Goal: Communication & Community: Answer question/provide support

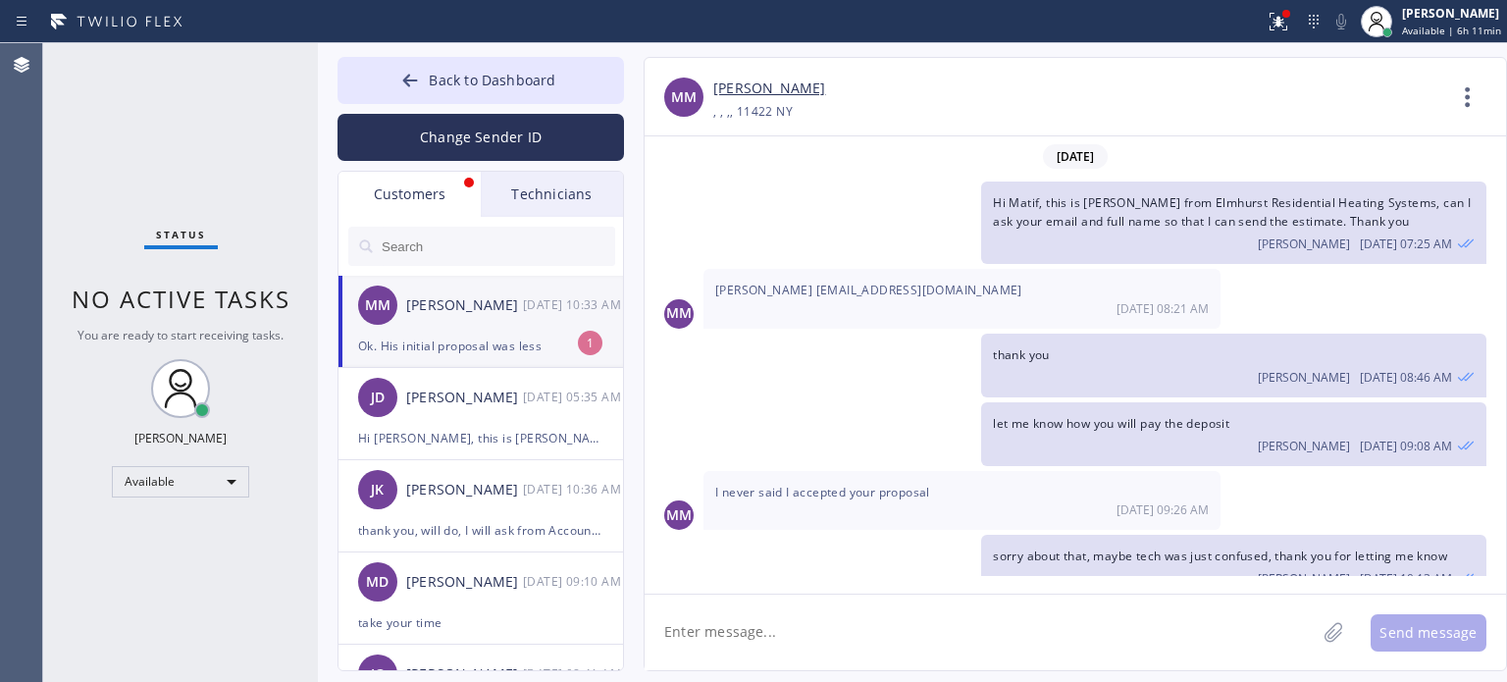
scroll to position [283, 0]
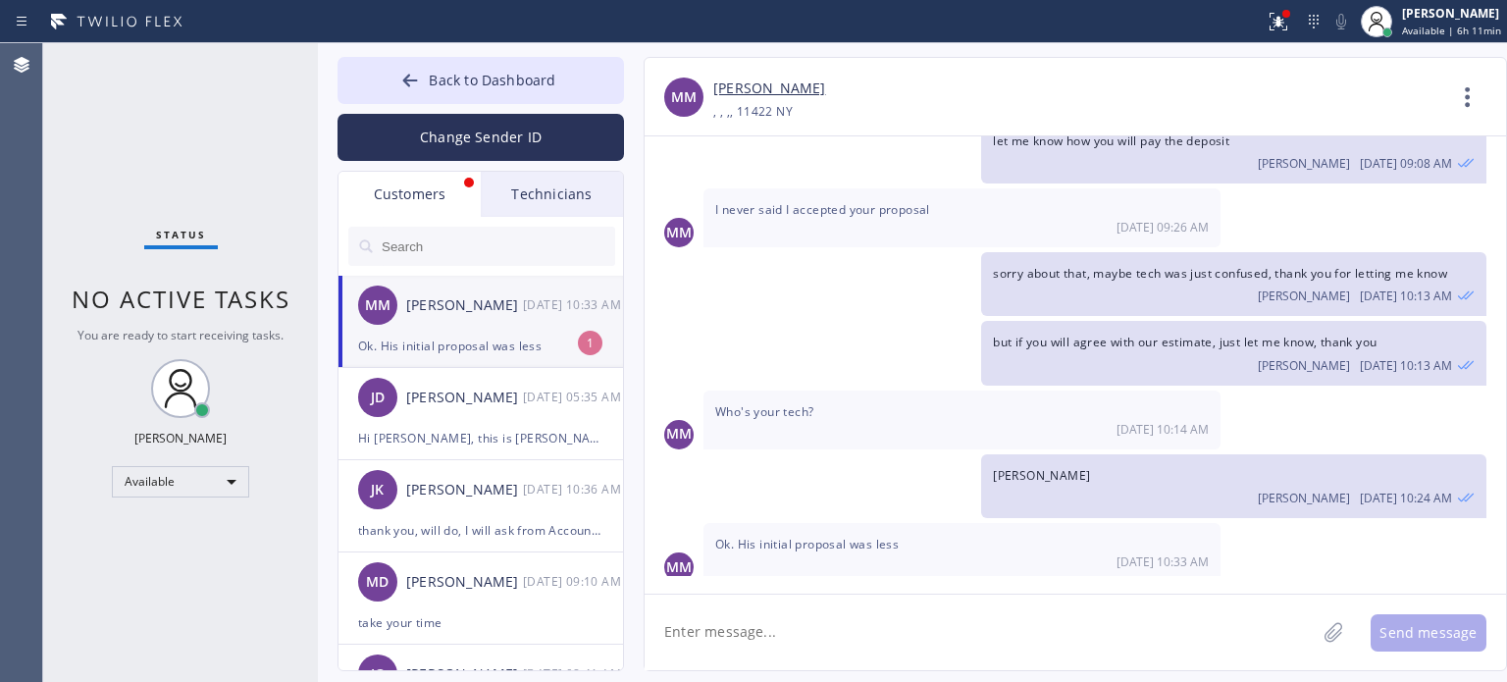
click at [450, 321] on div "MM [PERSON_NAME] [DATE] 10:33 AM" at bounding box center [481, 305] width 286 height 59
click at [794, 636] on textarea at bounding box center [980, 632] width 671 height 76
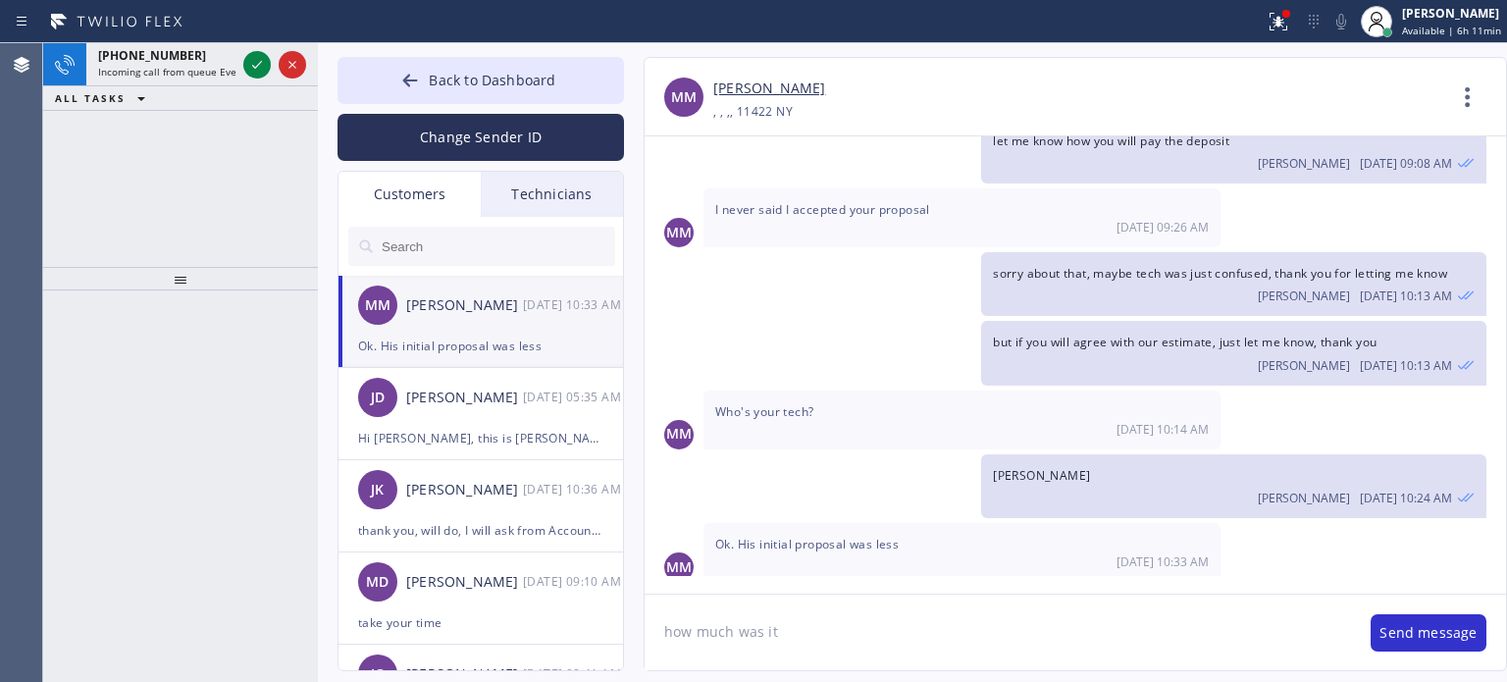
type textarea "how much was it?"
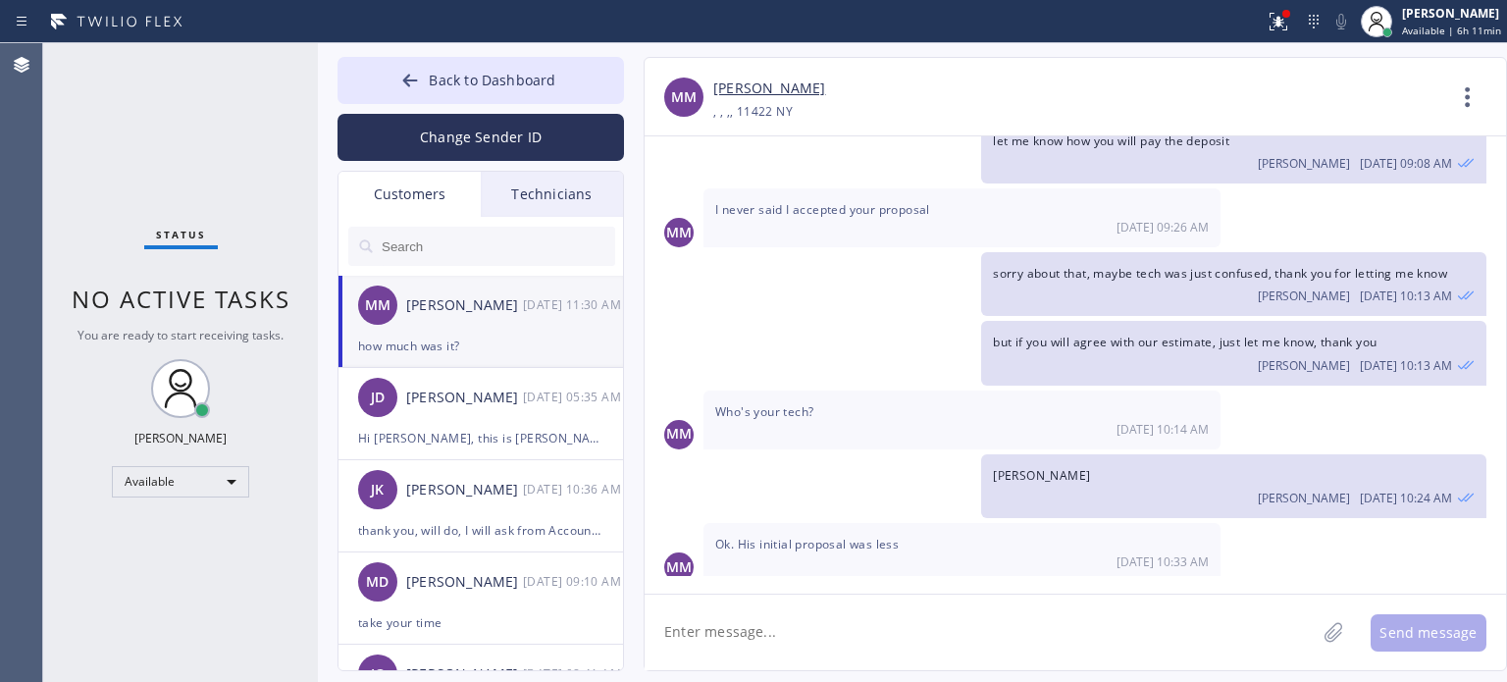
scroll to position [351, 0]
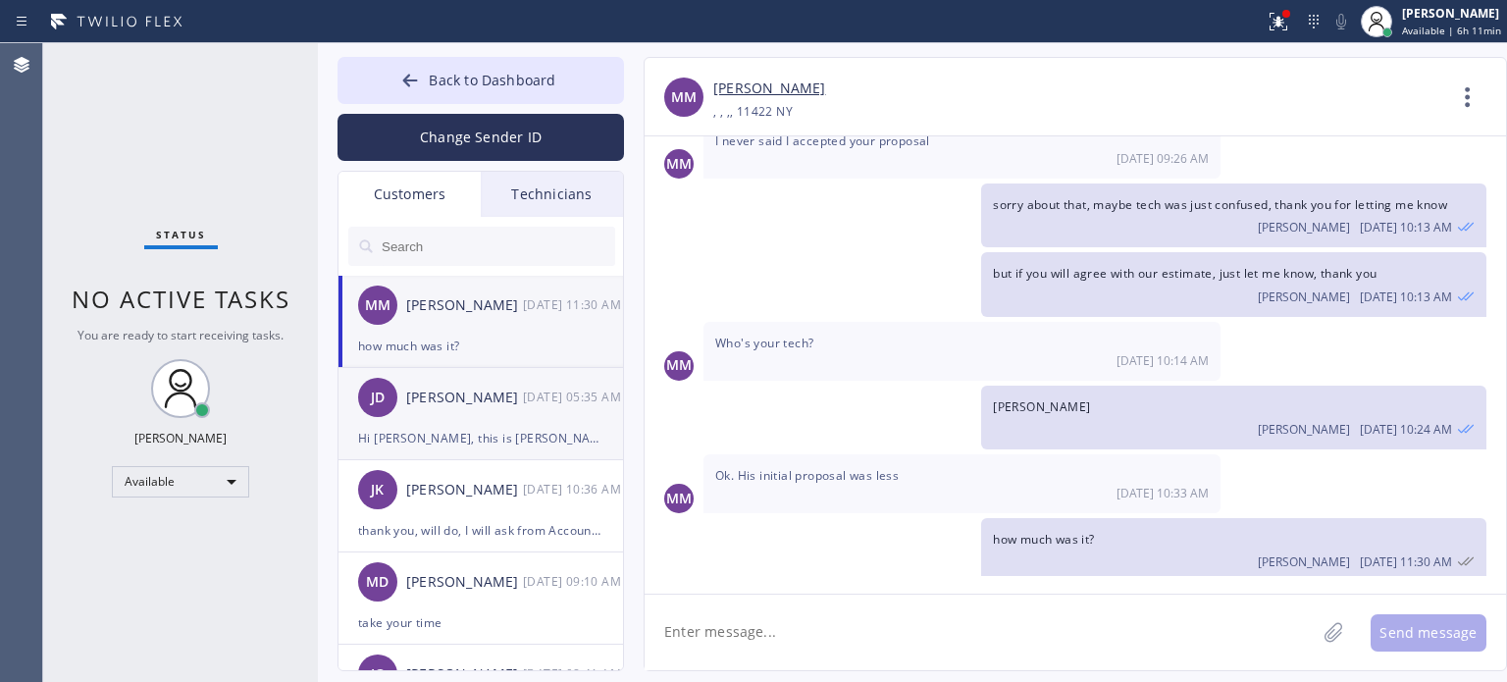
click at [467, 439] on div "Hi [PERSON_NAME], this is [PERSON_NAME] from Best Brooklyn Heating and AC Repai…" at bounding box center [480, 438] width 245 height 23
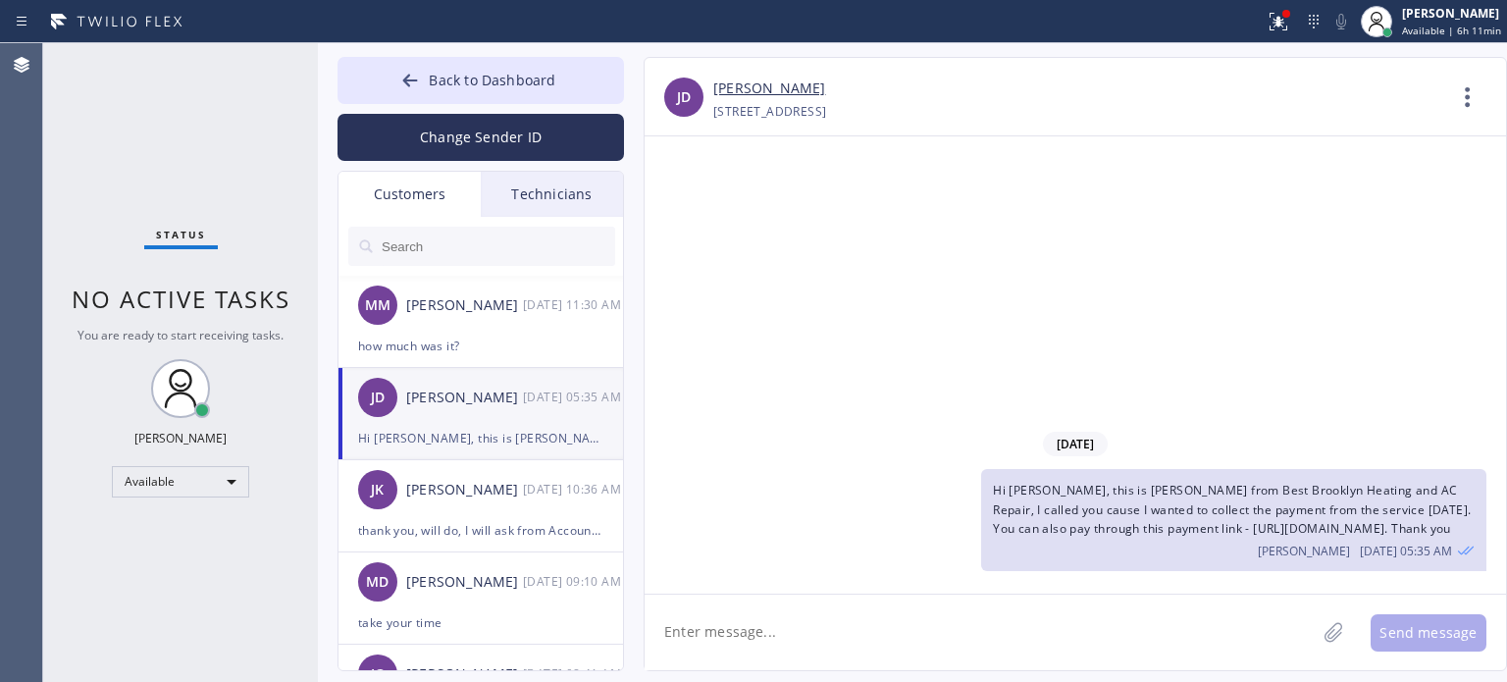
scroll to position [0, 0]
click at [457, 354] on div "I will call him. Thnx for reaching out" at bounding box center [480, 346] width 245 height 23
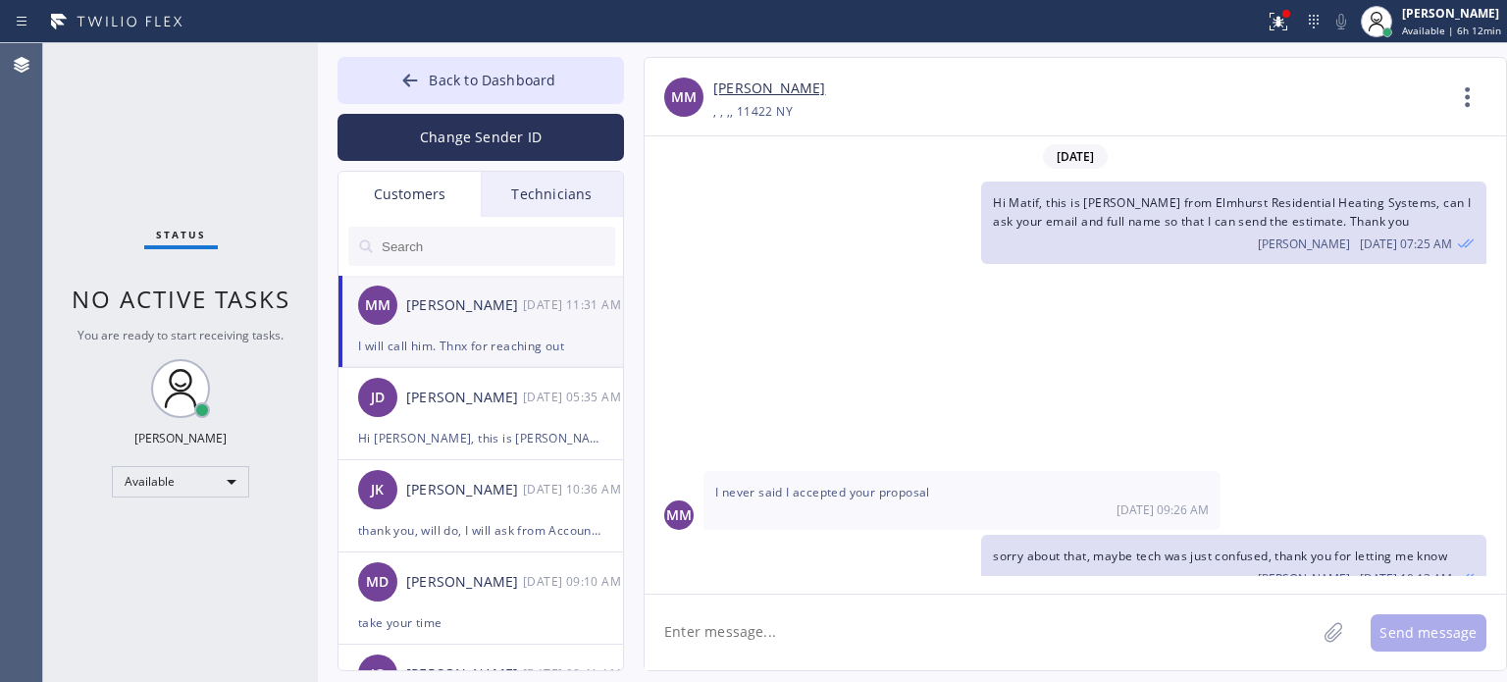
scroll to position [414, 0]
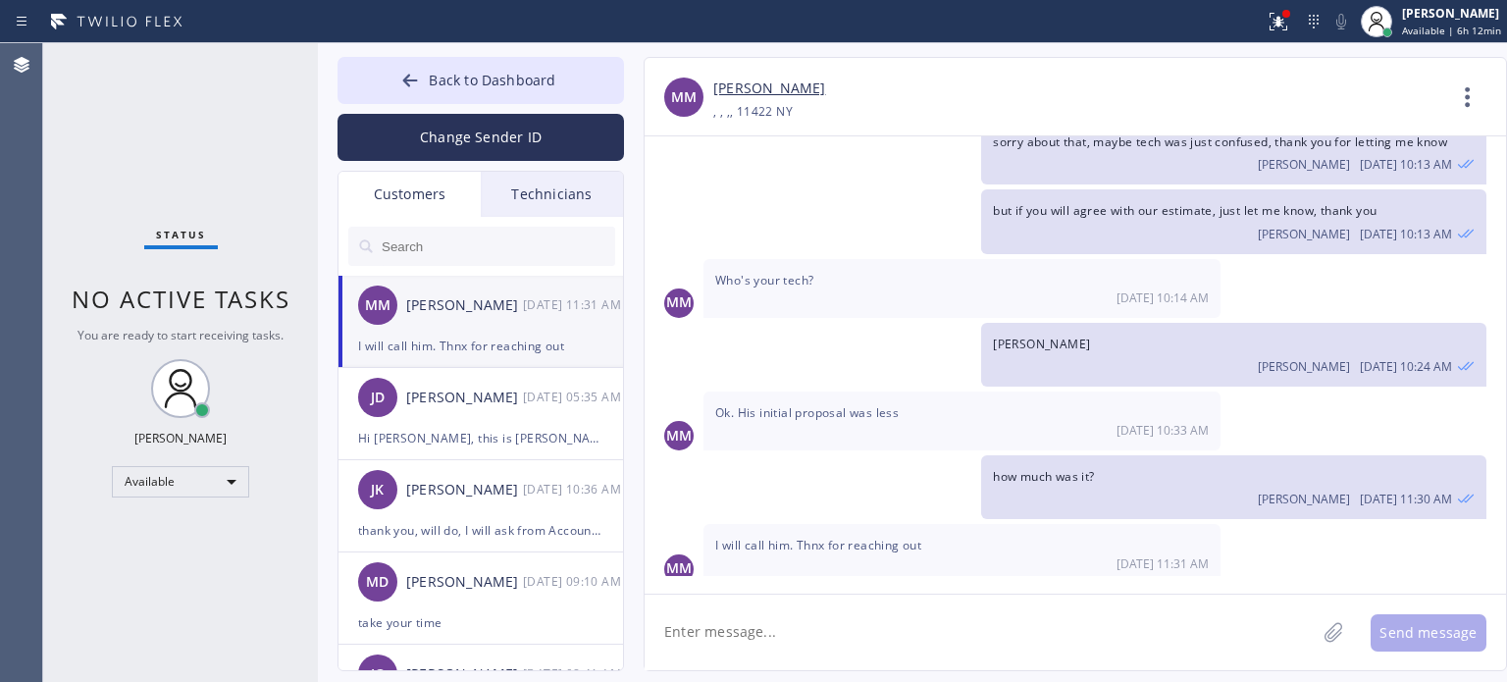
click at [798, 635] on textarea at bounding box center [980, 632] width 671 height 76
type textarea "thank you"
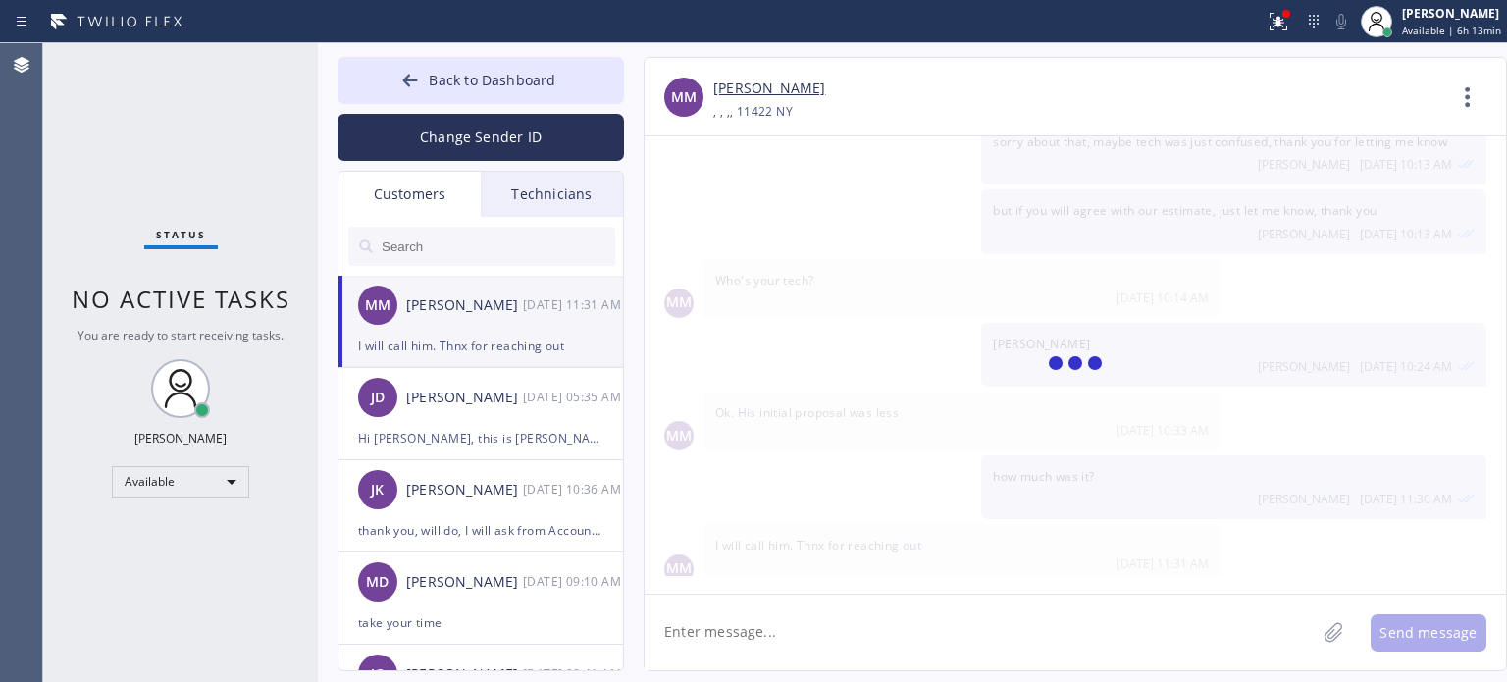
scroll to position [483, 0]
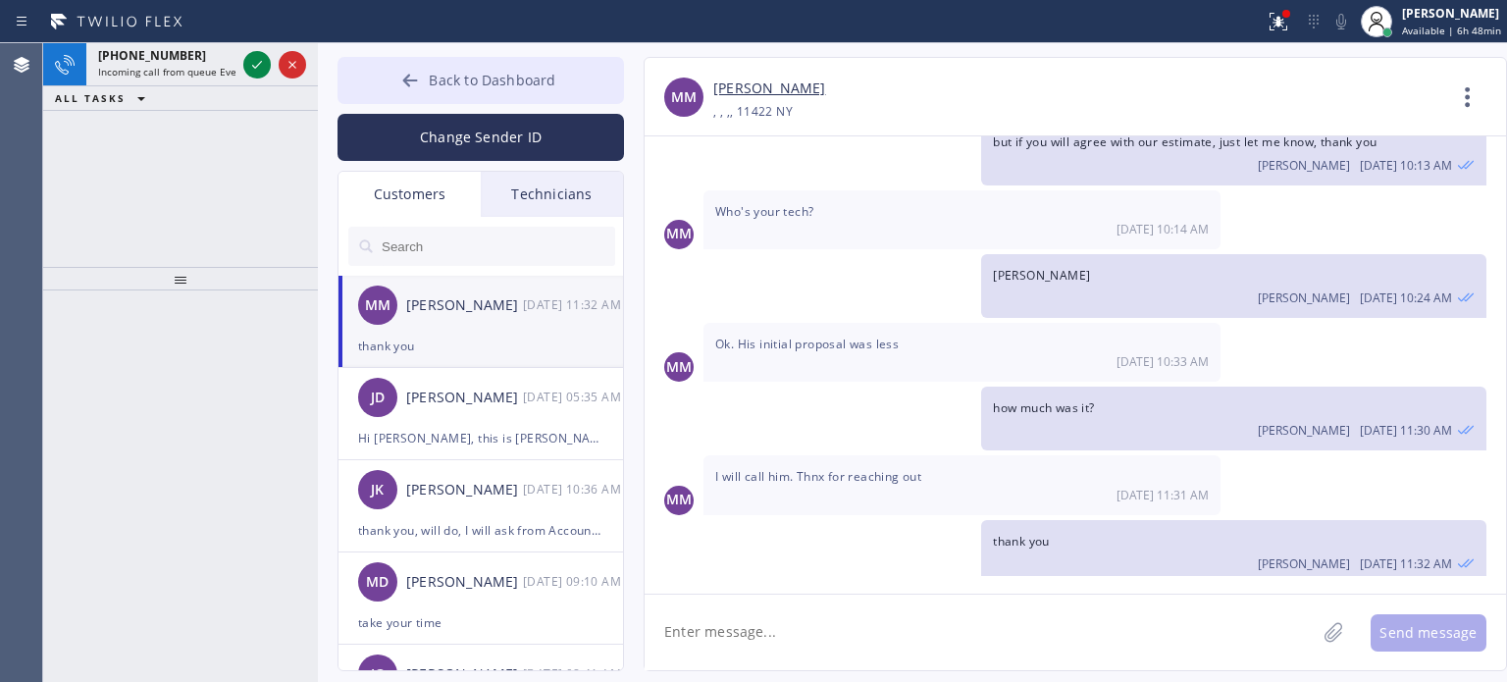
click at [468, 72] on span "Back to Dashboard" at bounding box center [492, 80] width 127 height 19
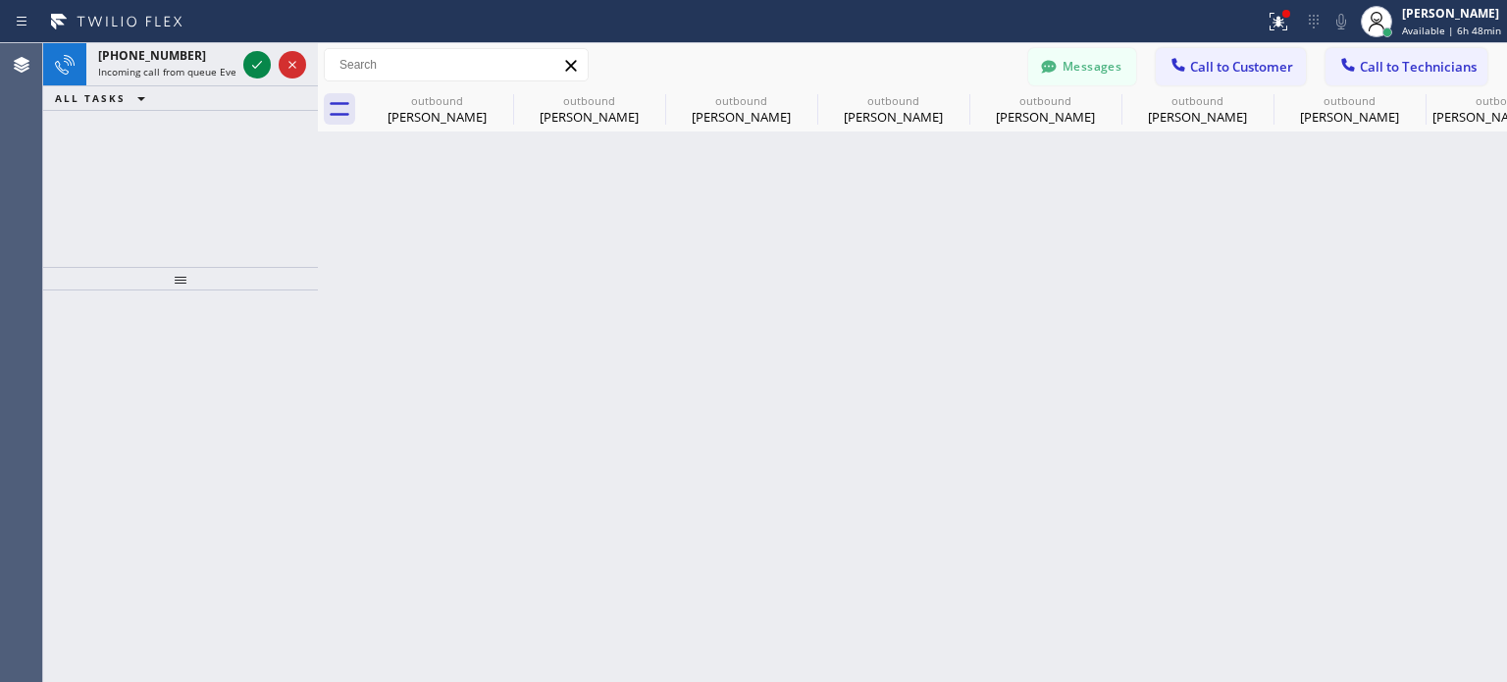
click at [1218, 77] on button "Call to Customer" at bounding box center [1231, 66] width 150 height 37
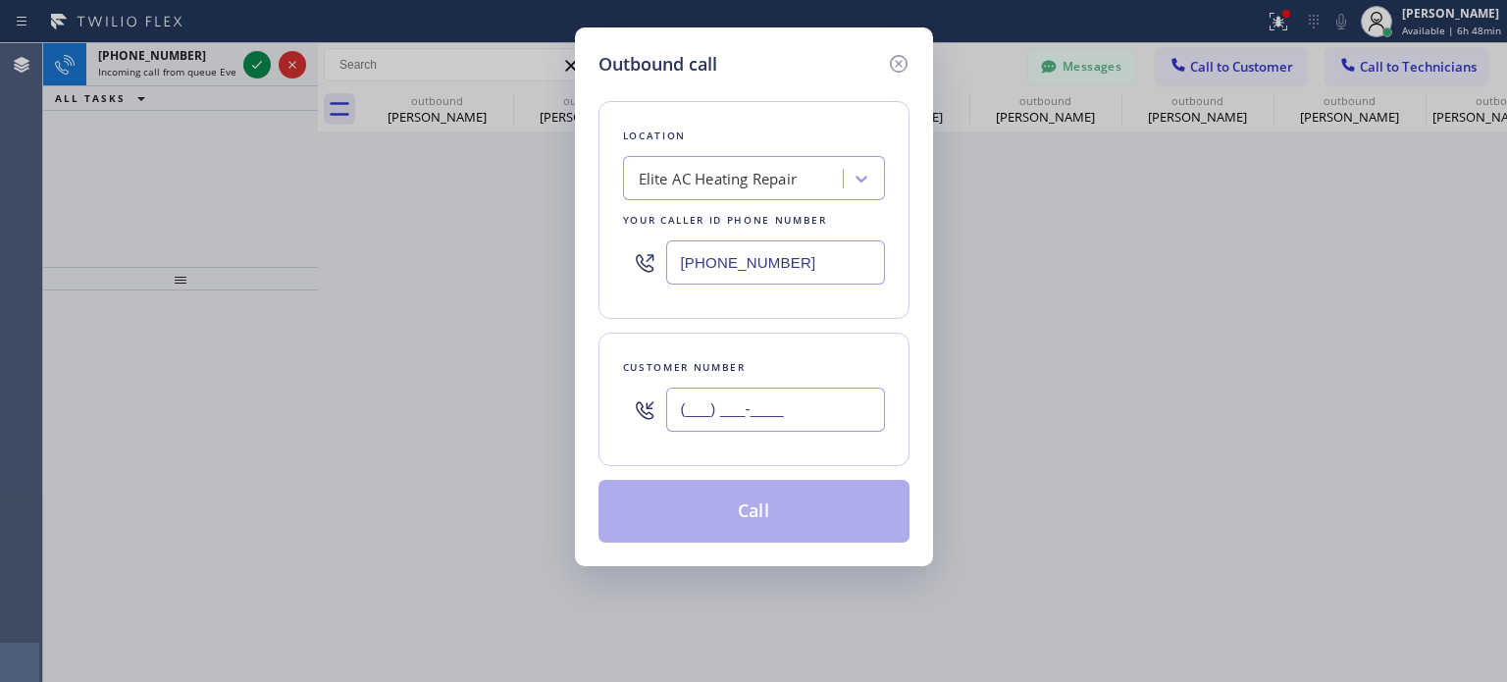
click at [762, 399] on input "(___) ___-____" at bounding box center [775, 409] width 219 height 44
paste input "718) 938-4805"
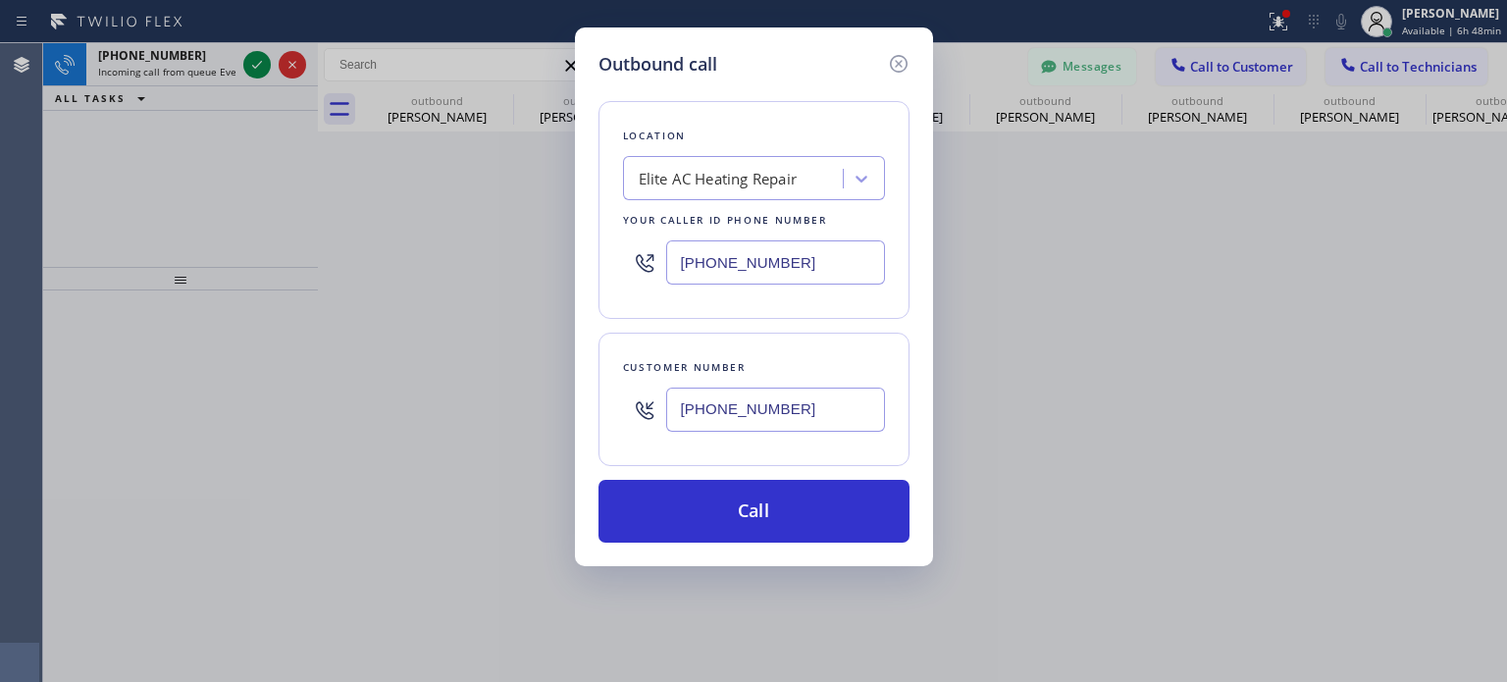
type input "[PHONE_NUMBER]"
click at [729, 266] on input "[PHONE_NUMBER]" at bounding box center [775, 262] width 219 height 44
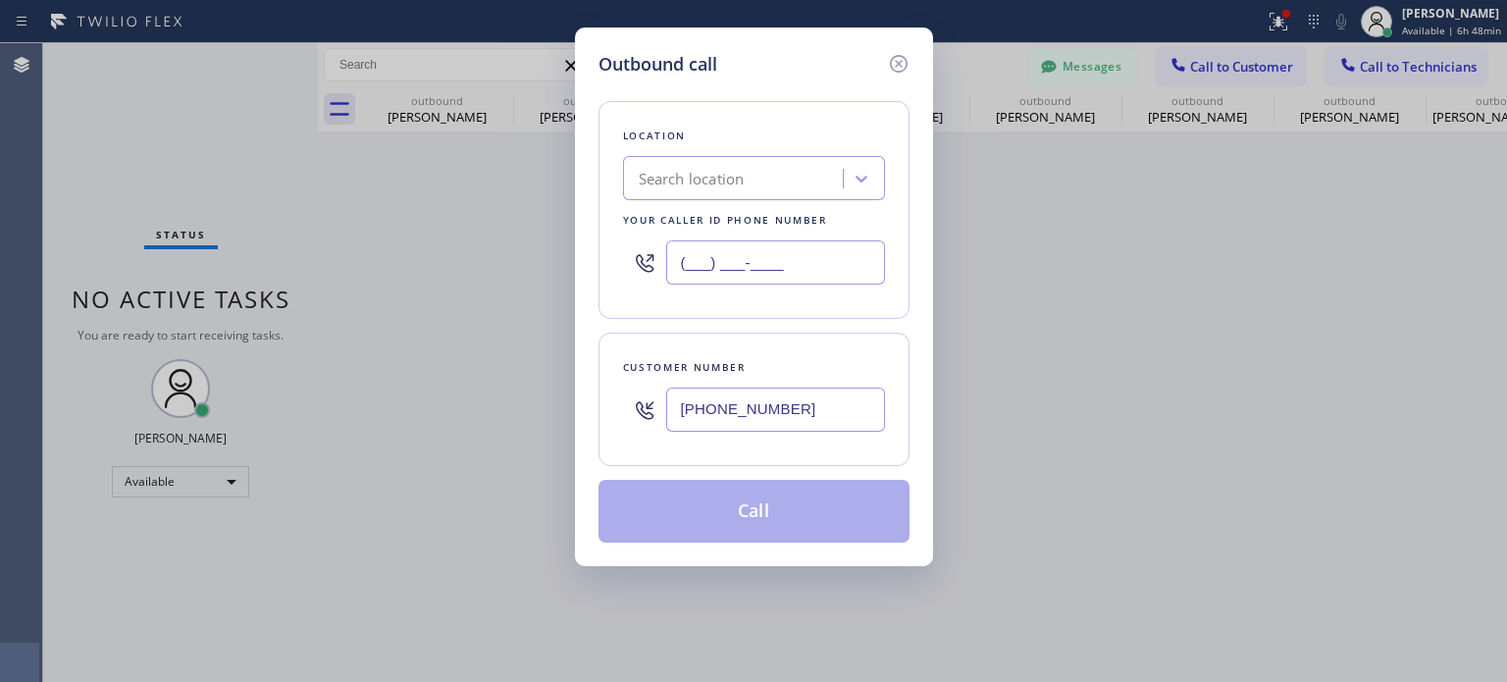
type input "(___) ___-____"
click at [706, 181] on div "Search location" at bounding box center [692, 179] width 106 height 23
paste input "[PERSON_NAME] Air Conditioner Repair"
type input "[PERSON_NAME] Air Conditioner Repair"
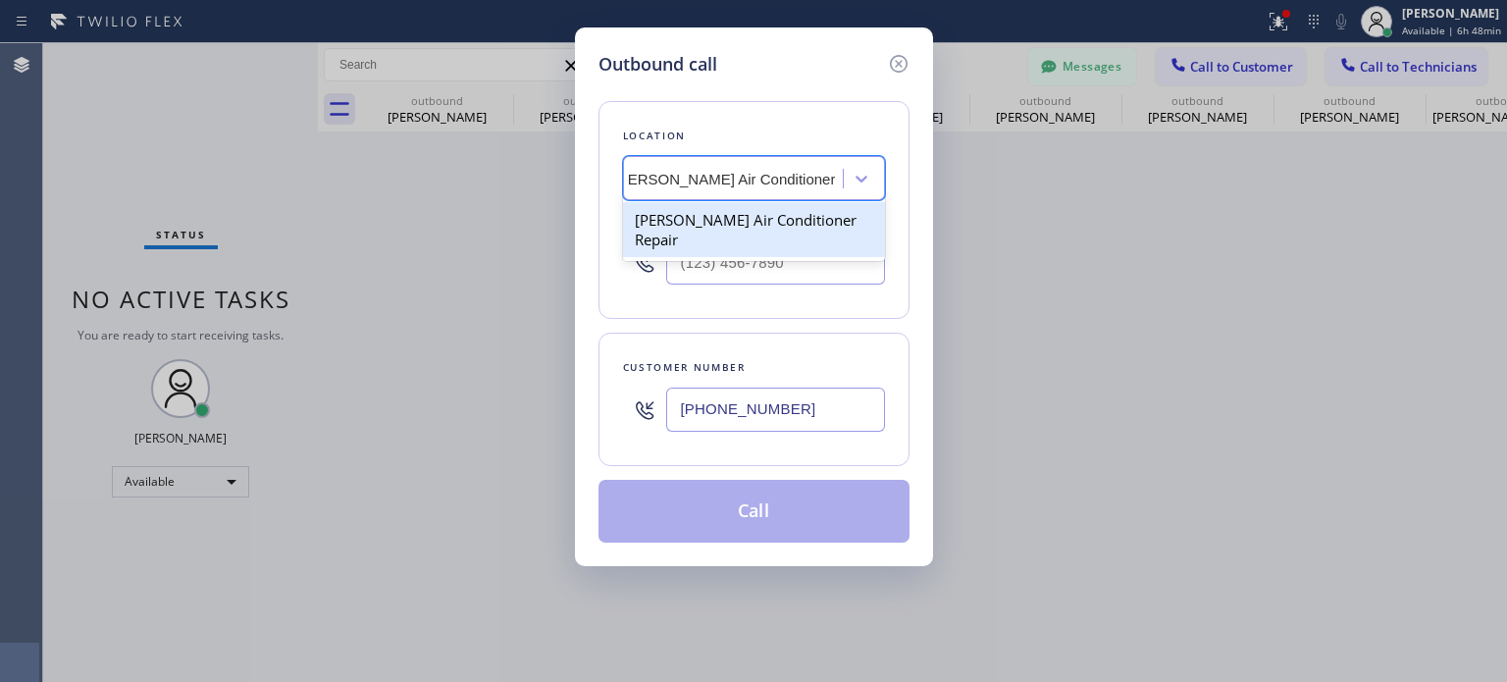
click at [708, 218] on div "[PERSON_NAME] Air Conditioner Repair" at bounding box center [754, 229] width 262 height 55
type input "[PHONE_NUMBER]"
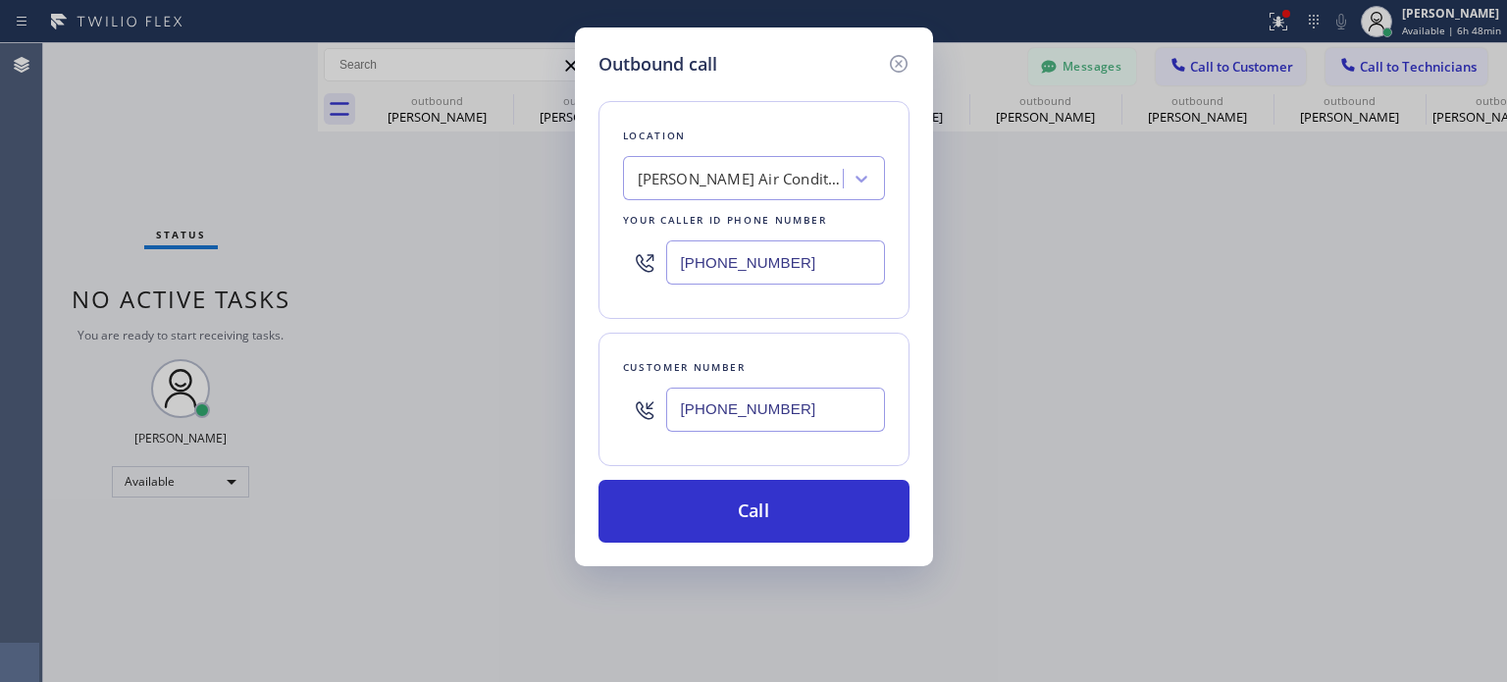
drag, startPoint x: 777, startPoint y: 491, endPoint x: 770, endPoint y: 453, distance: 38.9
click at [777, 490] on button "Call" at bounding box center [753, 511] width 311 height 63
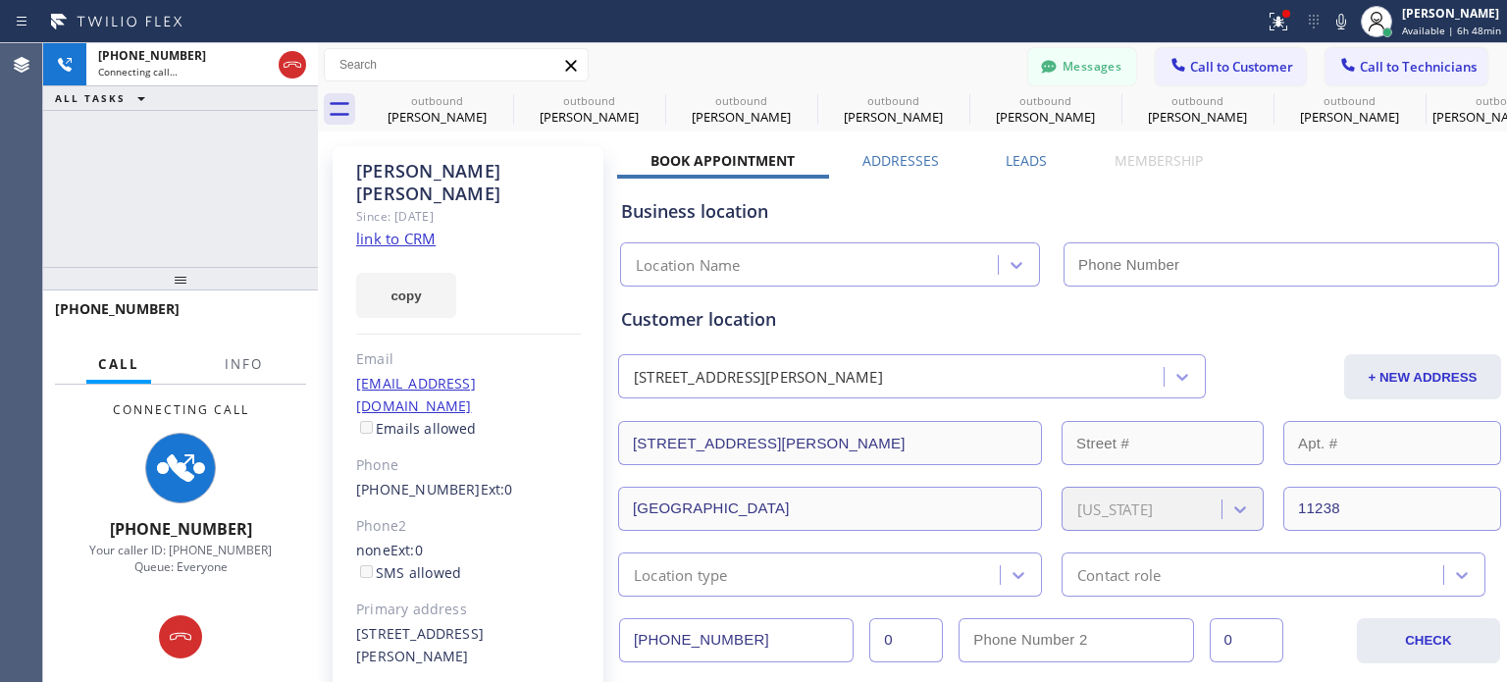
type input "[PHONE_NUMBER]"
click at [1156, 227] on div "Business location [PERSON_NAME] Air Conditioner Repair [PHONE_NUMBER]" at bounding box center [1059, 233] width 885 height 108
click at [1039, 60] on icon at bounding box center [1049, 67] width 20 height 20
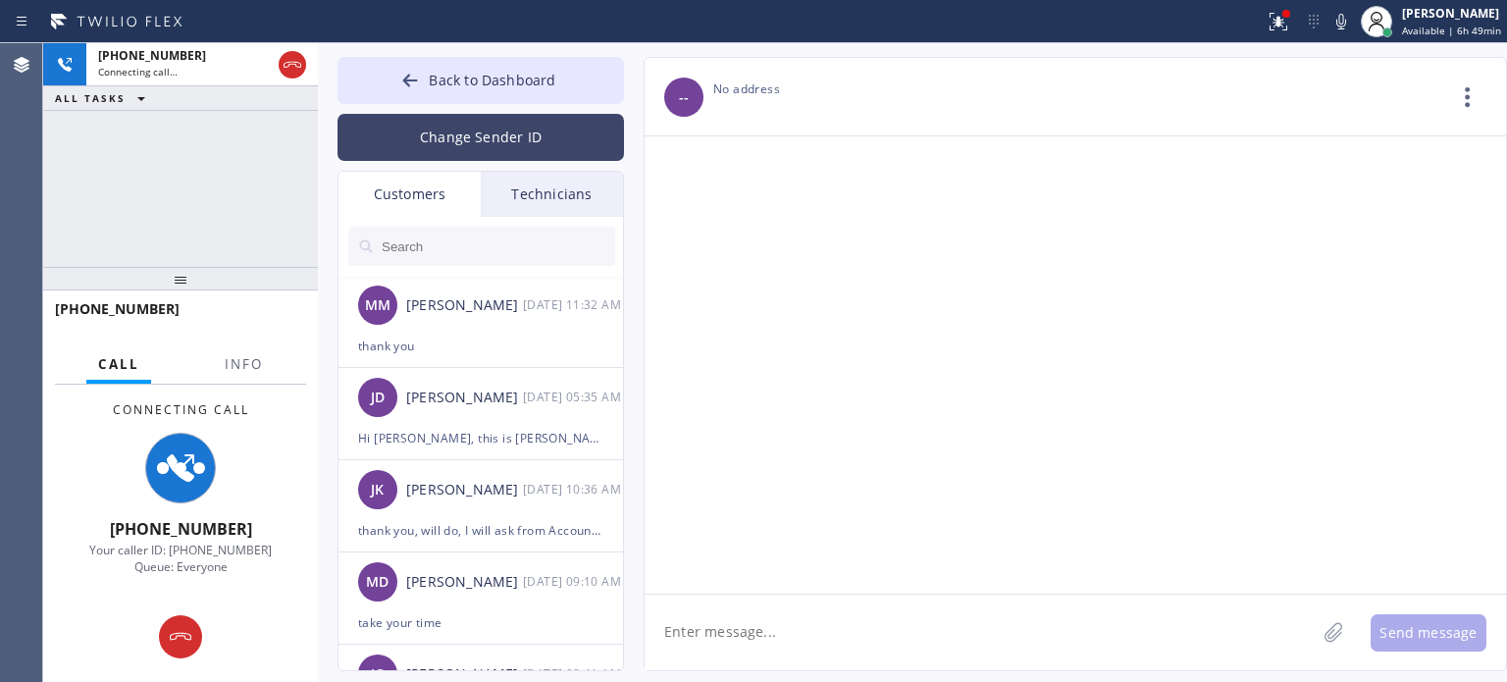
click at [424, 141] on button "Change Sender ID" at bounding box center [480, 137] width 286 height 47
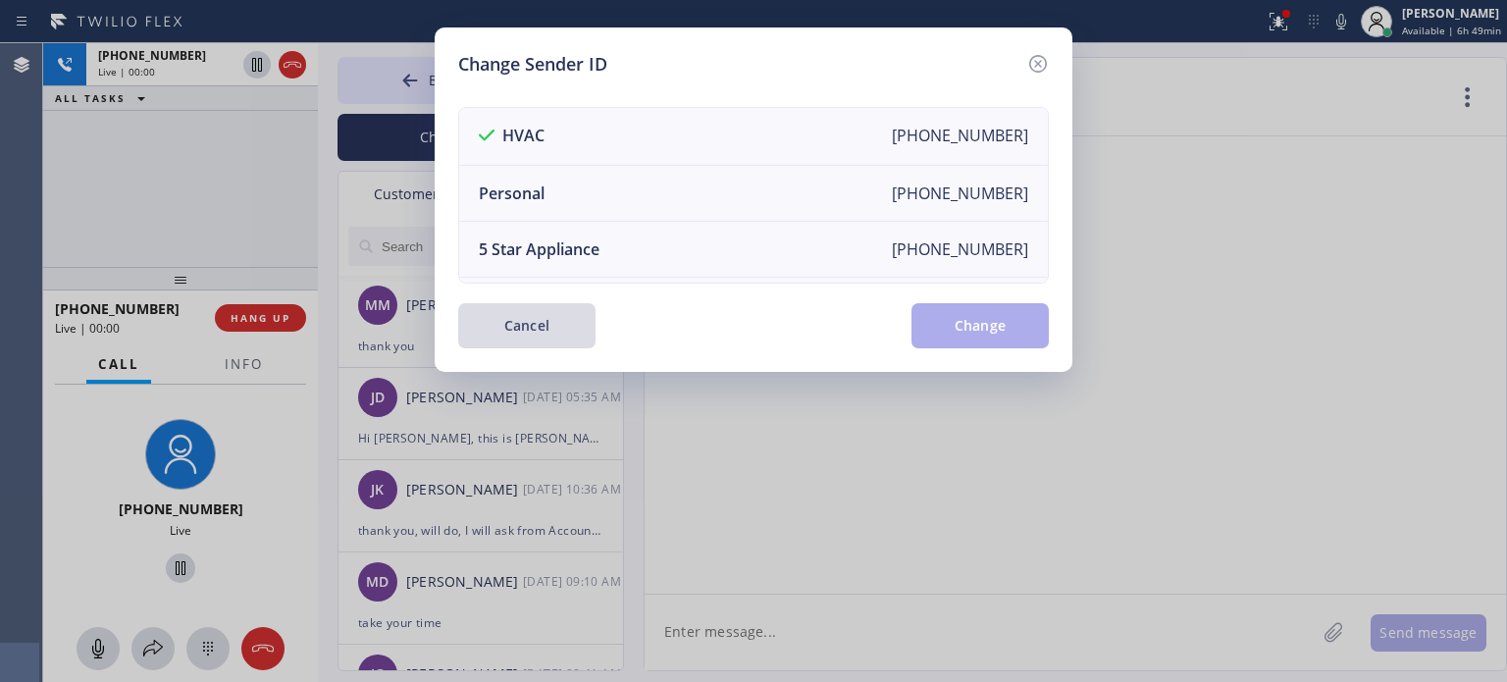
drag, startPoint x: 536, startPoint y: 320, endPoint x: 437, endPoint y: 252, distance: 120.0
click at [534, 318] on button "Cancel" at bounding box center [526, 325] width 137 height 45
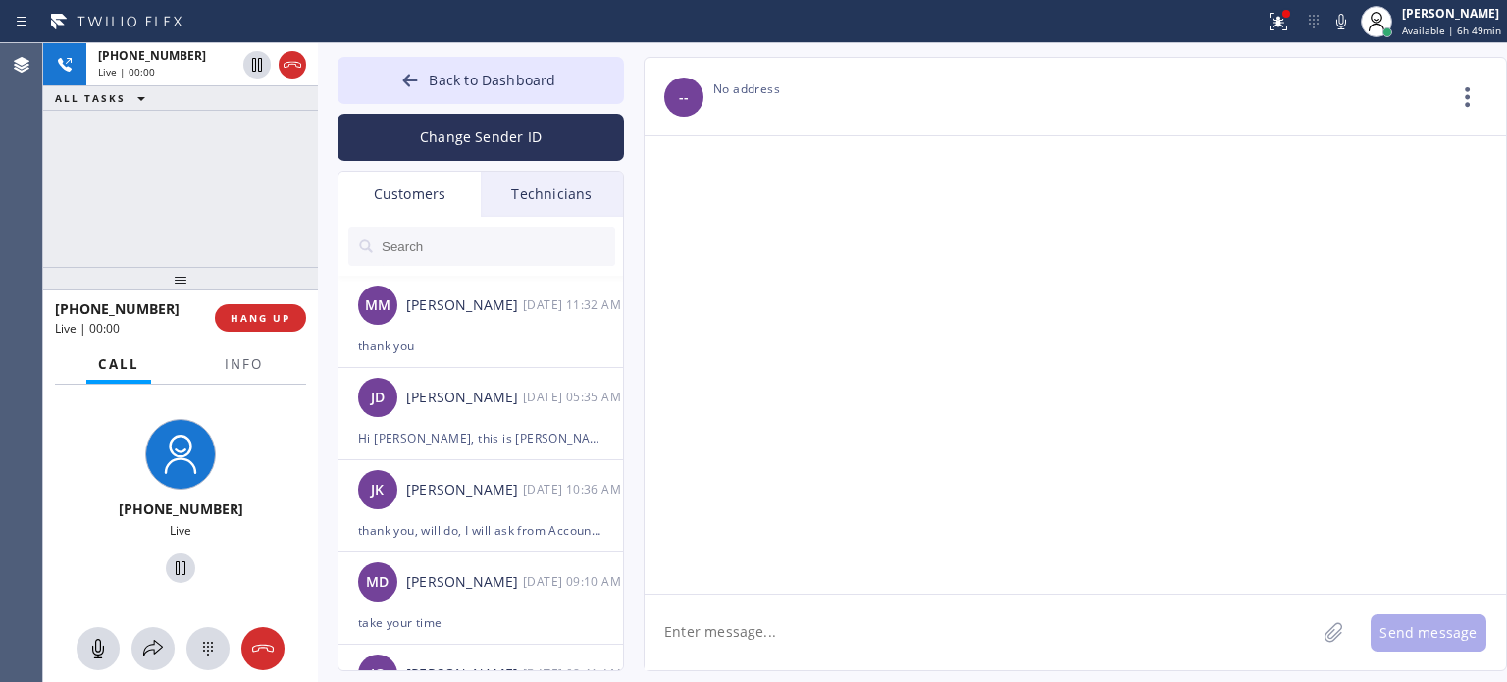
click at [424, 250] on input "text" at bounding box center [497, 246] width 235 height 39
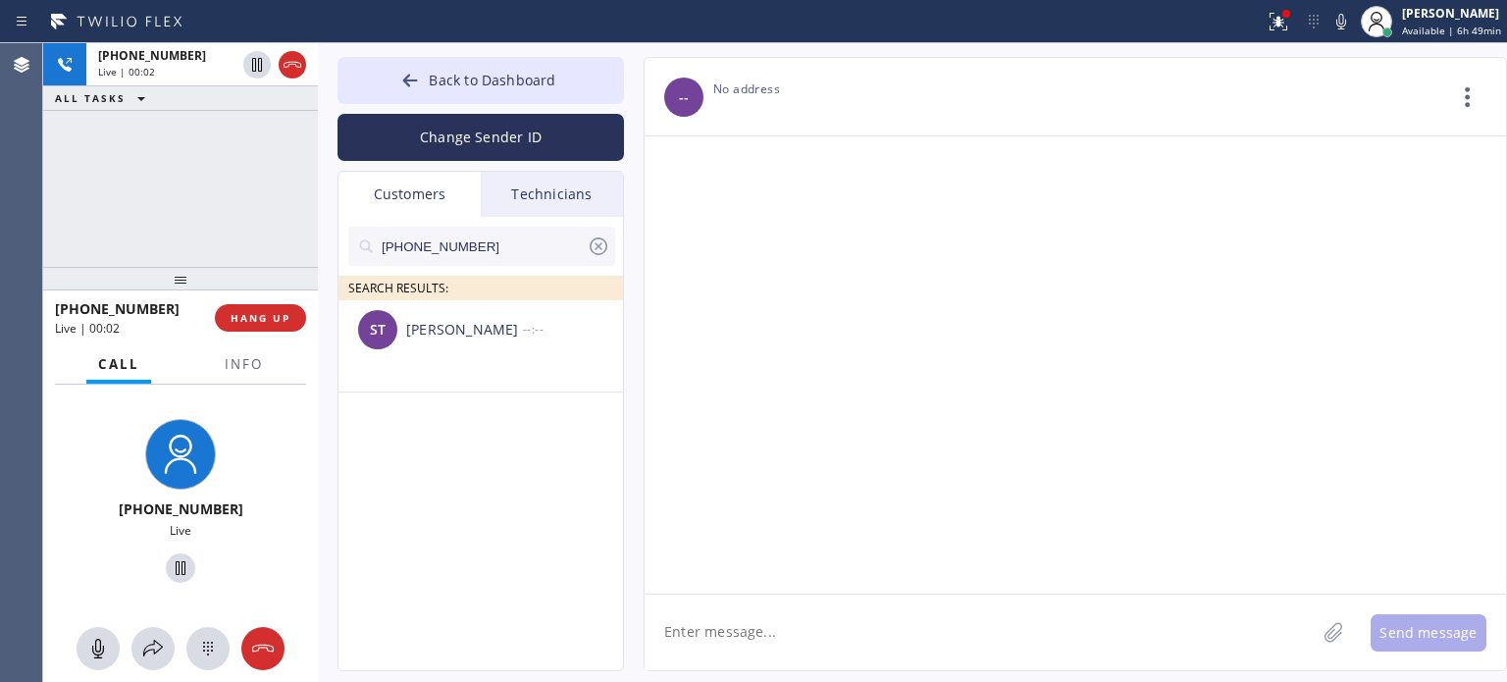
click at [475, 340] on div "ST [PERSON_NAME] --:--" at bounding box center [481, 329] width 286 height 59
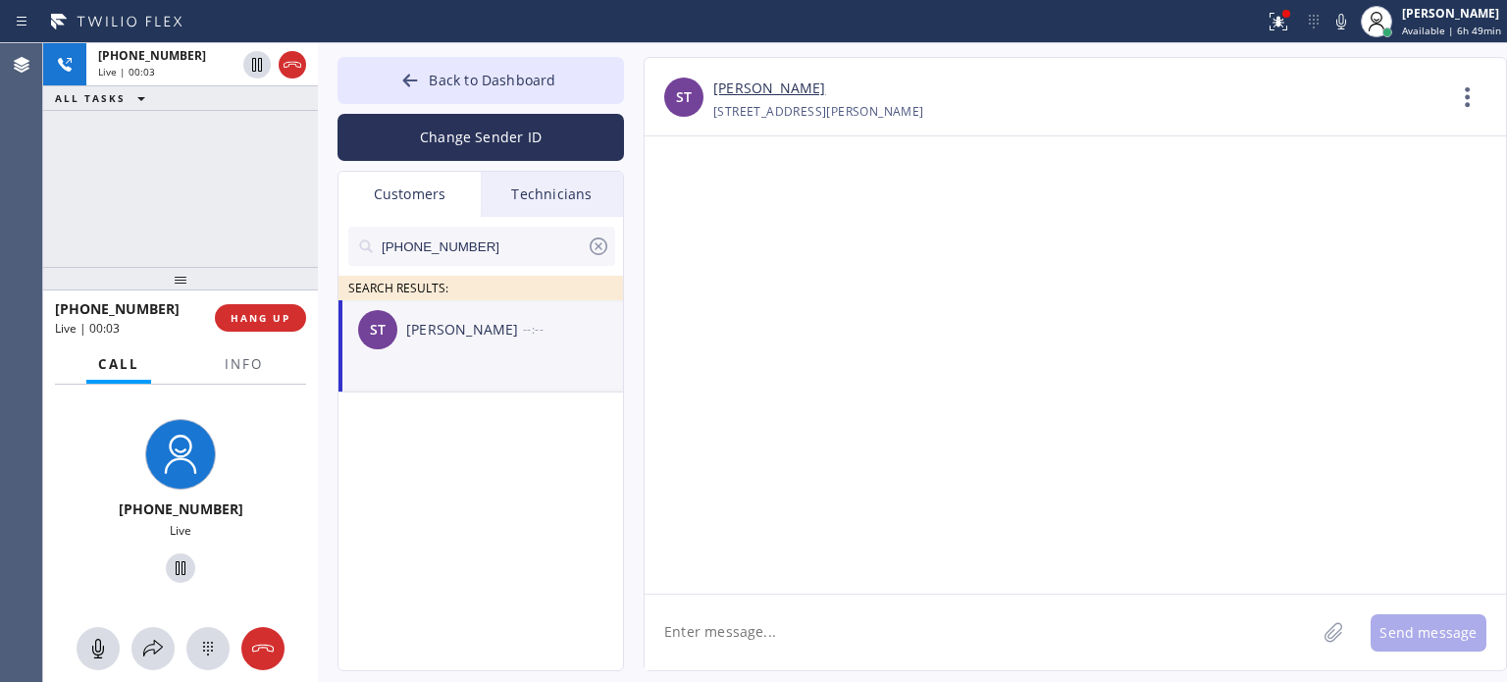
click at [803, 652] on textarea at bounding box center [980, 632] width 671 height 76
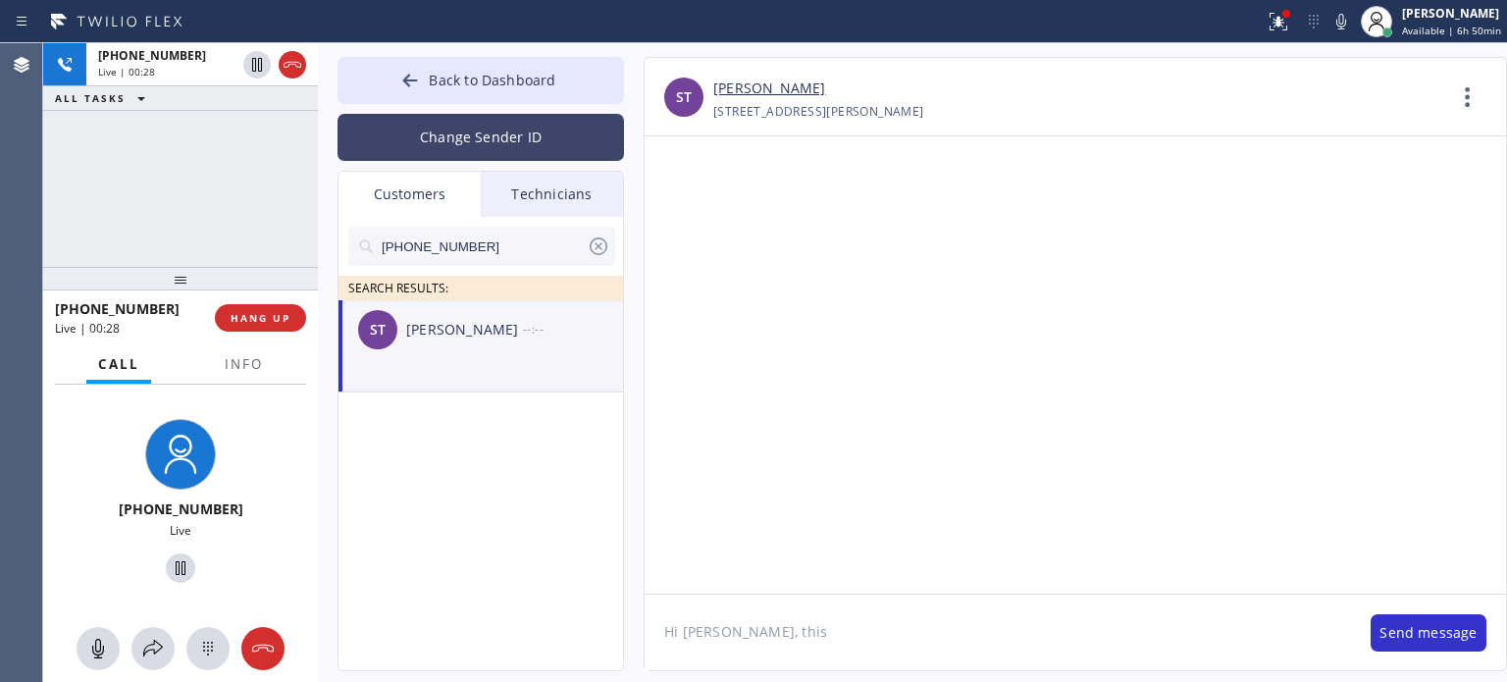
drag, startPoint x: 286, startPoint y: 68, endPoint x: 373, endPoint y: 154, distance: 122.1
click at [286, 69] on icon at bounding box center [293, 65] width 24 height 24
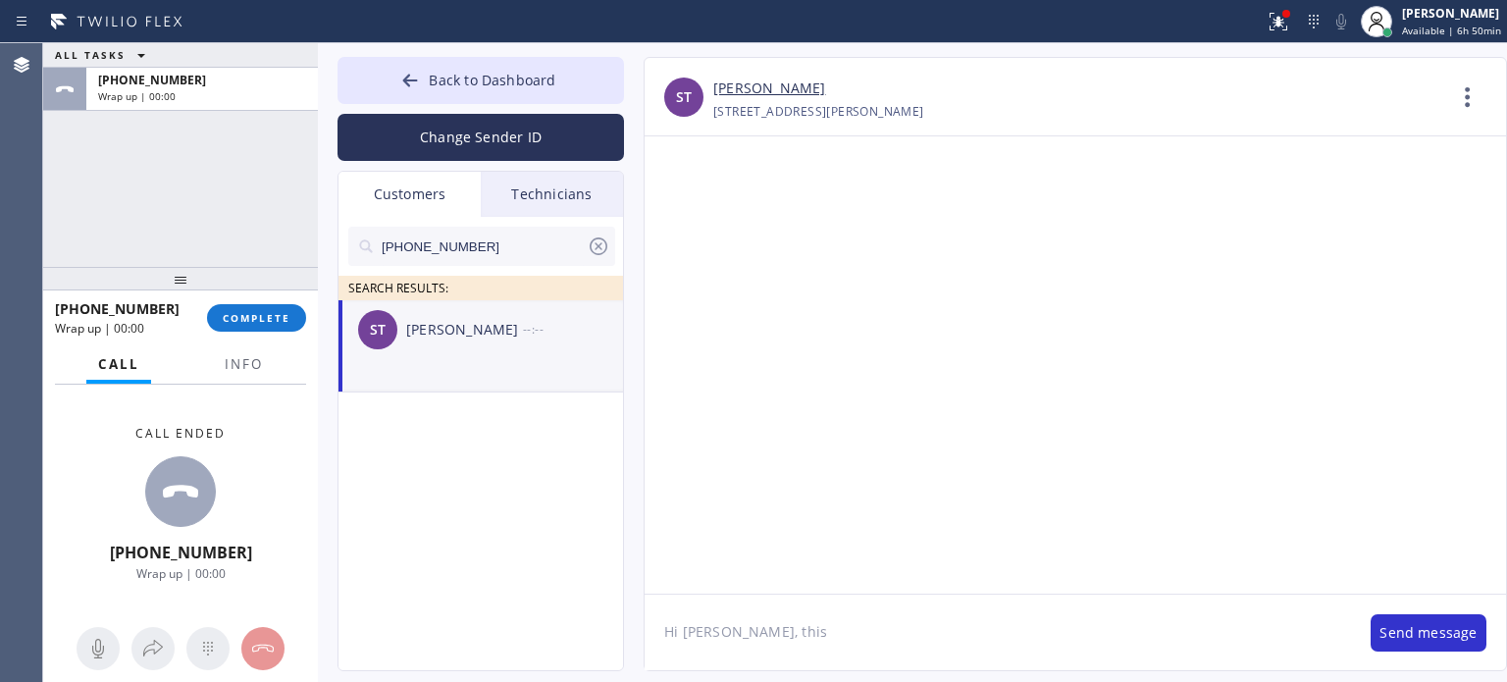
click at [831, 635] on textarea "Hi [PERSON_NAME], this" at bounding box center [998, 632] width 706 height 76
paste textarea "[PERSON_NAME] Air Conditioner Repair"
click at [1109, 616] on textarea "Hi [PERSON_NAME], this is [PERSON_NAME] from [PERSON_NAME] Air Conditioner Repa…" at bounding box center [998, 632] width 706 height 76
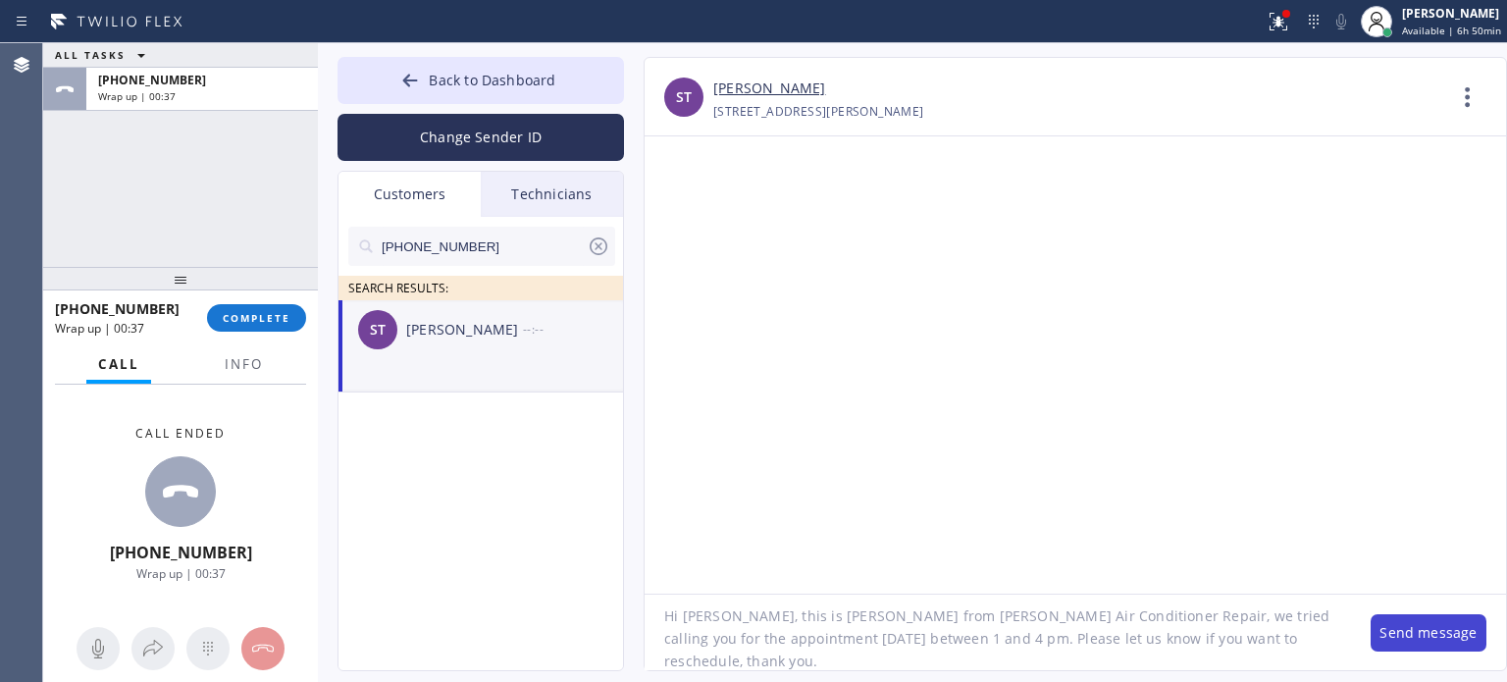
type textarea "Hi [PERSON_NAME], this is [PERSON_NAME] from [PERSON_NAME] Air Conditioner Repa…"
click at [1406, 635] on button "Send message" at bounding box center [1428, 632] width 116 height 37
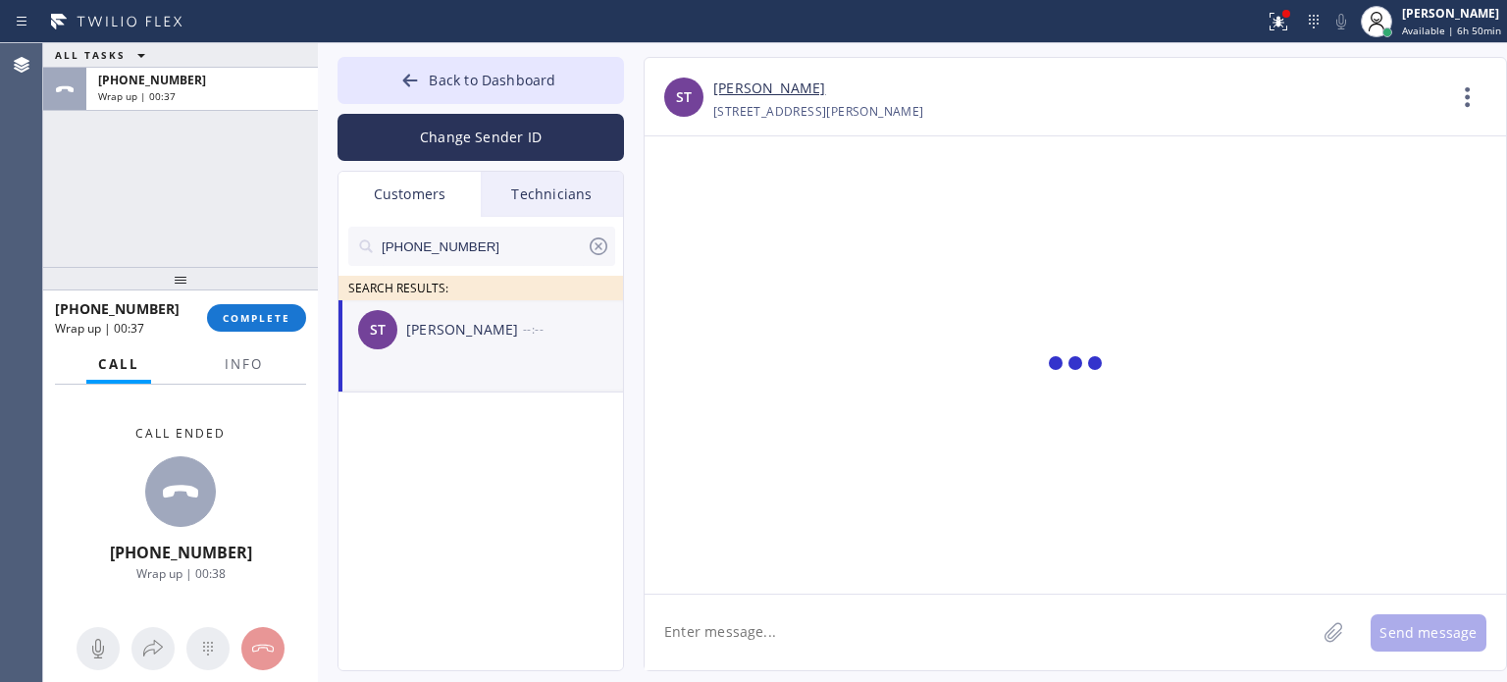
scroll to position [0, 0]
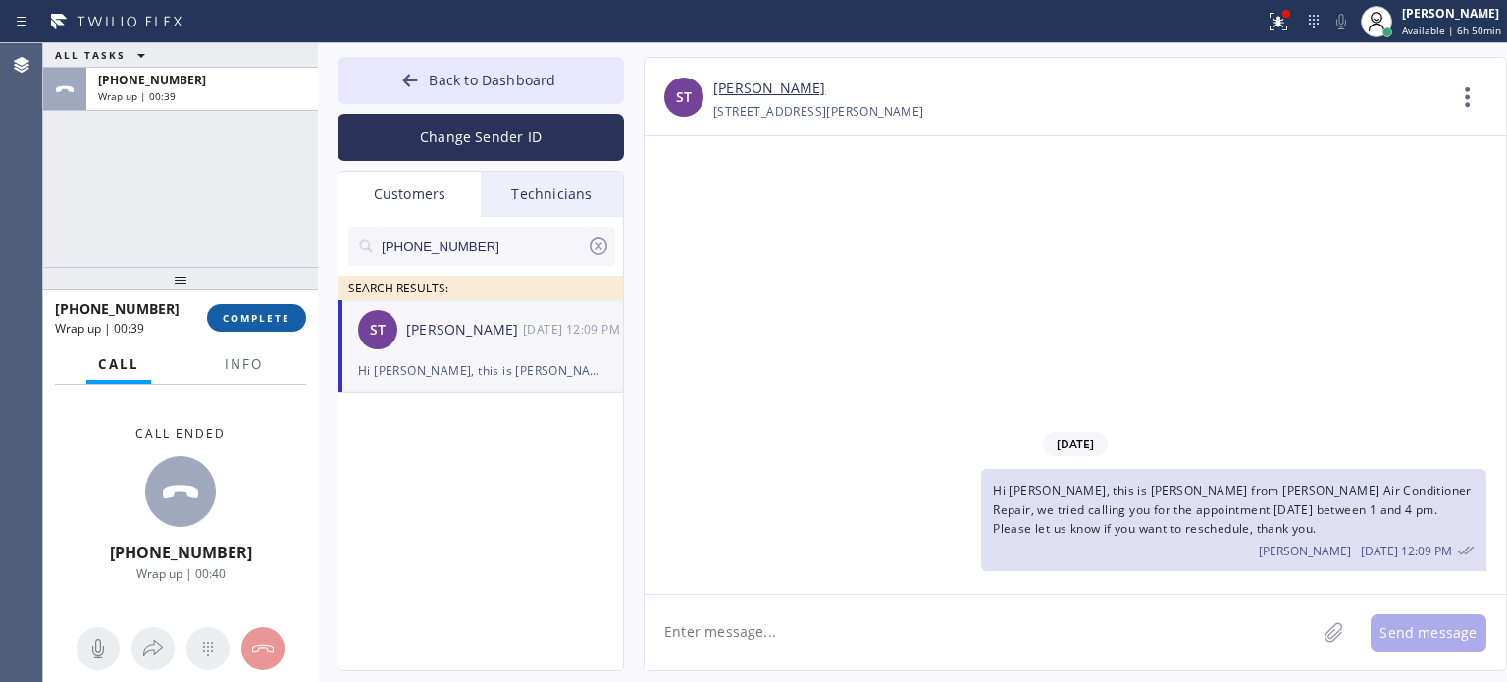
click at [283, 317] on span "COMPLETE" at bounding box center [257, 318] width 68 height 14
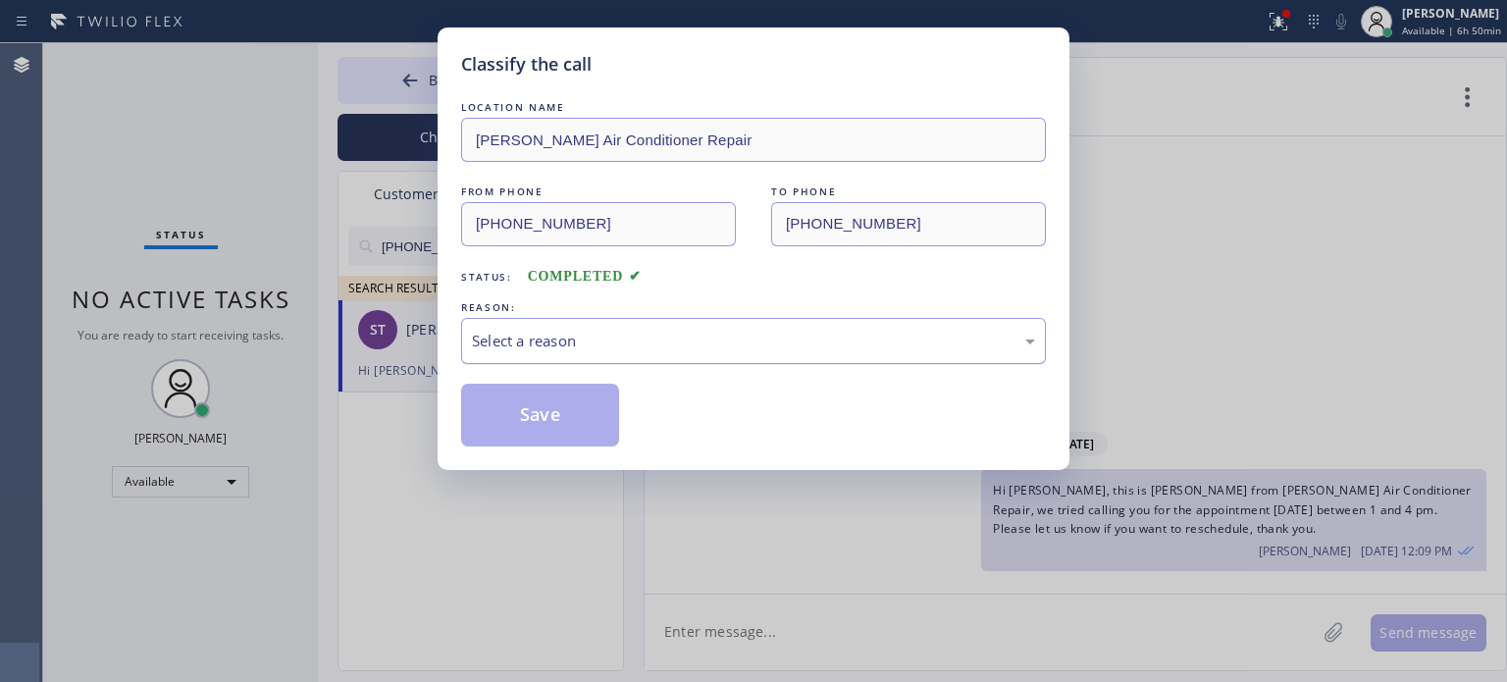
click at [585, 333] on div "Select a reason" at bounding box center [753, 341] width 563 height 23
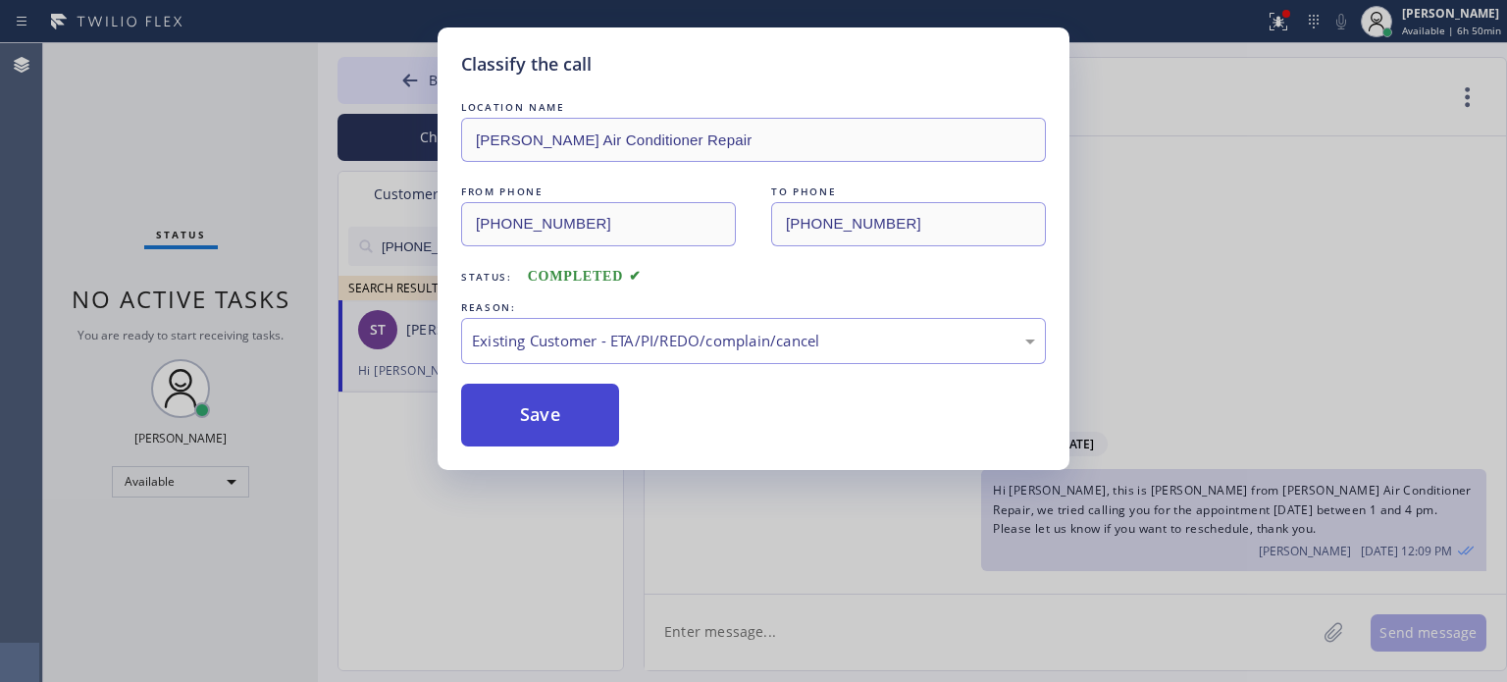
click at [598, 411] on button "Save" at bounding box center [540, 415] width 158 height 63
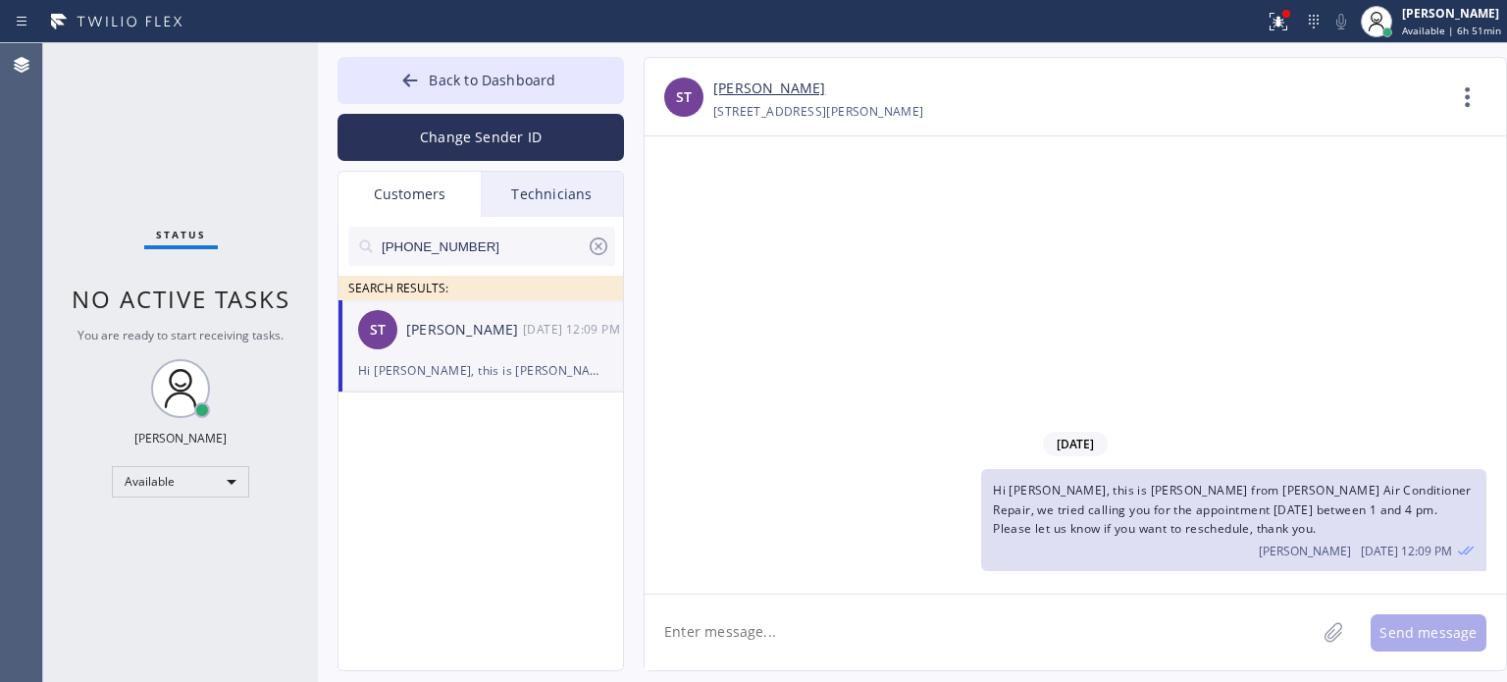
click at [1229, 282] on div "[DATE] Hi [PERSON_NAME], this is [PERSON_NAME] from [PERSON_NAME] Air Condition…" at bounding box center [1075, 364] width 861 height 457
click at [589, 249] on icon at bounding box center [599, 246] width 24 height 24
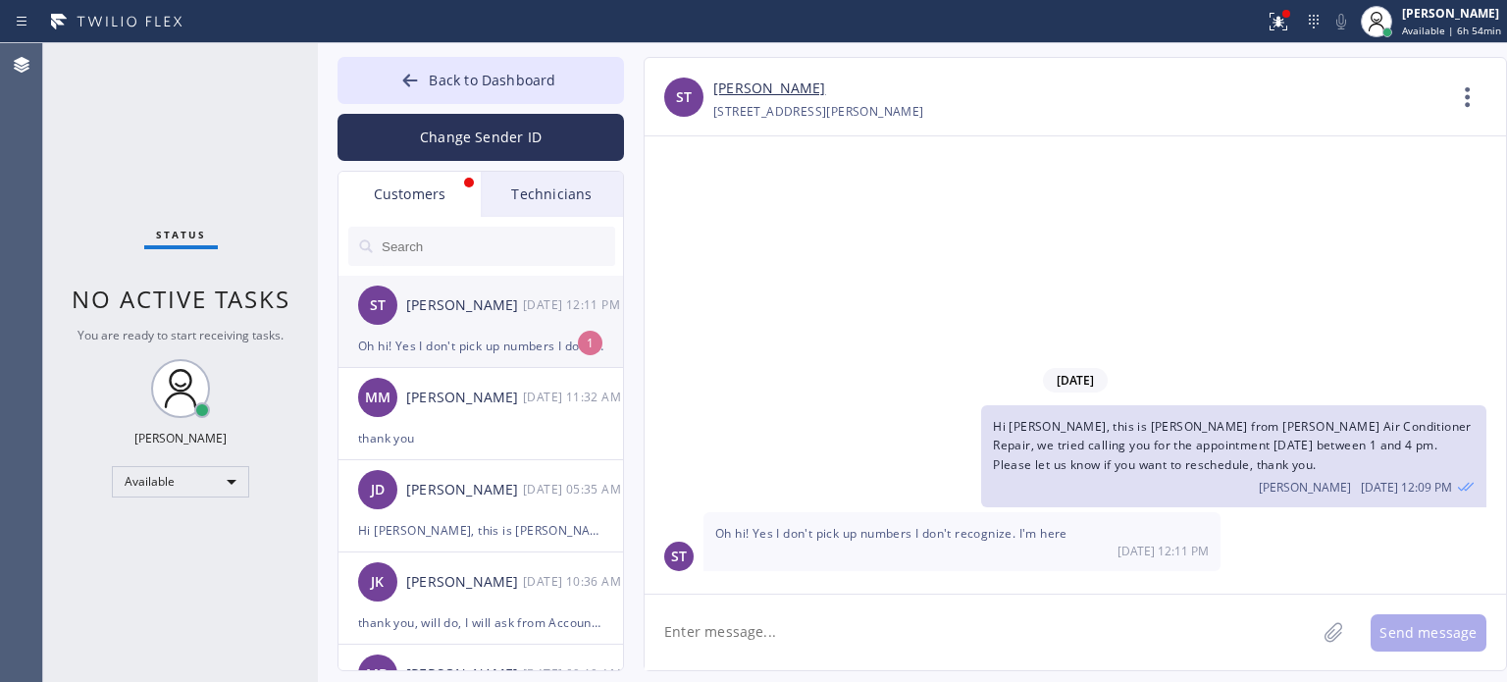
click at [482, 340] on div "Oh hi! Yes I don't pick up numbers I don't recognize. I'm here" at bounding box center [480, 346] width 245 height 23
click at [783, 615] on textarea at bounding box center [980, 632] width 671 height 76
click at [781, 623] on textarea at bounding box center [980, 632] width 671 height 76
type textarea "thank you"
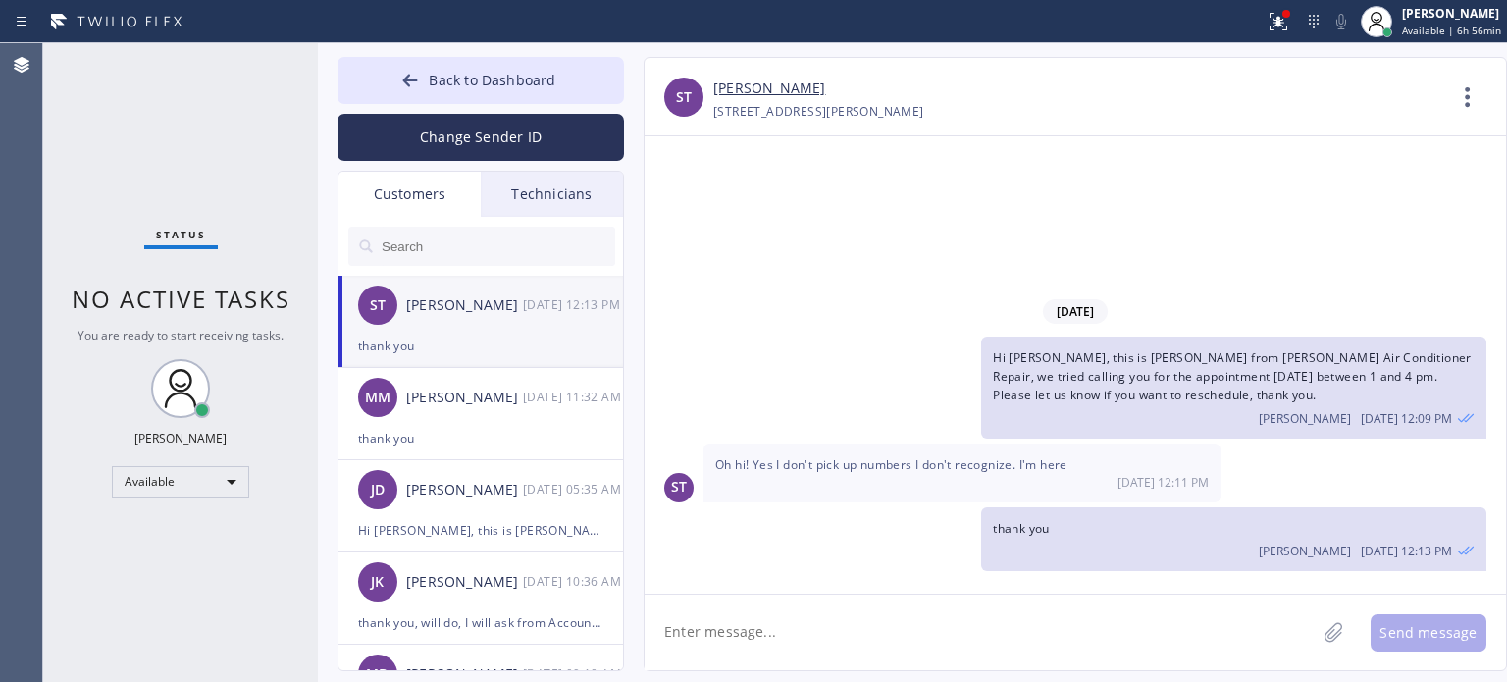
click at [777, 631] on textarea at bounding box center [980, 632] width 671 height 76
drag, startPoint x: 870, startPoint y: 614, endPoint x: 870, endPoint y: 595, distance: 18.6
click at [869, 614] on textarea at bounding box center [980, 632] width 671 height 76
type textarea "Paris will text you since you will not answer unknown number."
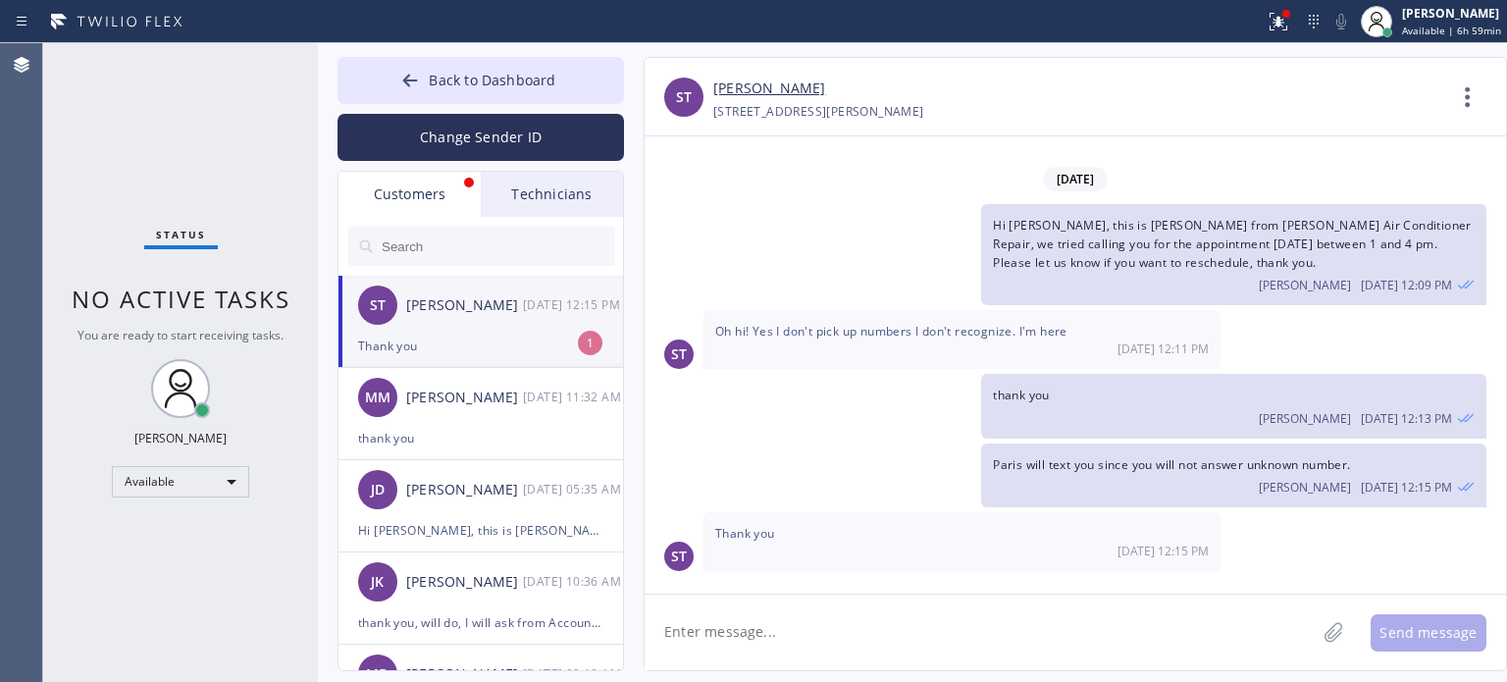
click at [463, 352] on div "Thank you" at bounding box center [480, 346] width 245 height 23
click at [765, 643] on textarea at bounding box center [980, 632] width 671 height 76
click at [767, 631] on textarea at bounding box center [980, 632] width 671 height 76
type textarea "welcome"
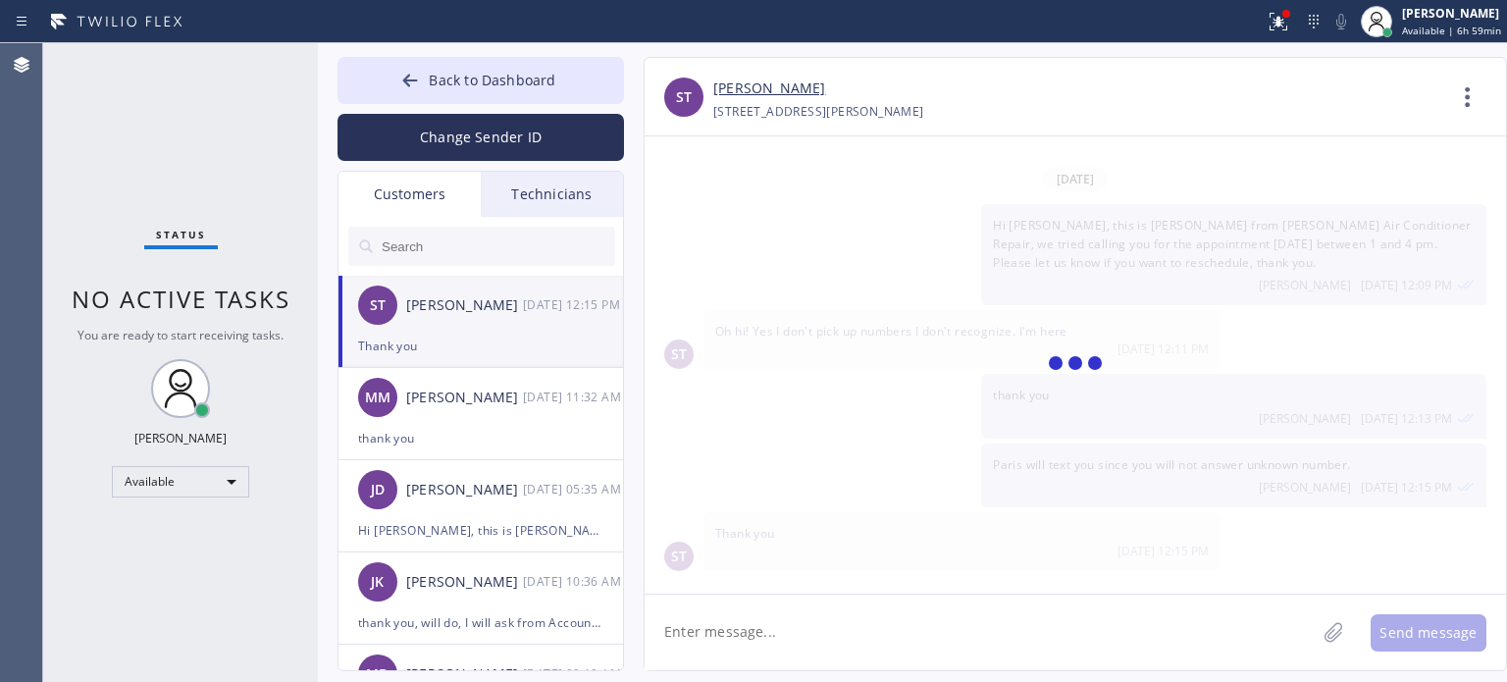
scroll to position [39, 0]
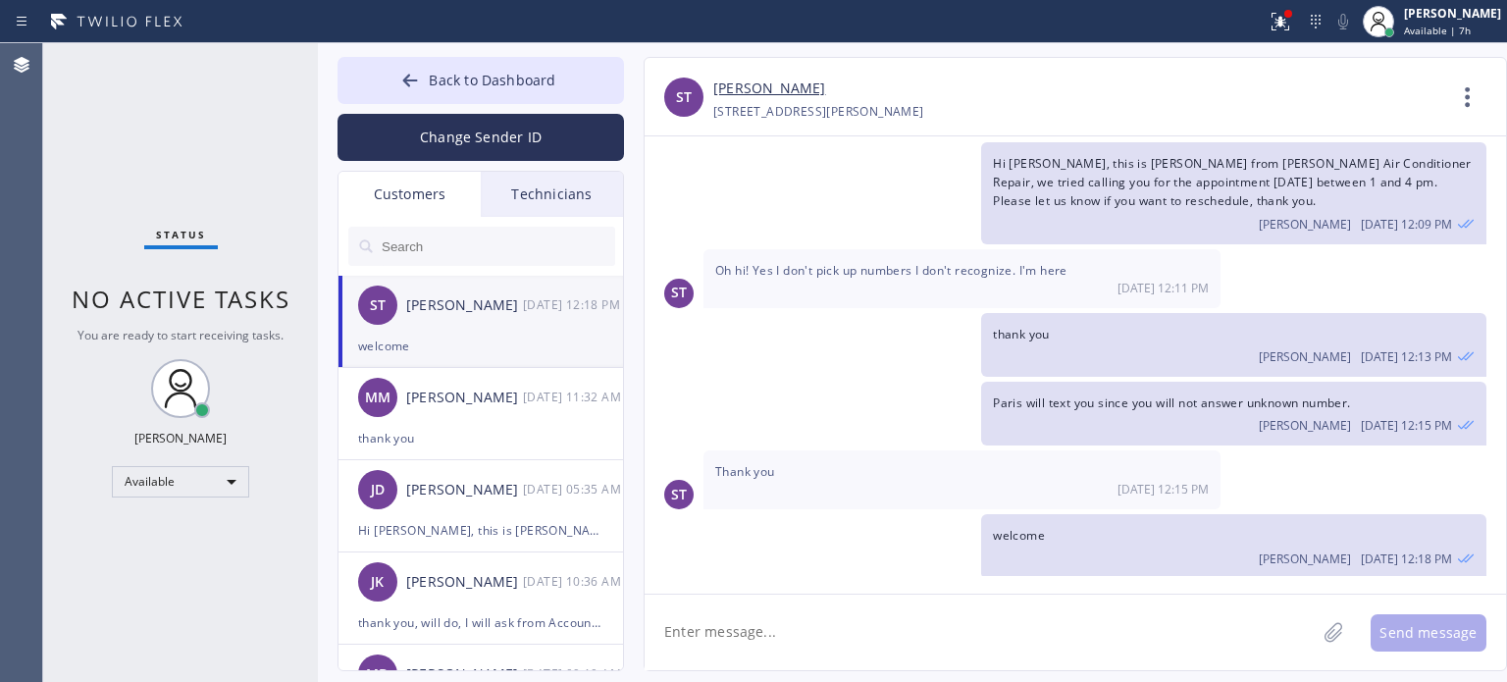
click at [751, 629] on textarea at bounding box center [980, 632] width 671 height 76
click at [441, 71] on span "Back to Dashboard" at bounding box center [492, 80] width 127 height 19
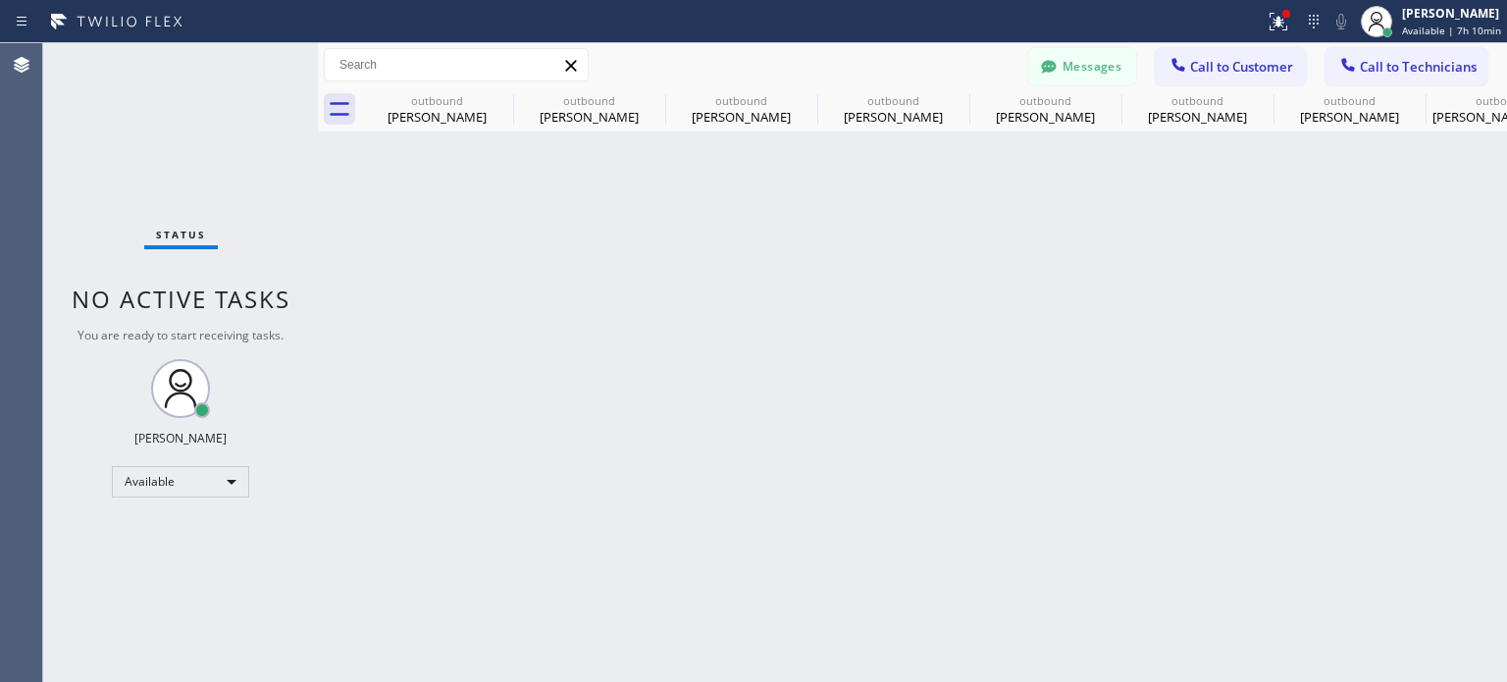
click at [1205, 60] on span "Call to Customer" at bounding box center [1241, 67] width 103 height 18
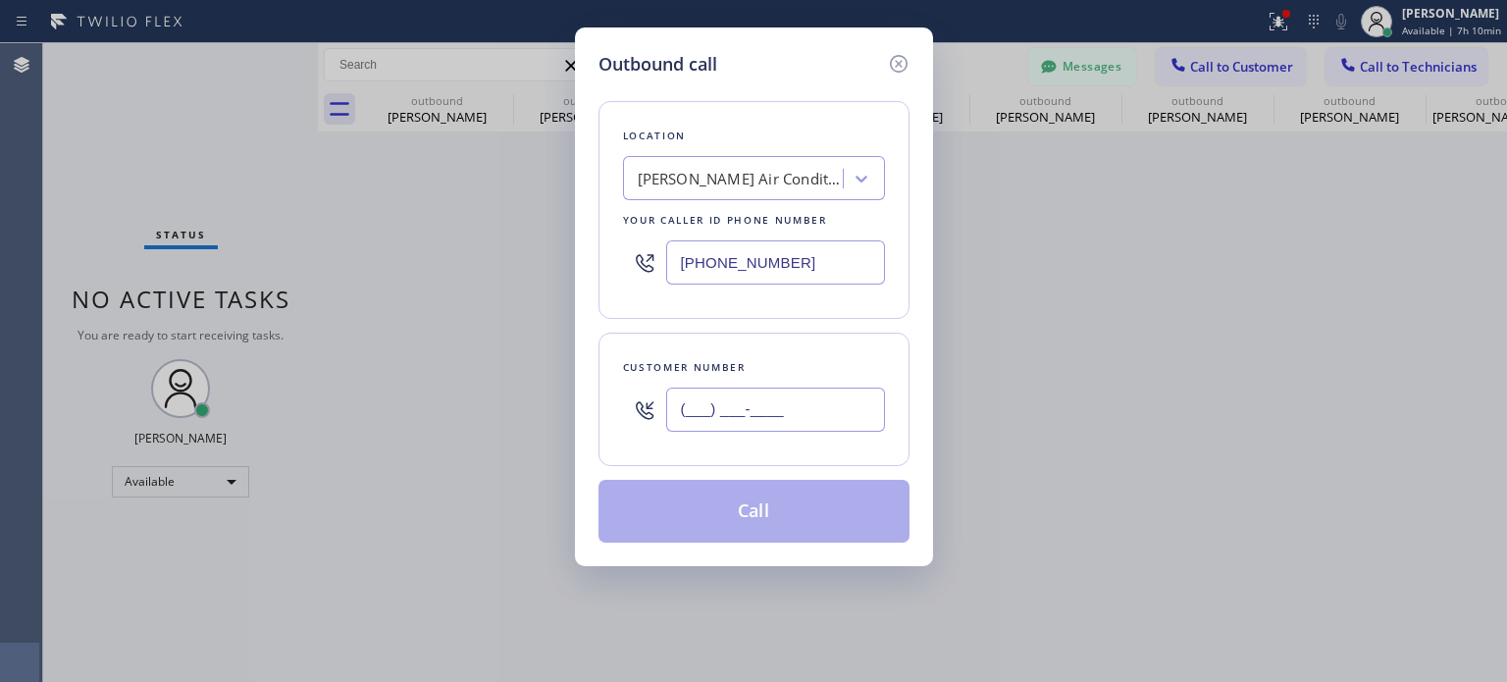
click at [789, 407] on input "(___) ___-____" at bounding box center [775, 409] width 219 height 44
paste input "609) 273-5058"
type input "[PHONE_NUMBER]"
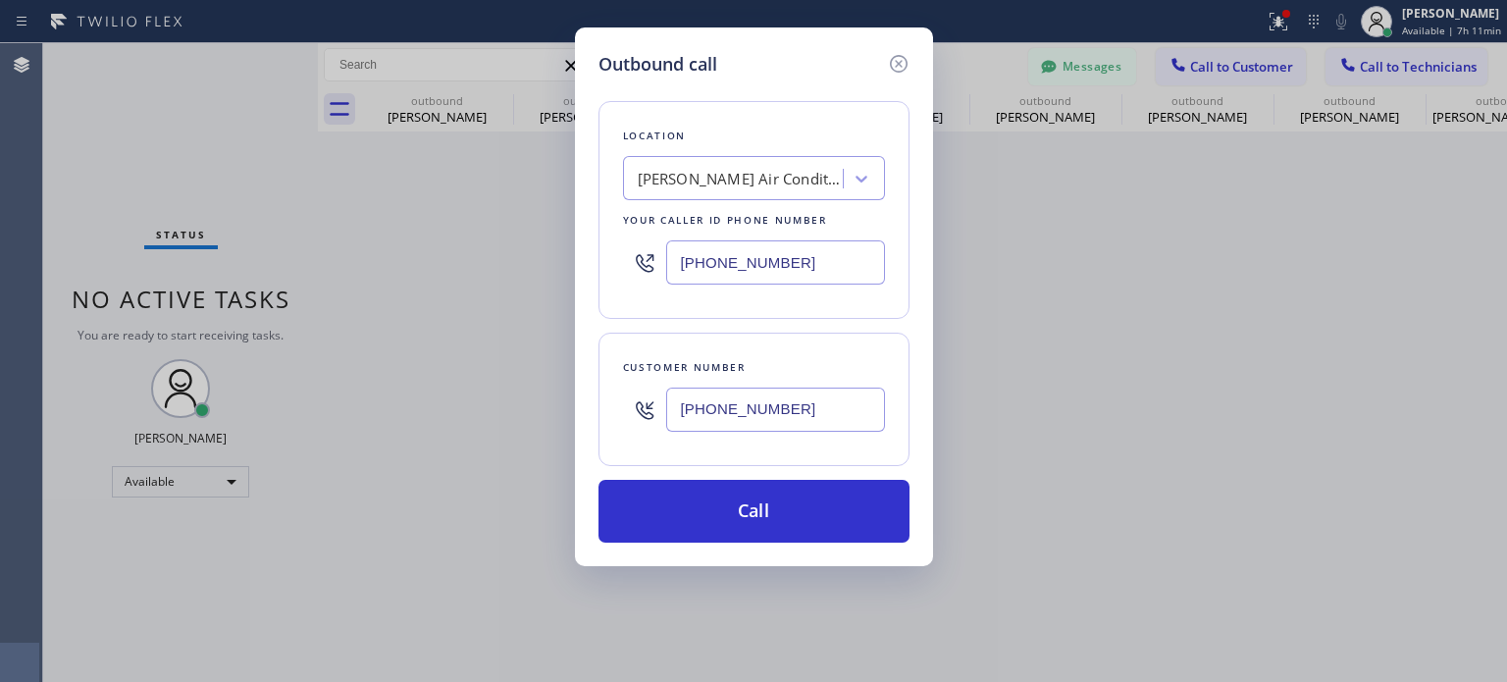
click at [773, 275] on input "[PHONE_NUMBER]" at bounding box center [775, 262] width 219 height 44
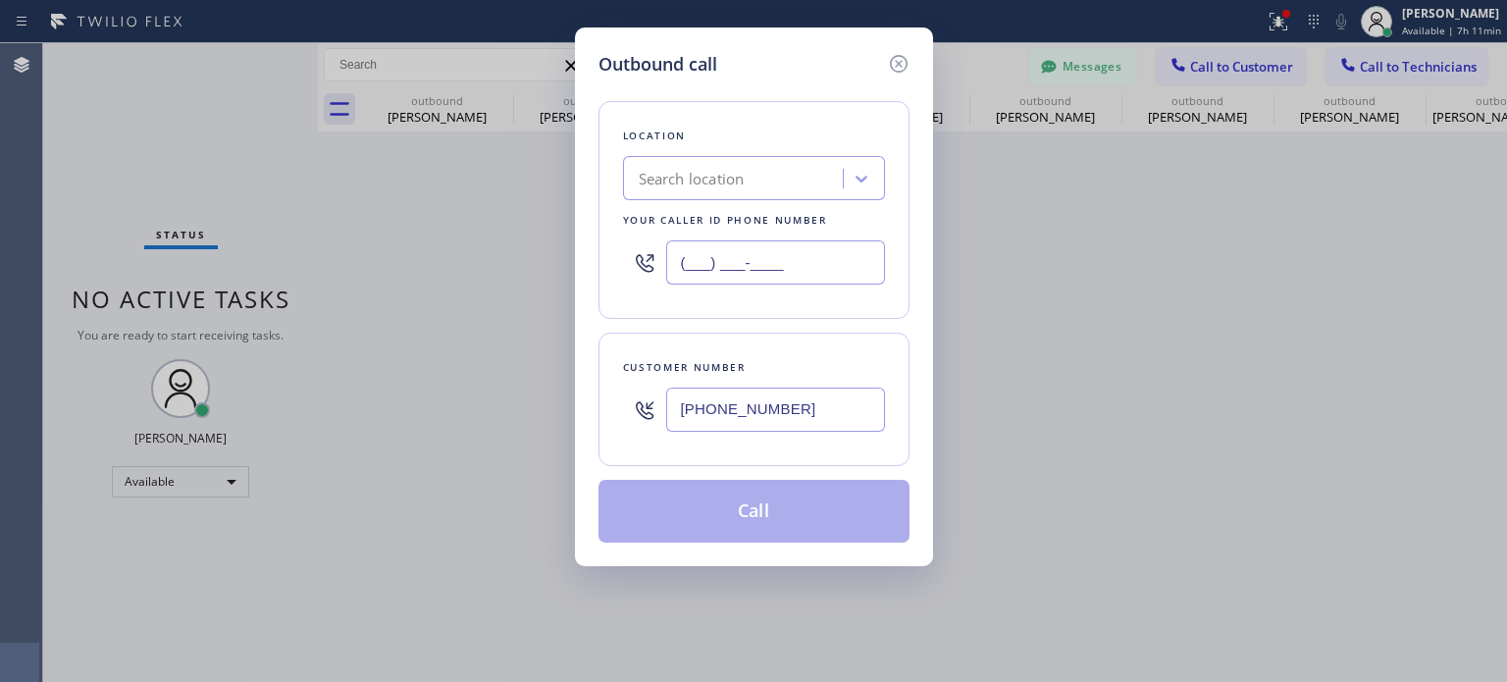
type input "(___) ___-____"
click at [730, 193] on div "Search location" at bounding box center [736, 179] width 214 height 34
paste input "Power Electrical & [PERSON_NAME]"
type input "Power Electrical & [PERSON_NAME]"
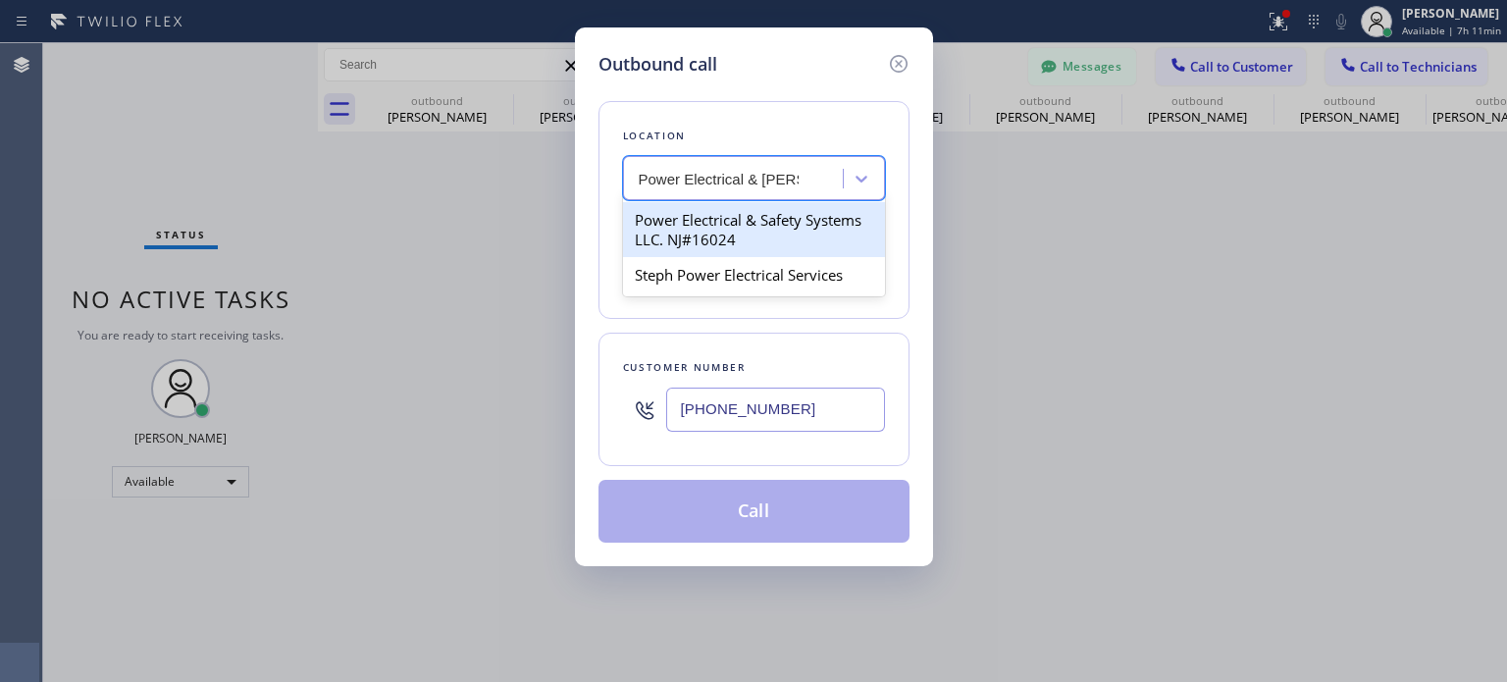
click at [725, 230] on div "Power Electrical & Safety Systems LLC. NJ#16024" at bounding box center [754, 229] width 262 height 55
type input "[PHONE_NUMBER]"
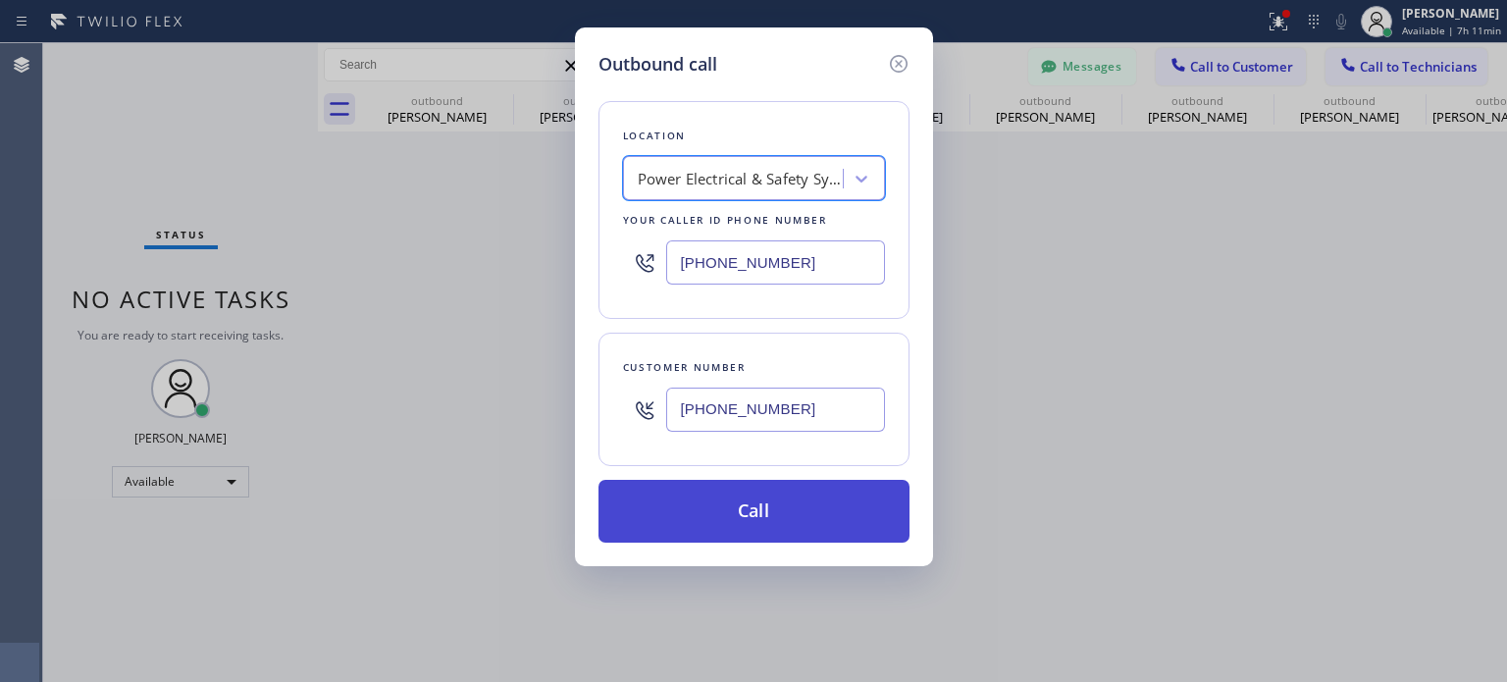
click at [780, 531] on button "Call" at bounding box center [753, 511] width 311 height 63
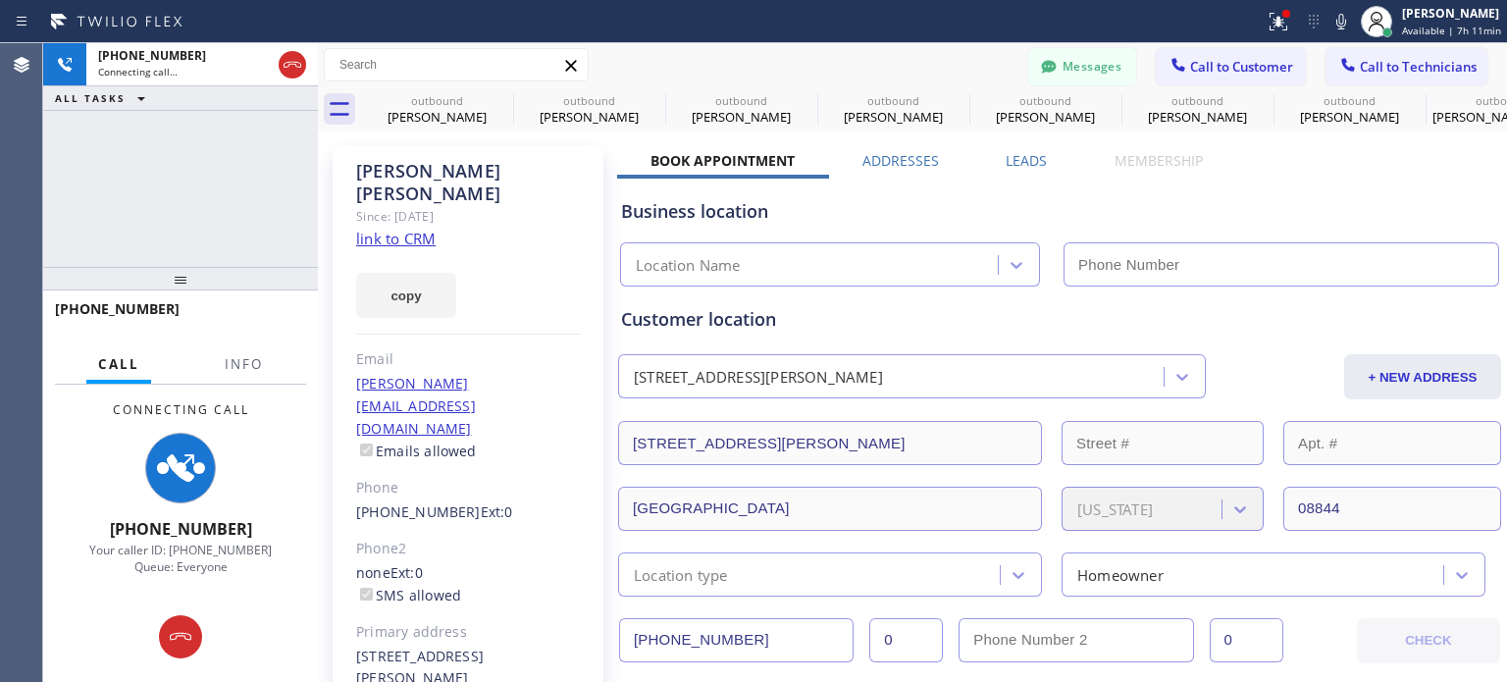
scroll to position [3021, 0]
type input "[PHONE_NUMBER]"
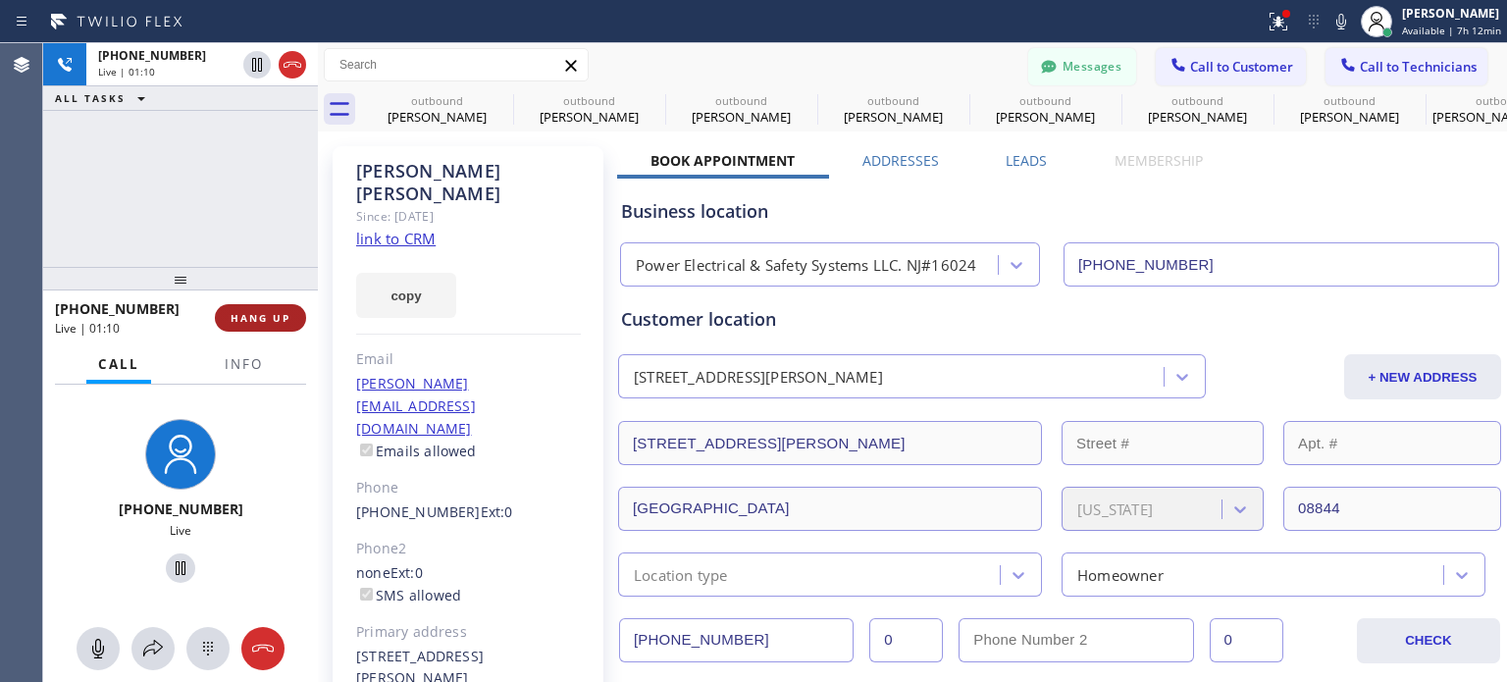
click at [290, 317] on button "HANG UP" at bounding box center [260, 317] width 91 height 27
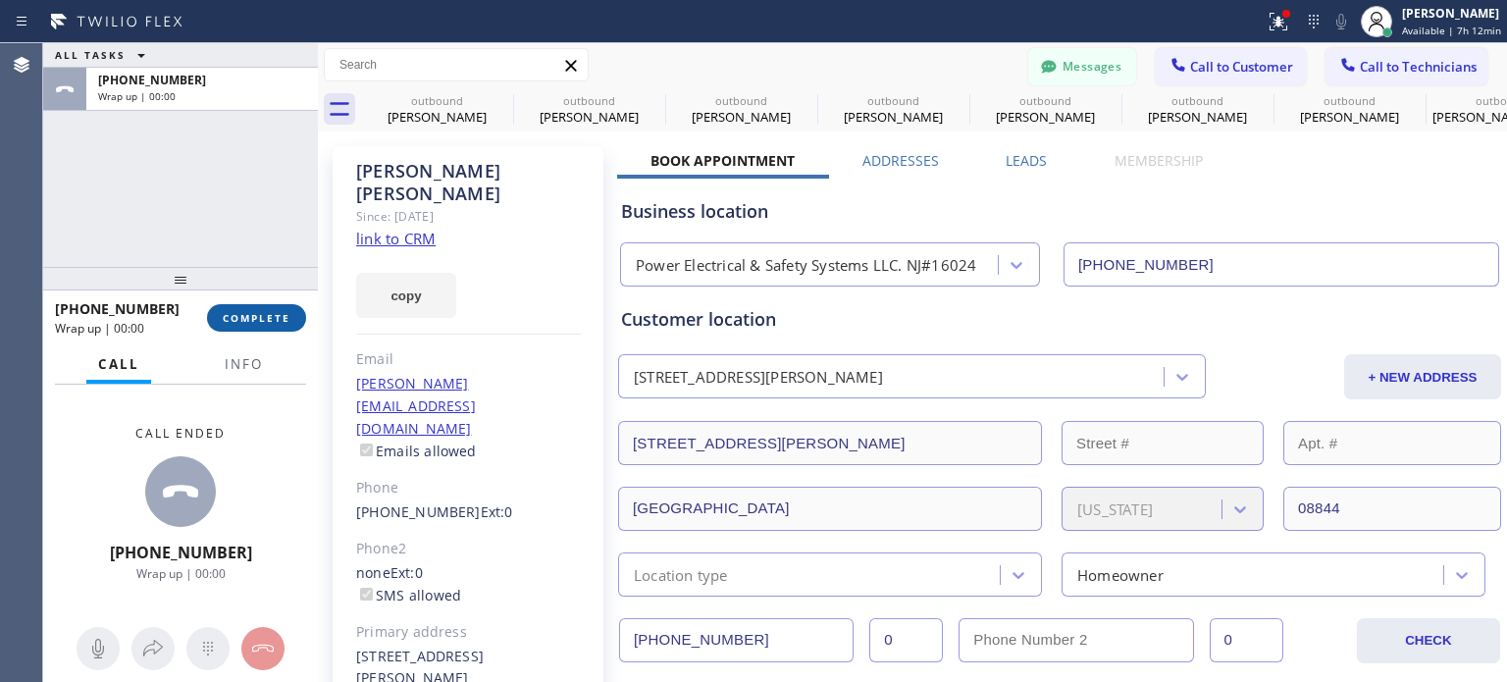
click at [290, 319] on button "COMPLETE" at bounding box center [256, 317] width 99 height 27
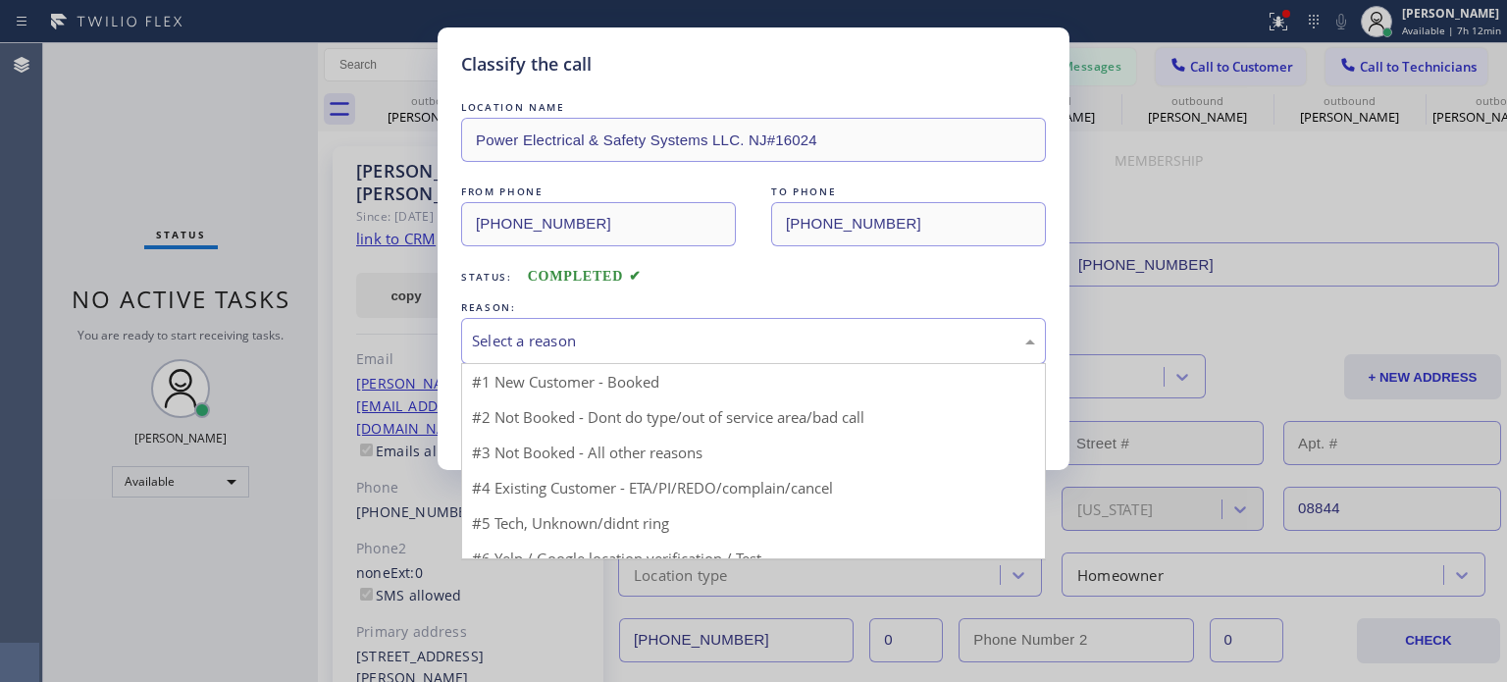
click at [666, 335] on div "Select a reason" at bounding box center [753, 341] width 563 height 23
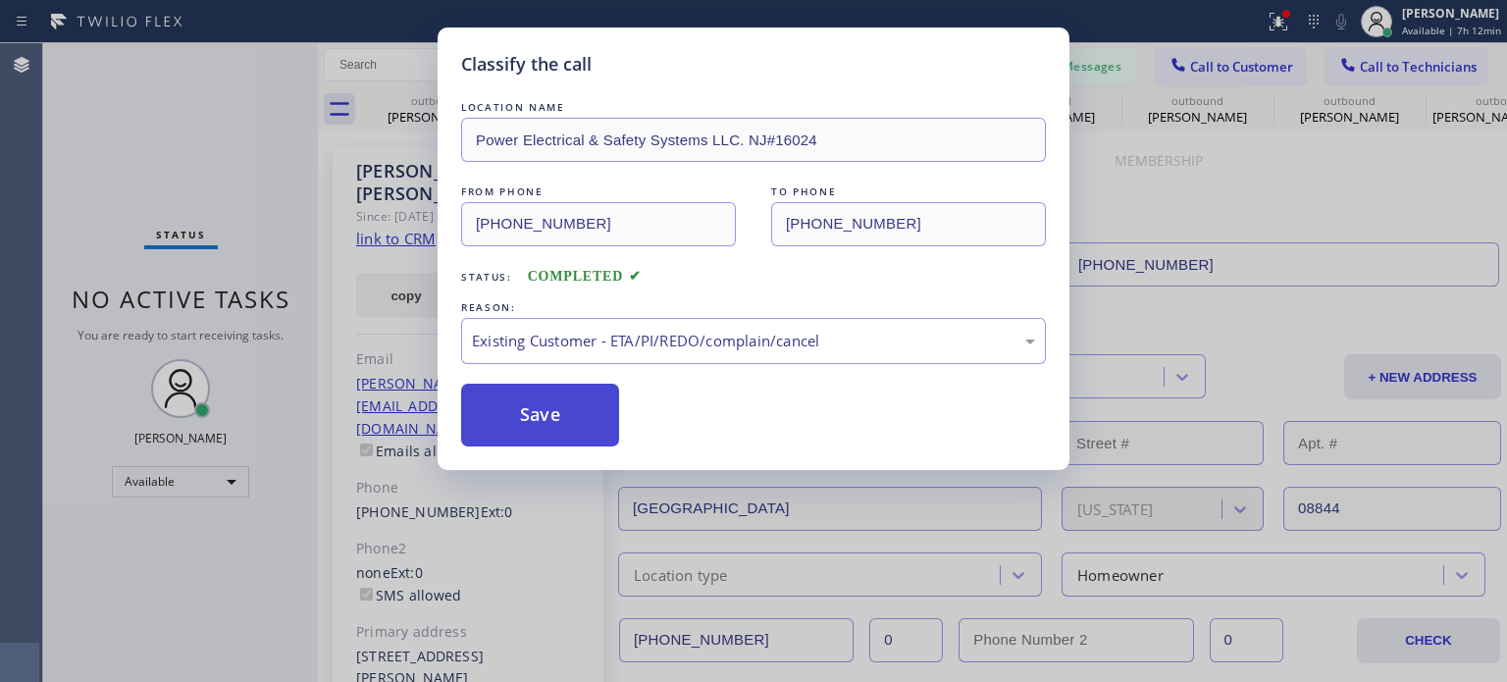
click at [589, 401] on button "Save" at bounding box center [540, 415] width 158 height 63
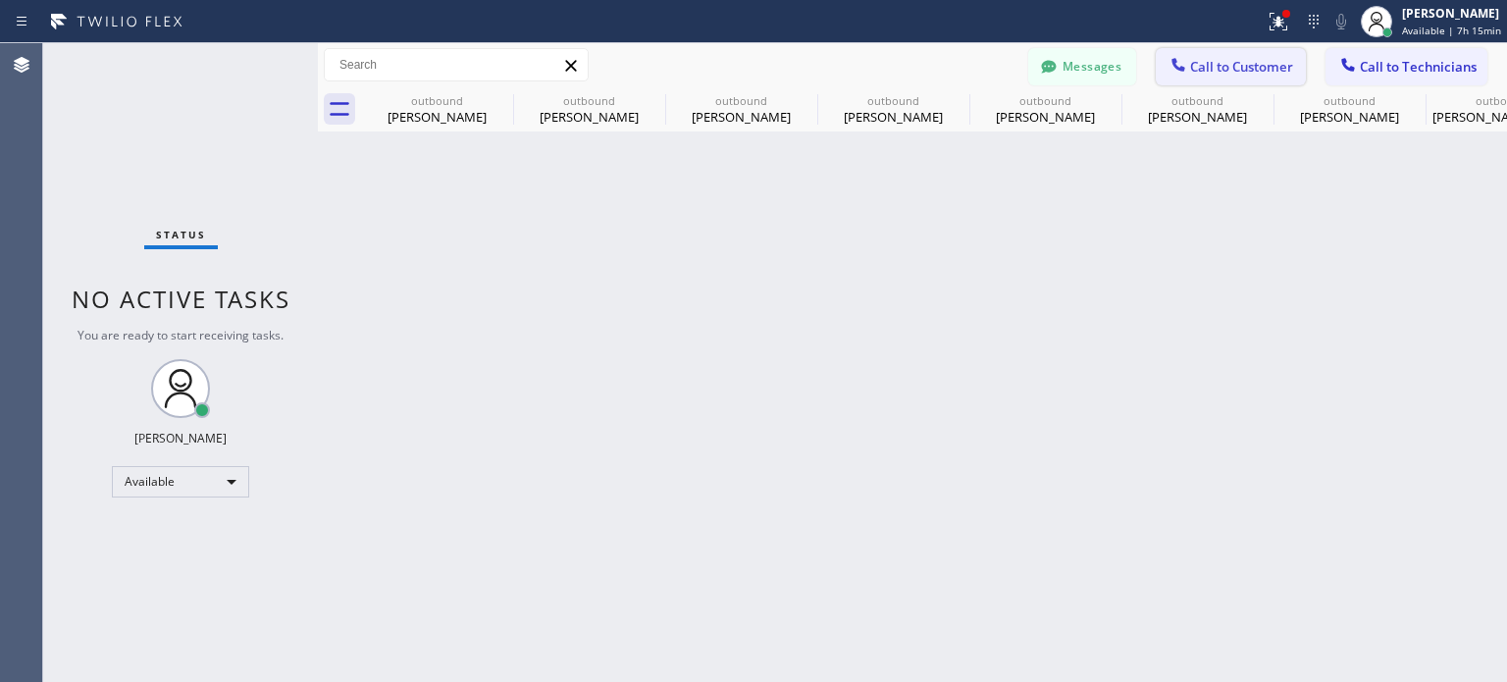
click at [1224, 55] on button "Call to Customer" at bounding box center [1231, 66] width 150 height 37
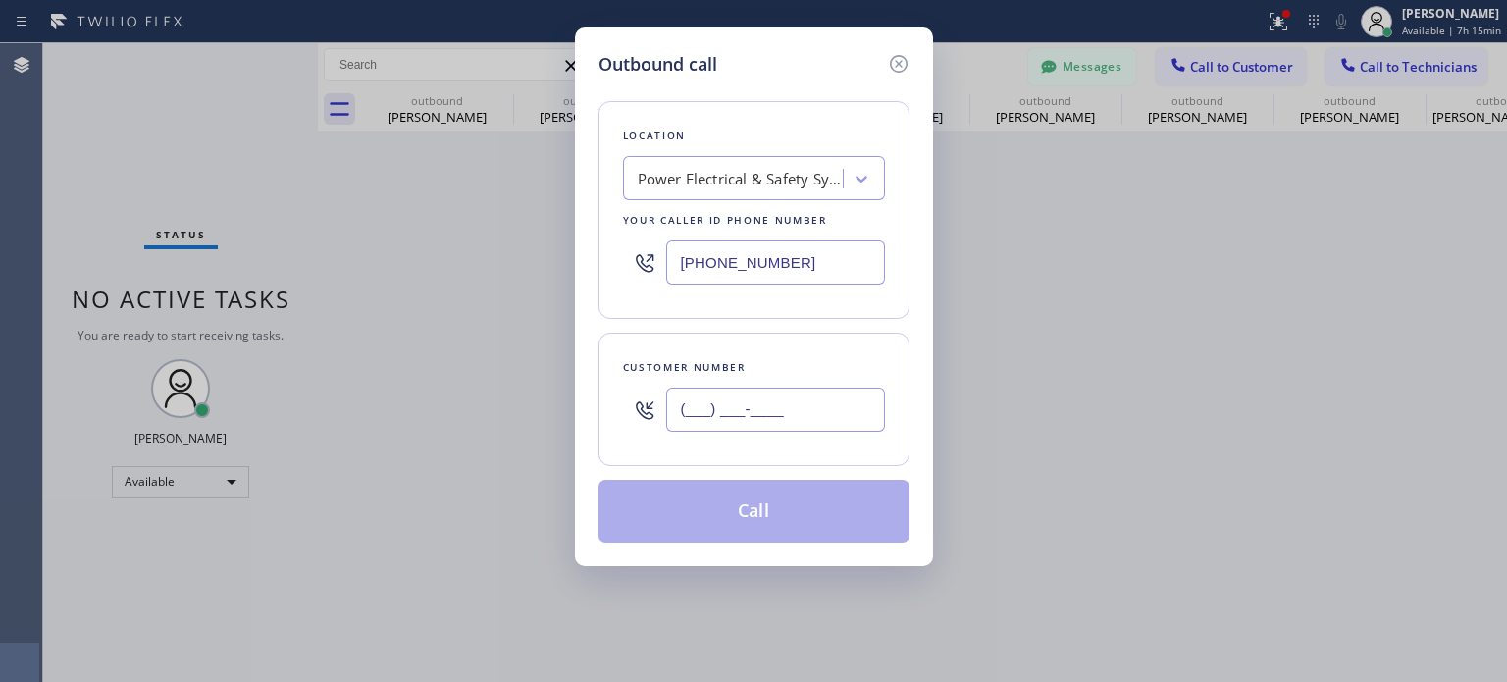
click at [821, 401] on input "(___) ___-____" at bounding box center [775, 409] width 219 height 44
paste input "908) 403-0874"
type input "[PHONE_NUMBER]"
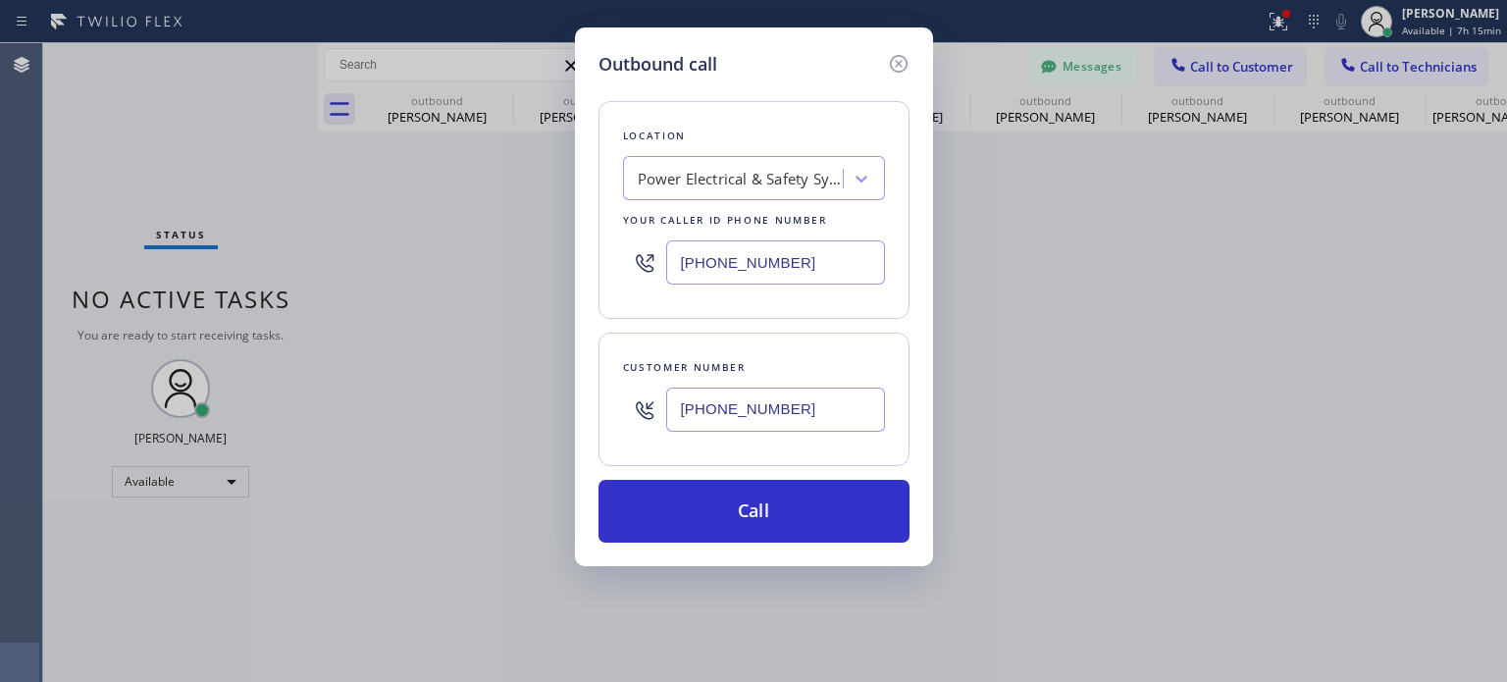
click at [793, 259] on input "[PHONE_NUMBER]" at bounding box center [775, 262] width 219 height 44
click at [793, 260] on input "[PHONE_NUMBER]" at bounding box center [775, 262] width 219 height 44
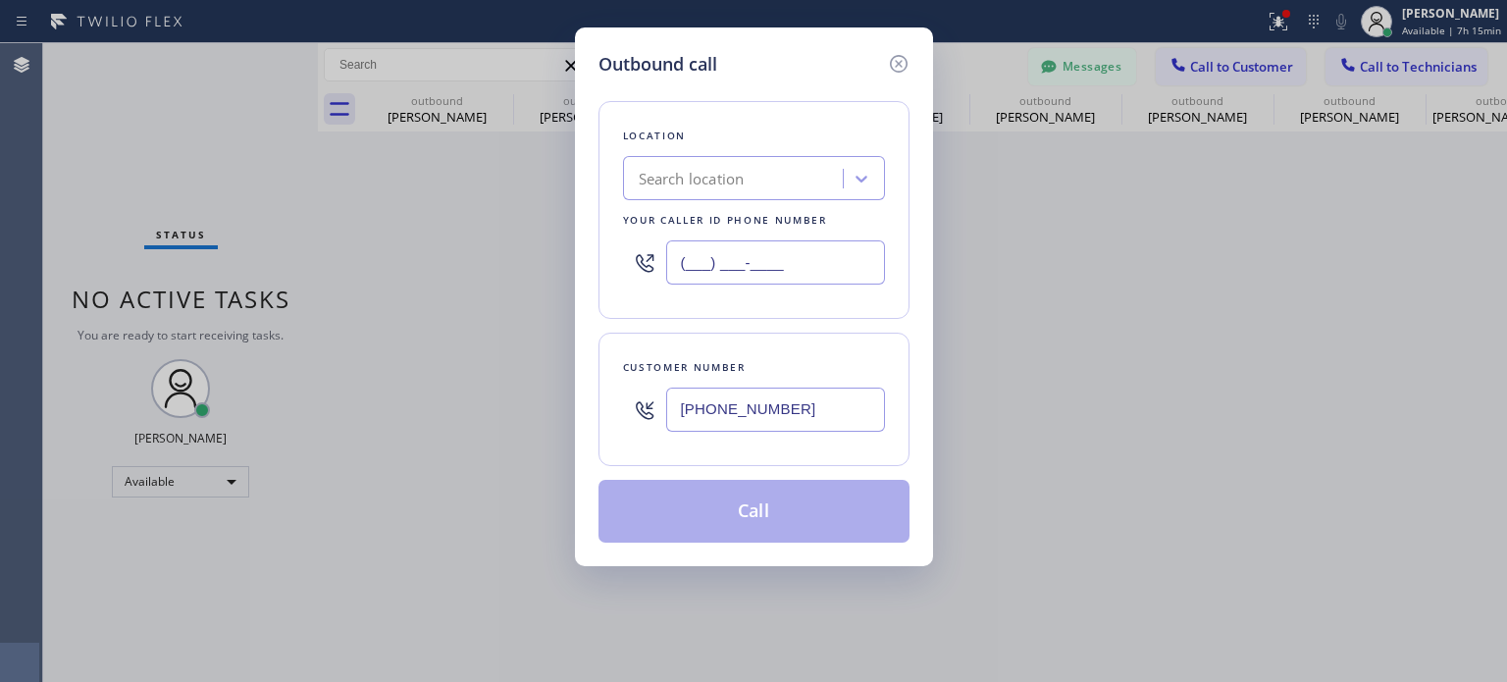
type input "(___) ___-____"
click at [777, 178] on div "Search location" at bounding box center [736, 179] width 214 height 34
paste input "Top Rated Electric [PERSON_NAME]([PERSON_NAME] Electric)"
type input "Top Rated Electric [PERSON_NAME]([PERSON_NAME] Electric)"
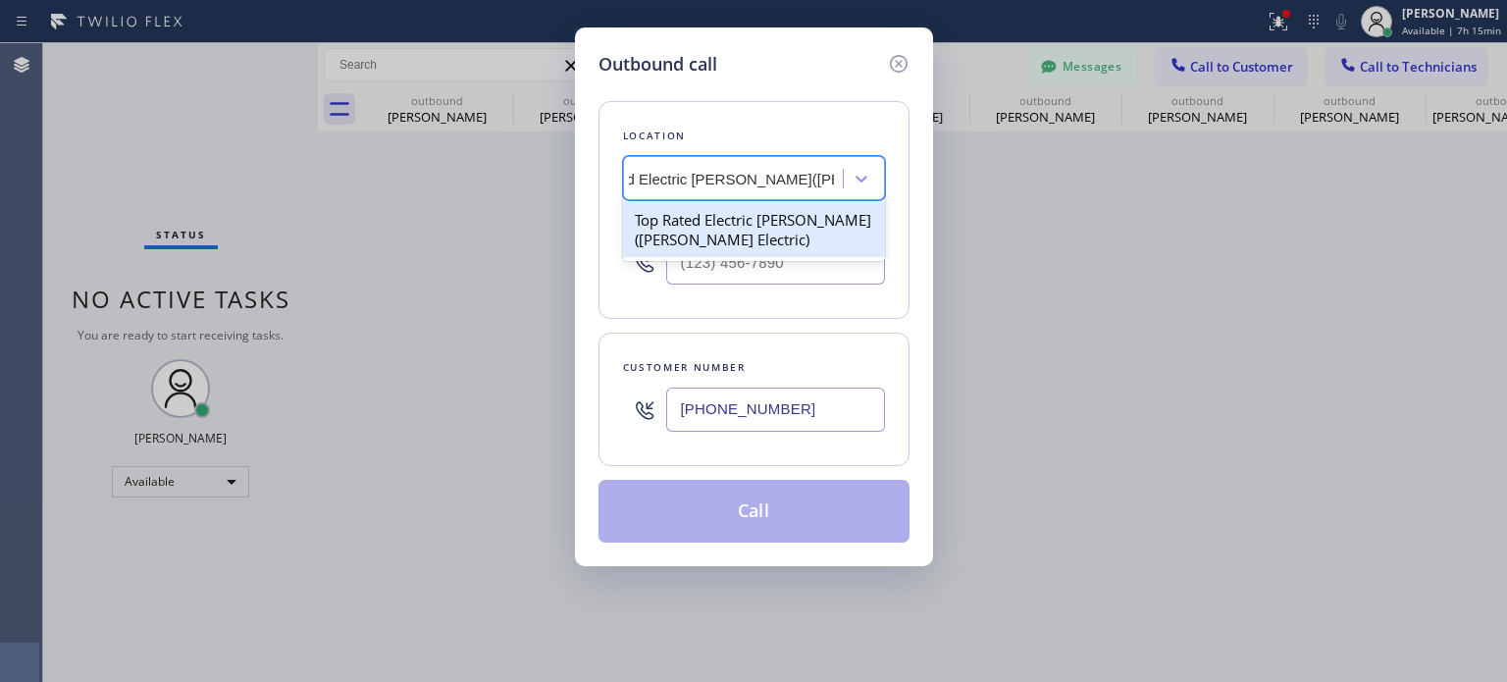
click at [759, 226] on div "Top Rated Electric [PERSON_NAME]([PERSON_NAME] Electric)" at bounding box center [754, 229] width 262 height 55
type input "[PHONE_NUMBER]"
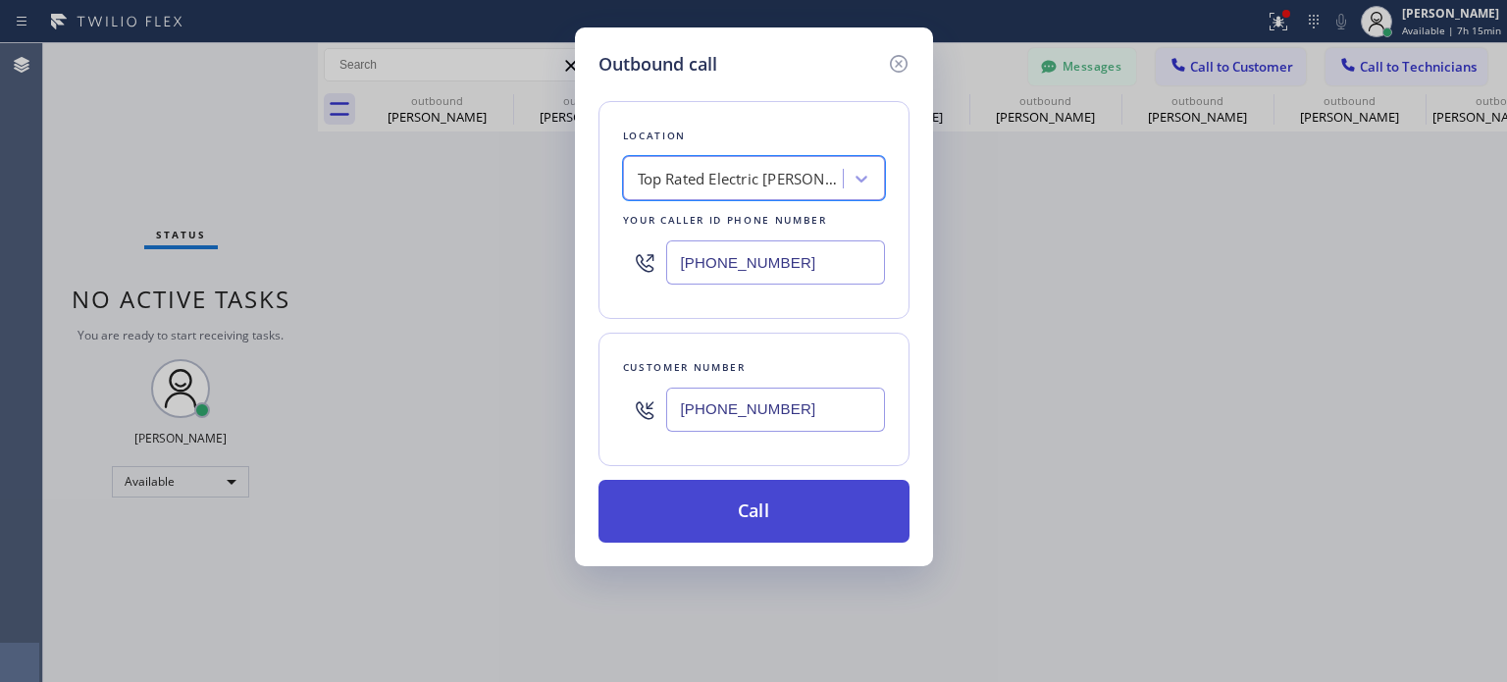
click at [753, 490] on button "Call" at bounding box center [753, 511] width 311 height 63
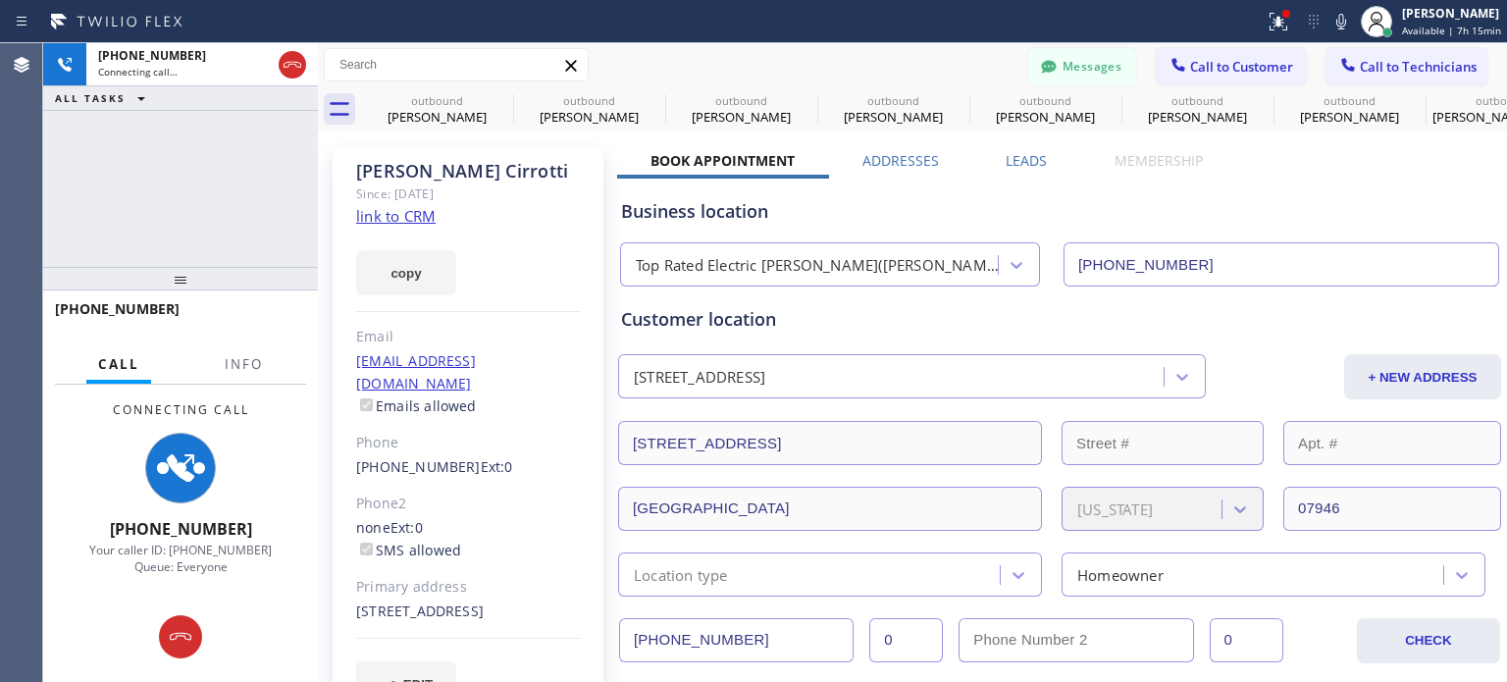
type input "[PHONE_NUMBER]"
click at [1081, 217] on div "Business location" at bounding box center [1059, 211] width 877 height 26
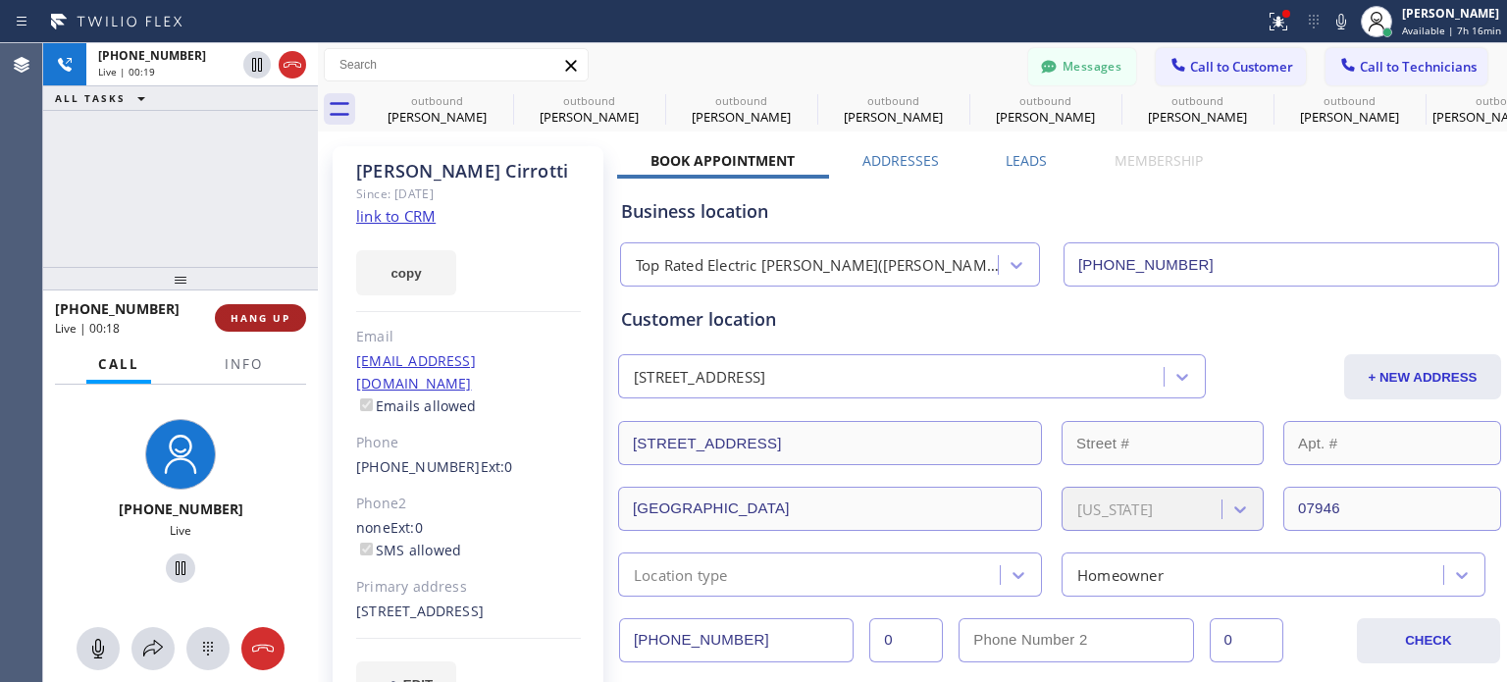
click at [242, 321] on span "HANG UP" at bounding box center [261, 318] width 60 height 14
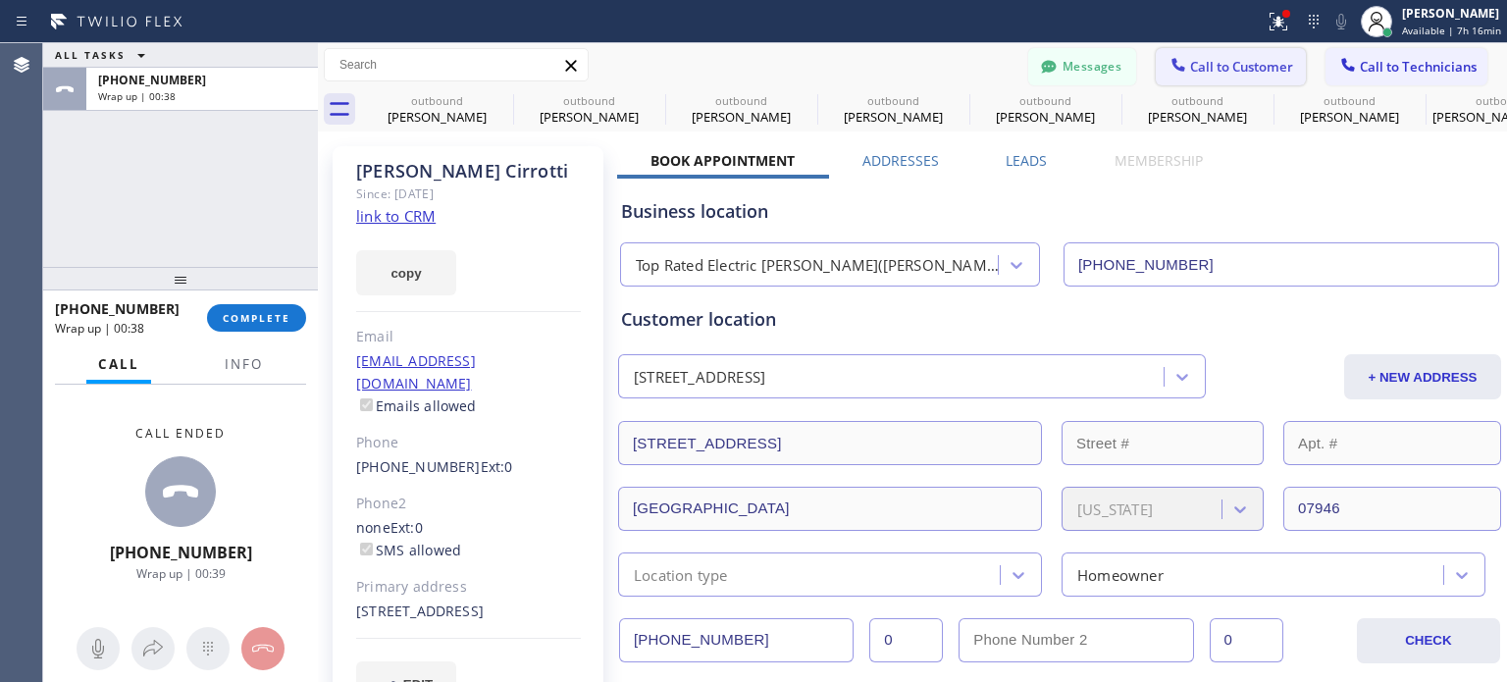
click at [1168, 63] on icon at bounding box center [1178, 65] width 20 height 20
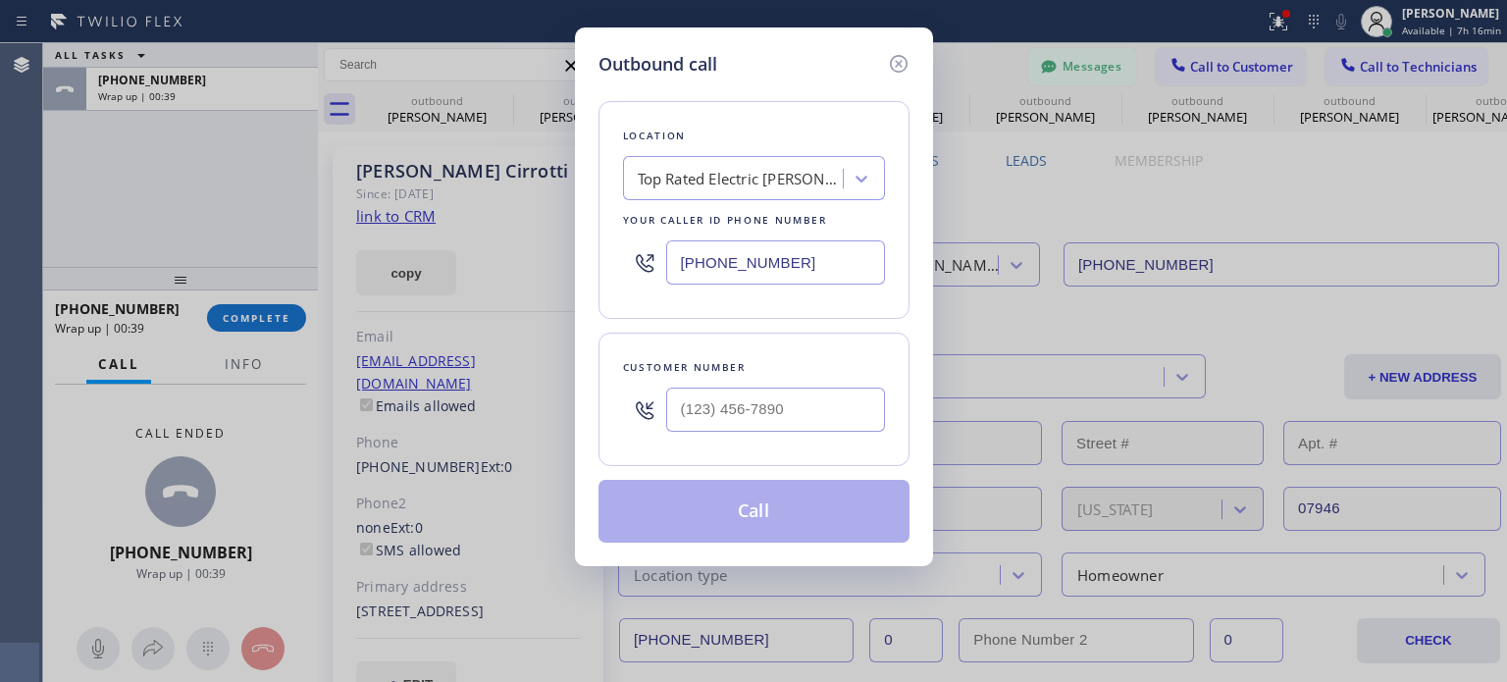
click at [743, 431] on div at bounding box center [775, 410] width 219 height 64
paste input "347) 419-0174"
click at [737, 416] on input "(___) ___-____" at bounding box center [775, 409] width 219 height 44
type input "[PHONE_NUMBER]"
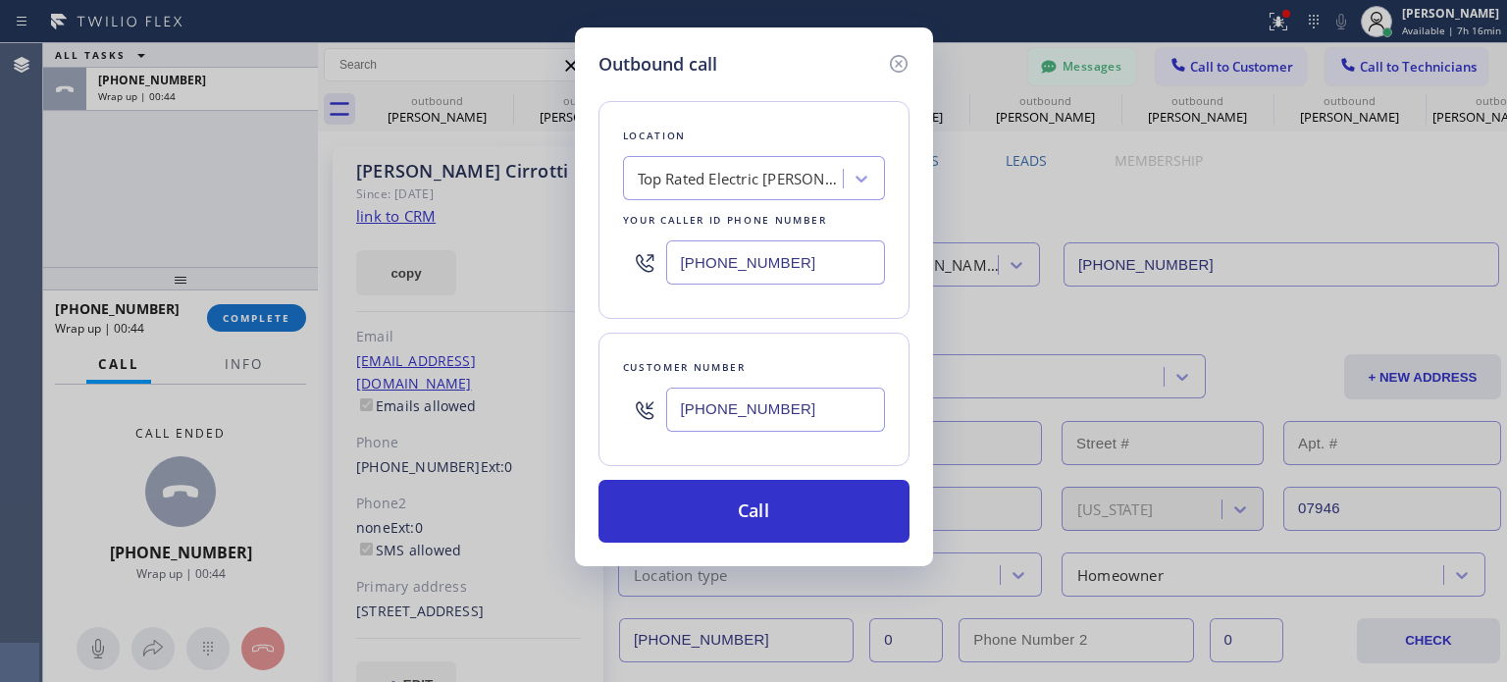
click at [785, 253] on input "[PHONE_NUMBER]" at bounding box center [775, 262] width 219 height 44
click at [785, 250] on input "[PHONE_NUMBER]" at bounding box center [775, 262] width 219 height 44
drag, startPoint x: 785, startPoint y: 250, endPoint x: 780, endPoint y: 238, distance: 12.8
click at [785, 250] on input "(908) 364-____" at bounding box center [775, 262] width 219 height 44
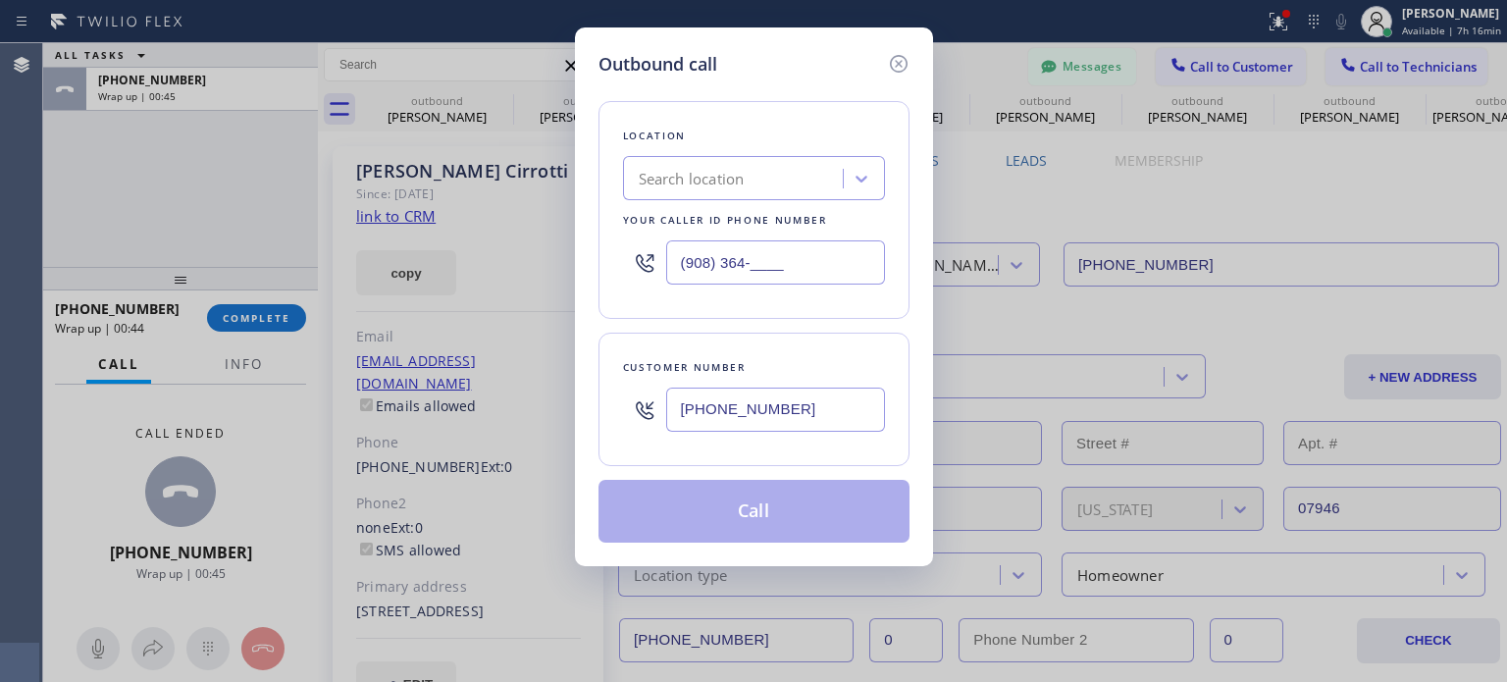
type input "(908) 364-____"
click at [760, 182] on div "Search location" at bounding box center [736, 179] width 214 height 34
paste input "Mac'simum Electric"
type input "Mac'simum Electric"
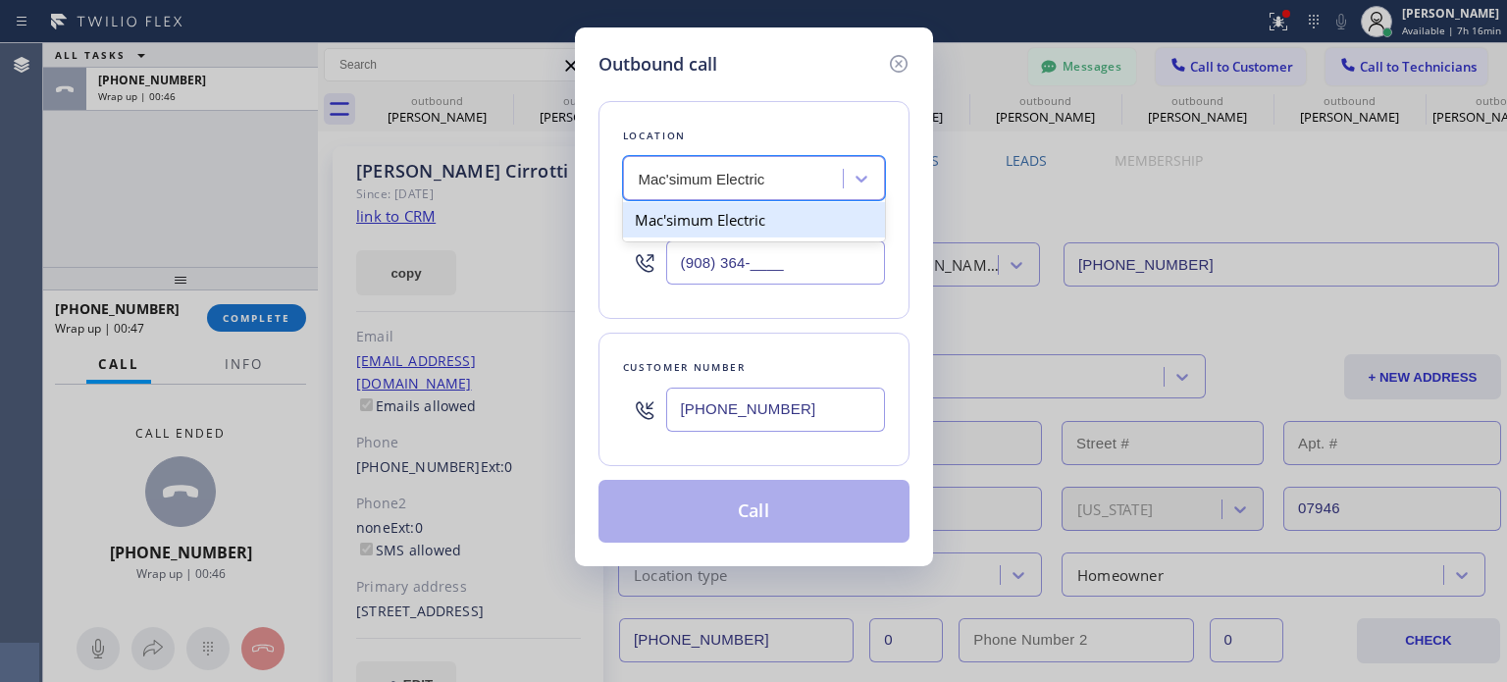
click at [750, 227] on div "Mac'simum Electric" at bounding box center [754, 219] width 262 height 35
type input "[PHONE_NUMBER]"
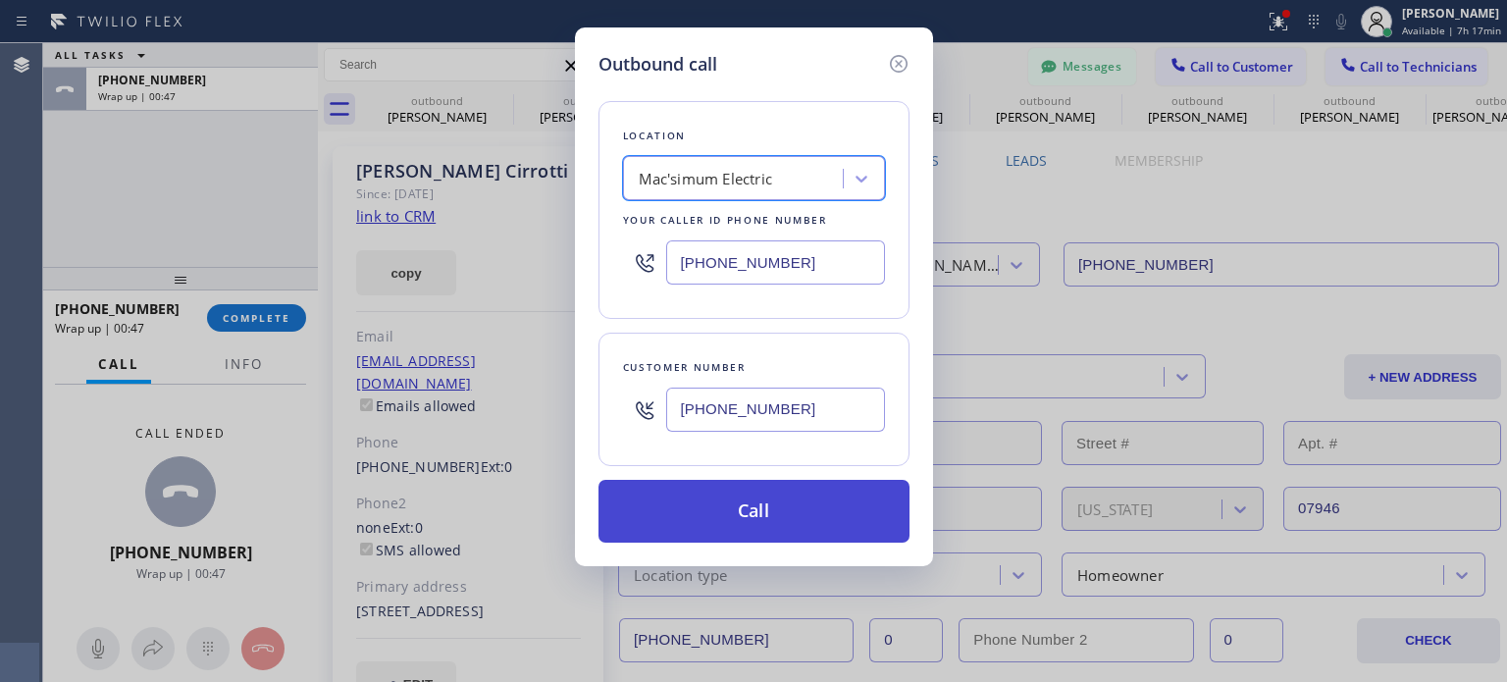
click at [765, 499] on button "Call" at bounding box center [753, 511] width 311 height 63
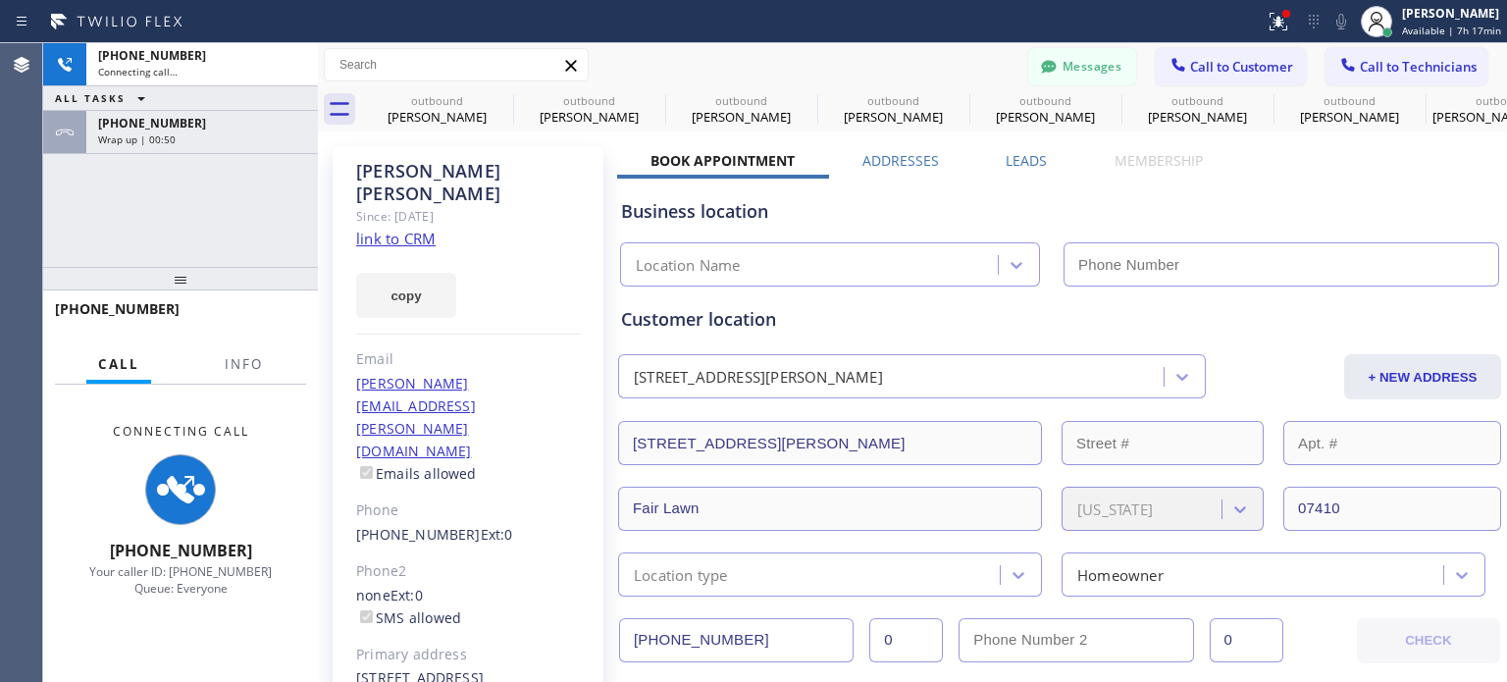
click at [245, 148] on div "[PHONE_NUMBER] Wrap up | 00:50" at bounding box center [198, 132] width 224 height 43
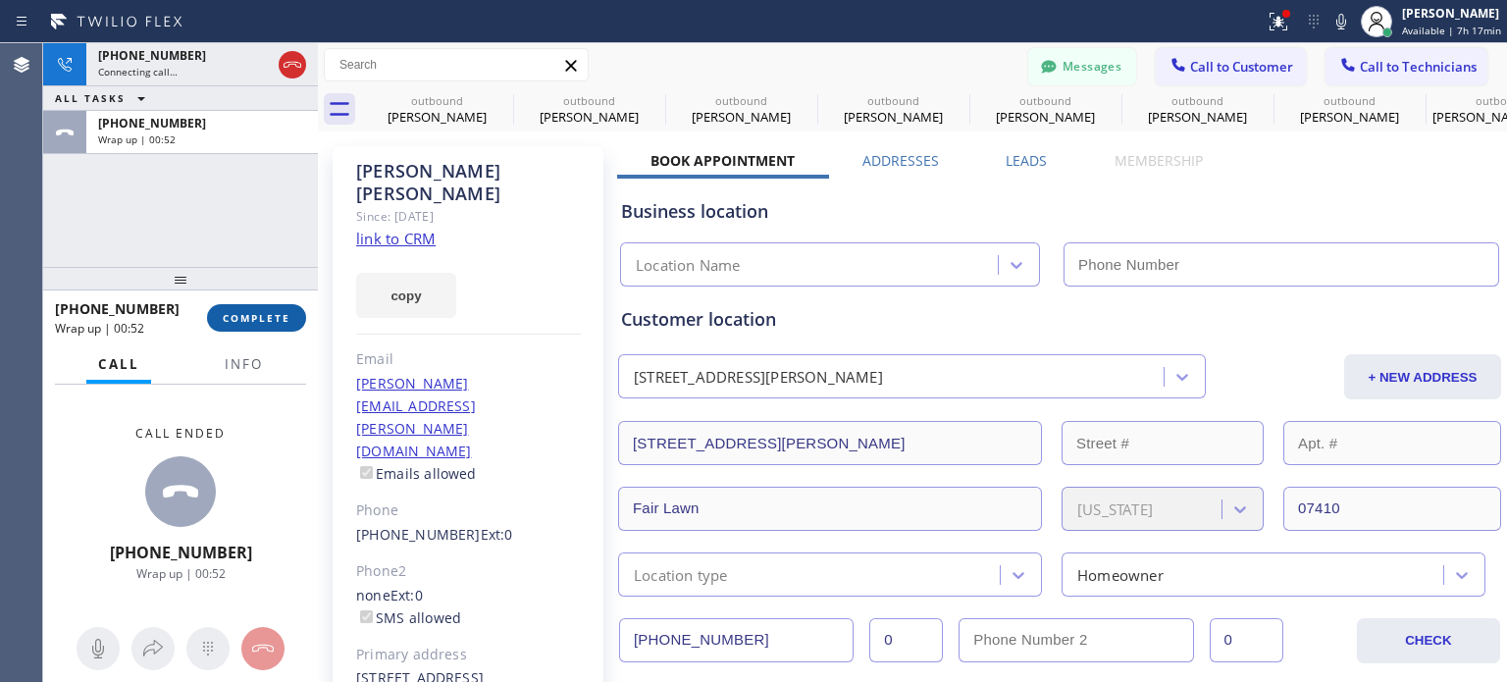
click at [271, 318] on span "COMPLETE" at bounding box center [257, 318] width 68 height 14
type input "[PHONE_NUMBER]"
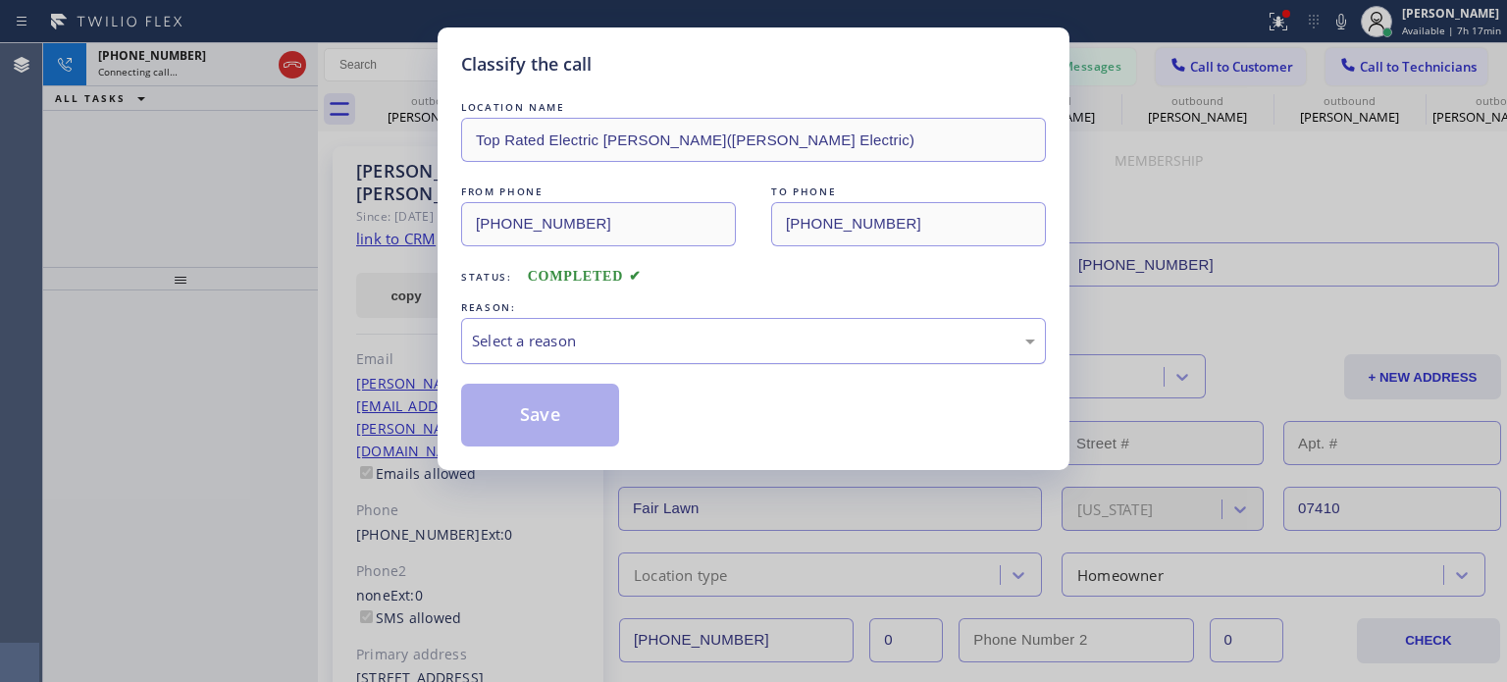
click at [585, 341] on div "Select a reason" at bounding box center [753, 341] width 563 height 23
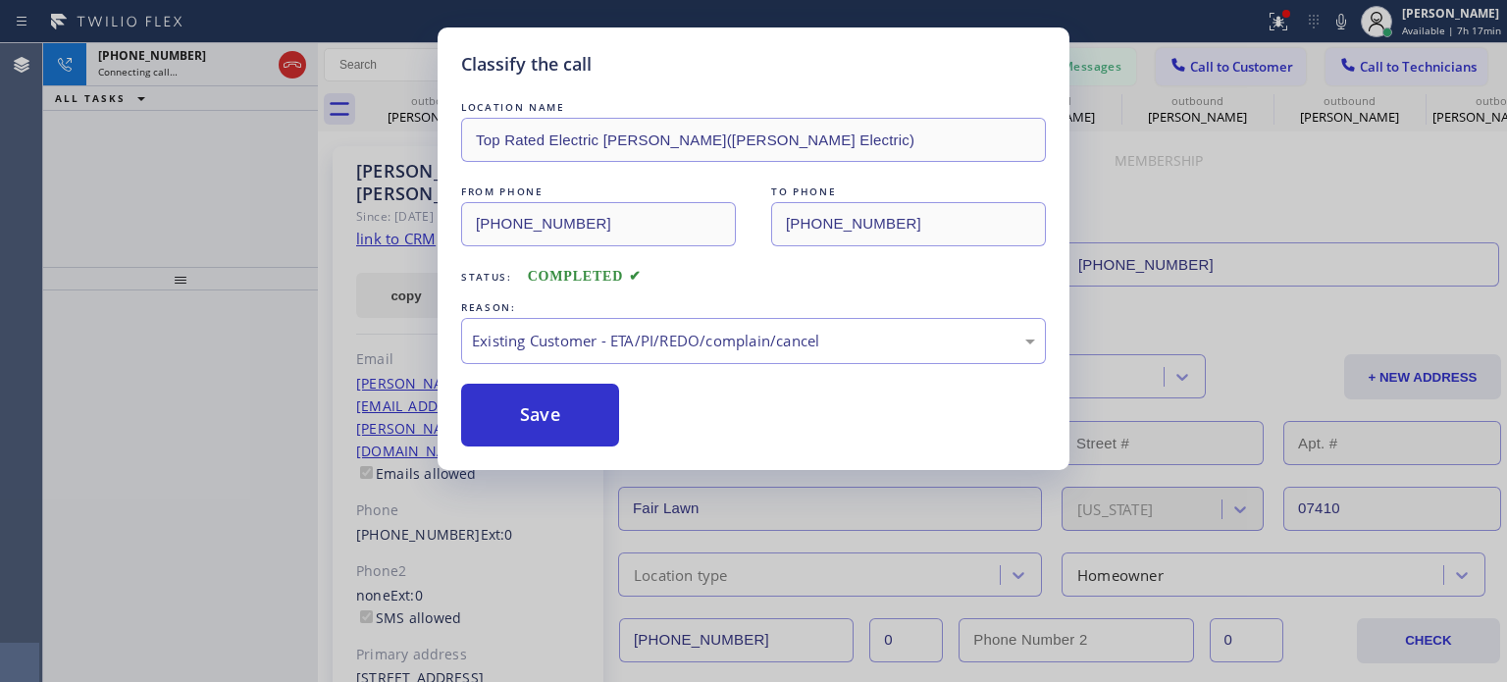
drag, startPoint x: 601, startPoint y: 400, endPoint x: 673, endPoint y: 509, distance: 130.3
click at [601, 403] on button "Save" at bounding box center [540, 415] width 158 height 63
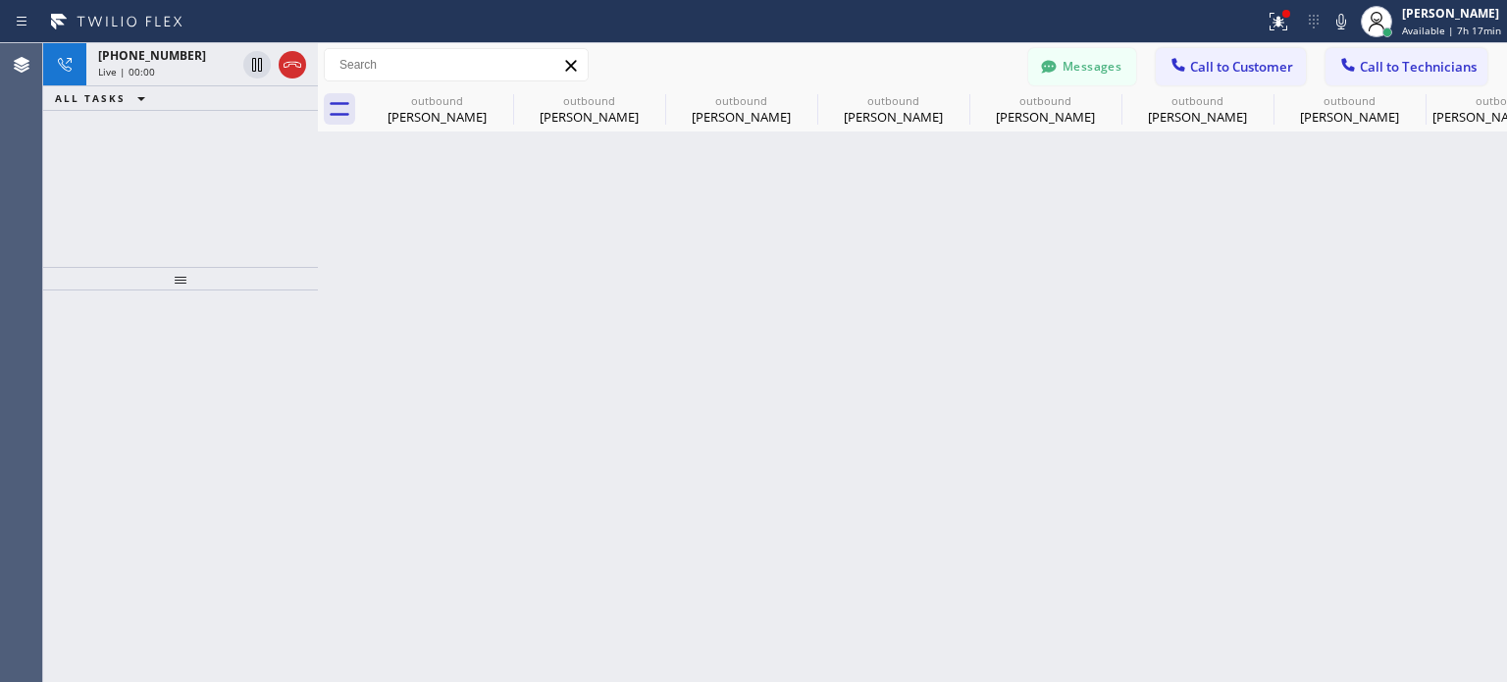
click at [1145, 293] on div "Back to Dashboard Change Sender ID Customers Technicians ST [PERSON_NAME] [DATE…" at bounding box center [912, 362] width 1189 height 639
click at [1209, 65] on span "Call to Customer" at bounding box center [1241, 67] width 103 height 18
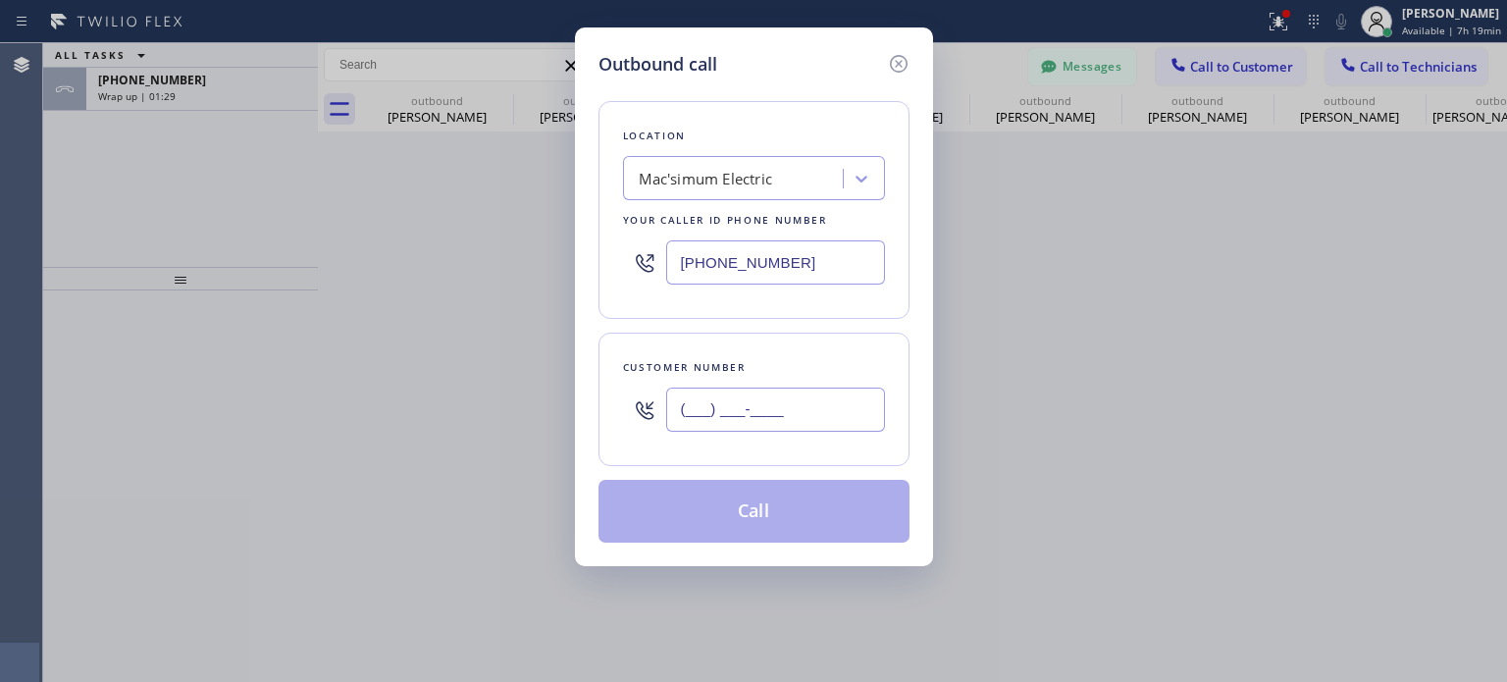
click at [739, 406] on input "(___) ___-____" at bounding box center [775, 409] width 219 height 44
paste input "646) 831-0629"
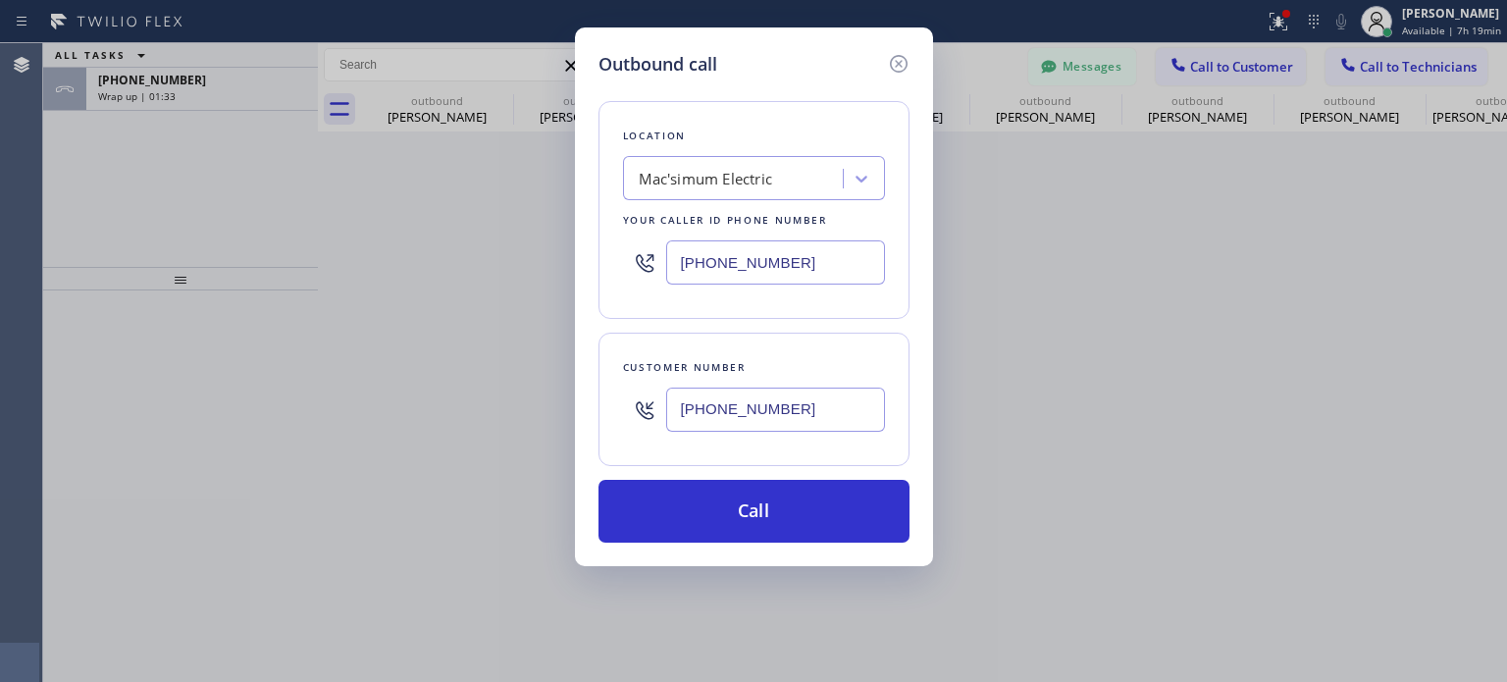
type input "[PHONE_NUMBER]"
drag, startPoint x: 891, startPoint y: 64, endPoint x: 832, endPoint y: 58, distance: 59.2
click at [890, 64] on icon at bounding box center [898, 64] width 18 height 18
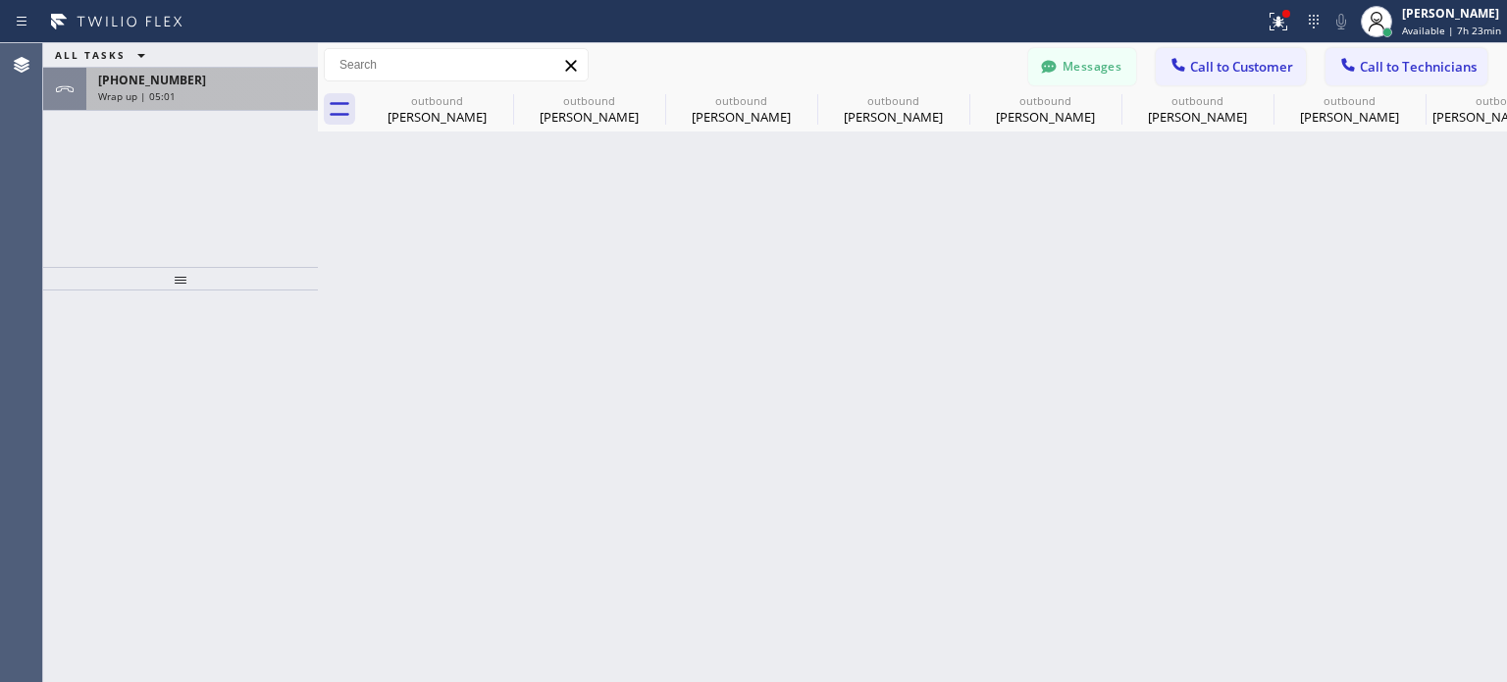
click at [161, 74] on div "ALL TASKS ALL TASKS ACTIVE TASKS TASKS IN WRAP UP [PHONE_NUMBER] Wrap up | 05:01" at bounding box center [180, 77] width 275 height 68
click at [220, 80] on div "[PHONE_NUMBER]" at bounding box center [202, 80] width 208 height 17
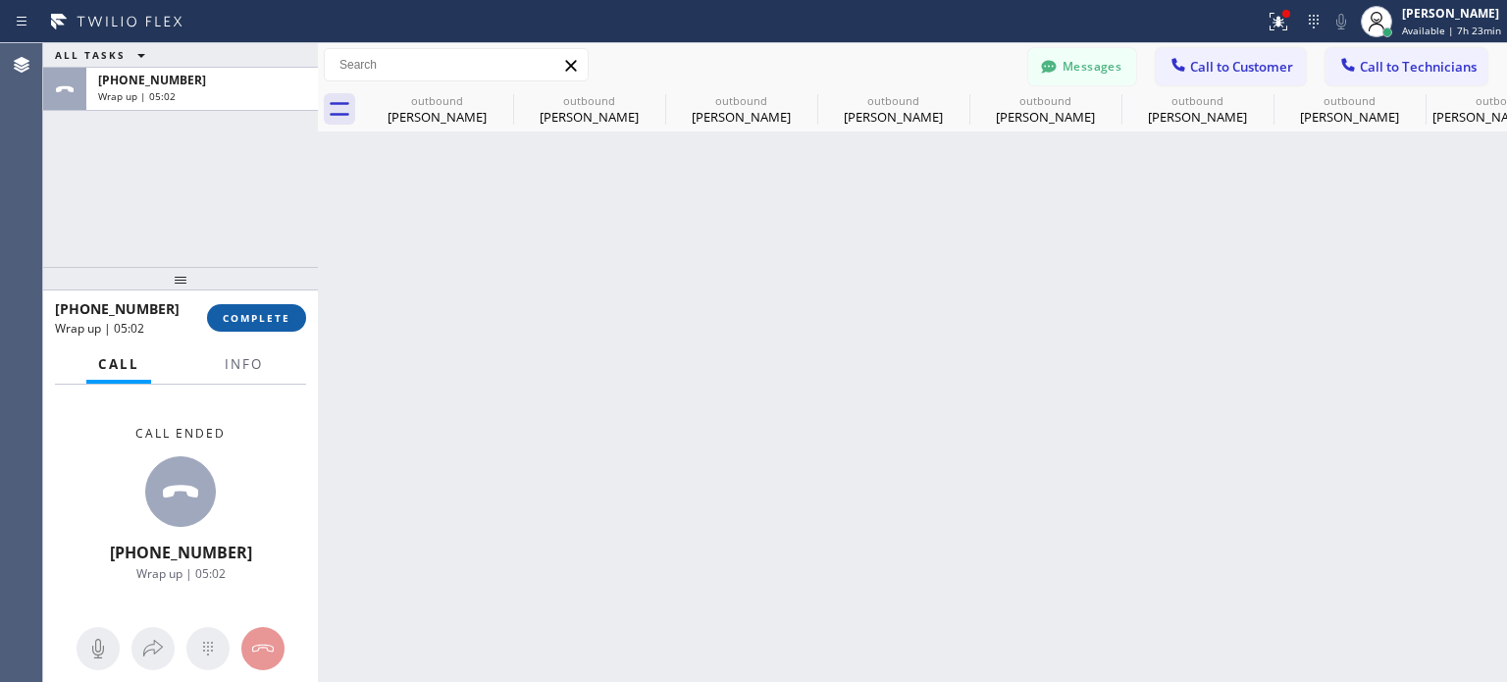
click at [284, 325] on button "COMPLETE" at bounding box center [256, 317] width 99 height 27
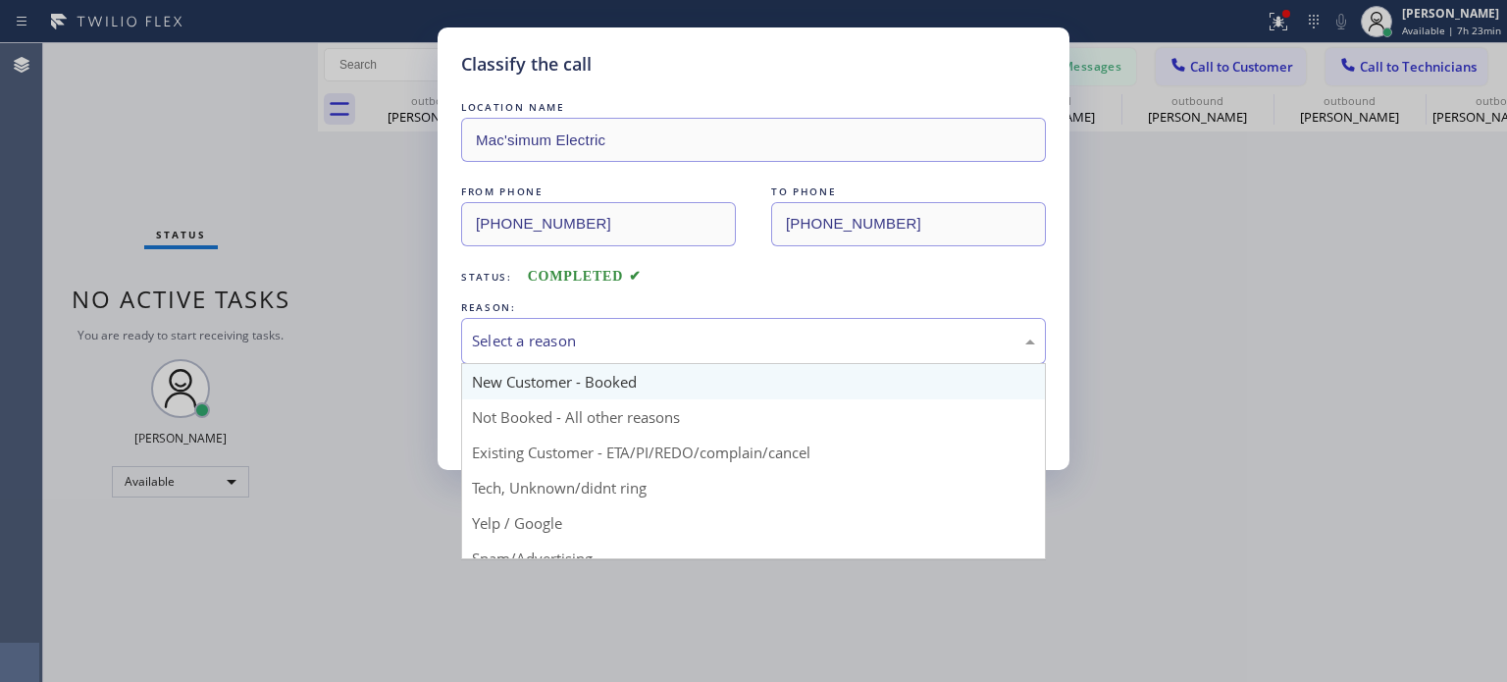
drag, startPoint x: 672, startPoint y: 336, endPoint x: 665, endPoint y: 387, distance: 50.5
click at [671, 339] on div "Select a reason" at bounding box center [753, 341] width 563 height 23
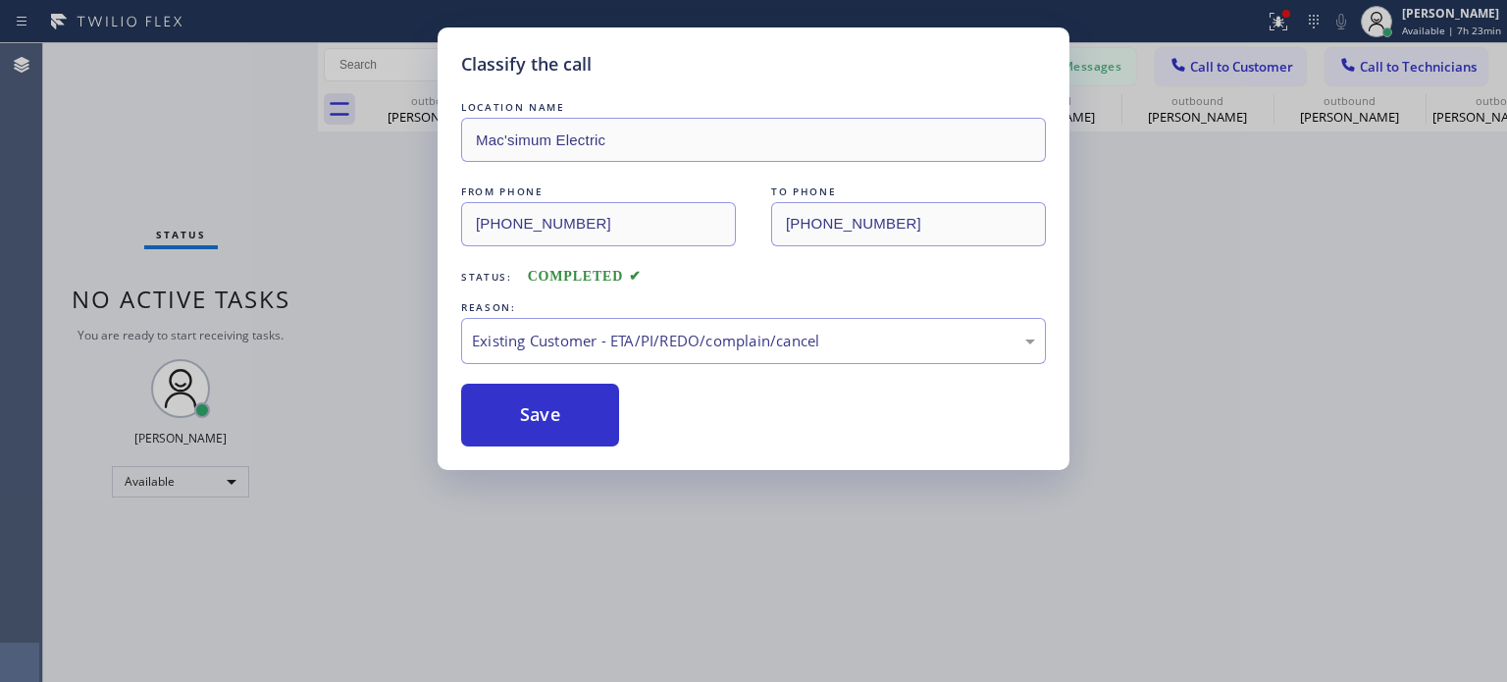
drag, startPoint x: 597, startPoint y: 413, endPoint x: 1154, endPoint y: 121, distance: 628.4
click at [596, 413] on button "Save" at bounding box center [540, 415] width 158 height 63
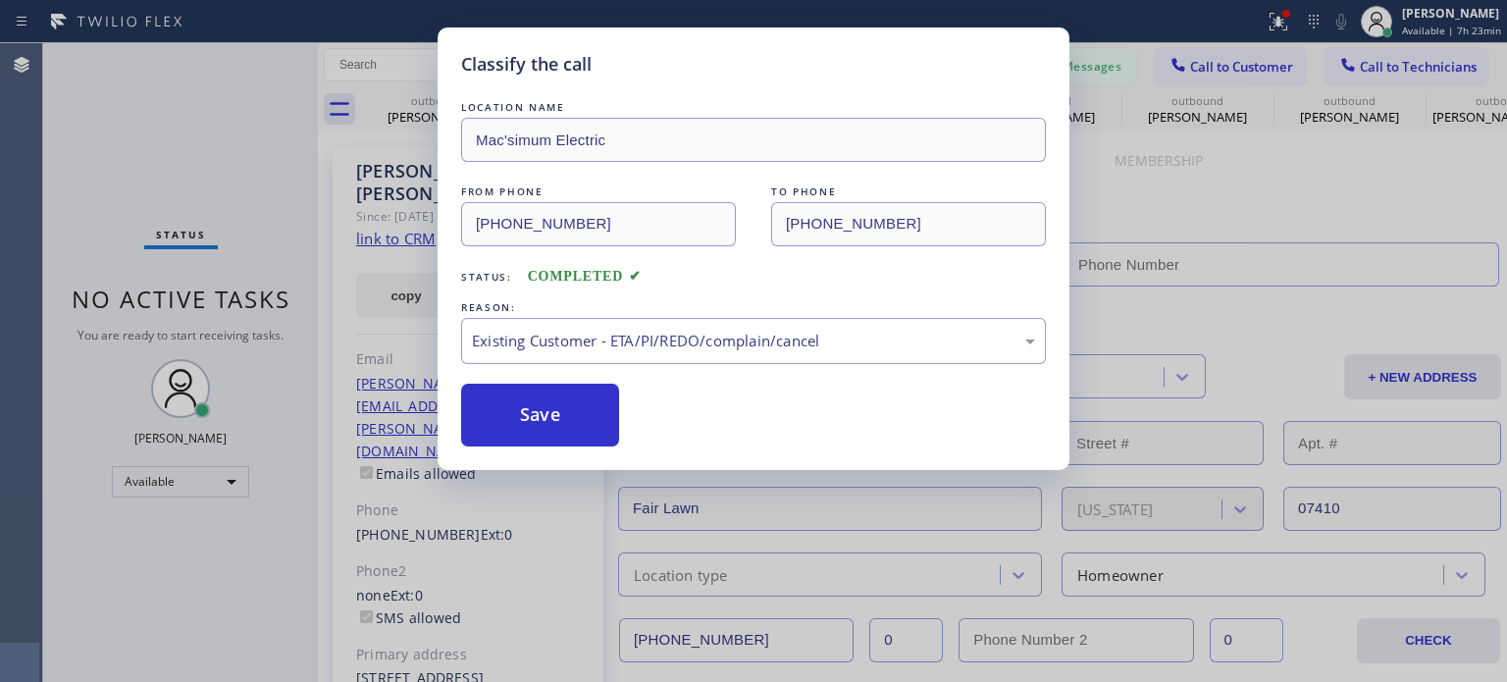
type input "[PHONE_NUMBER]"
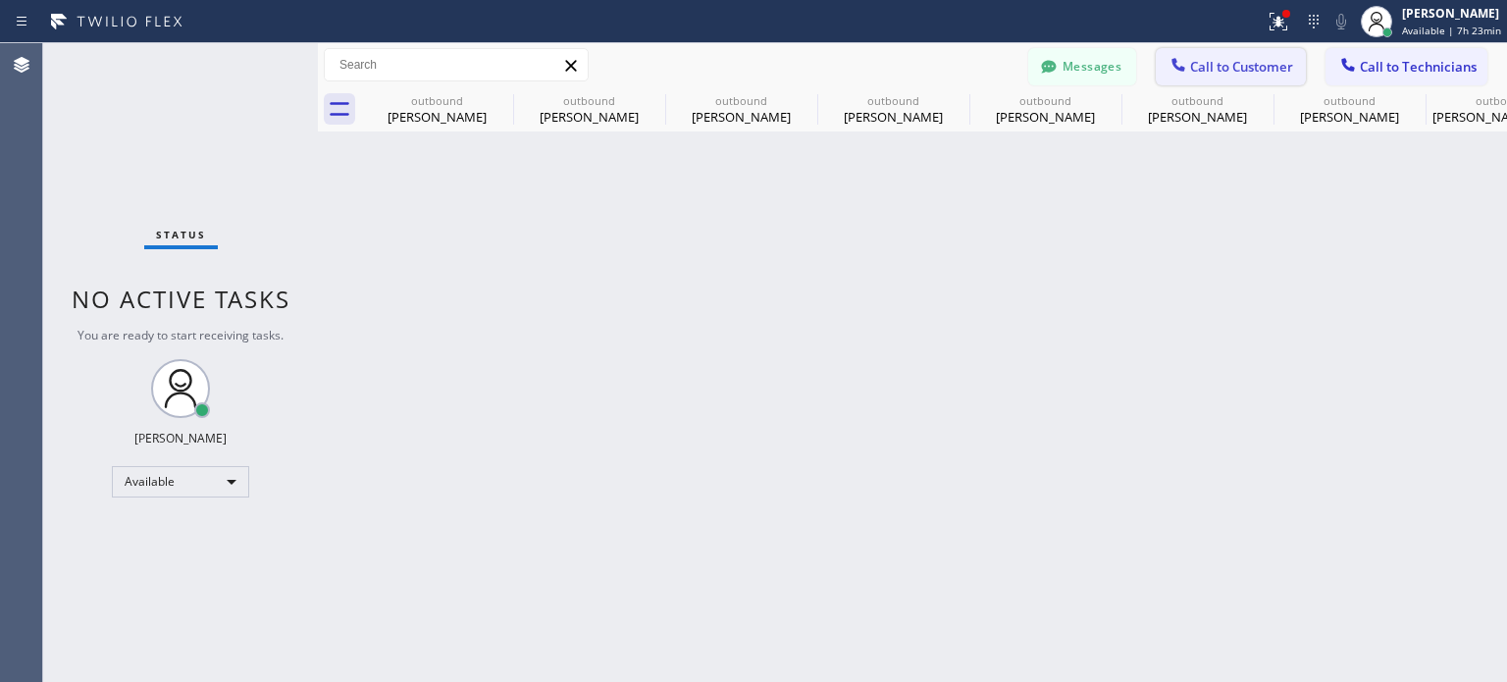
click at [1197, 71] on span "Call to Customer" at bounding box center [1241, 67] width 103 height 18
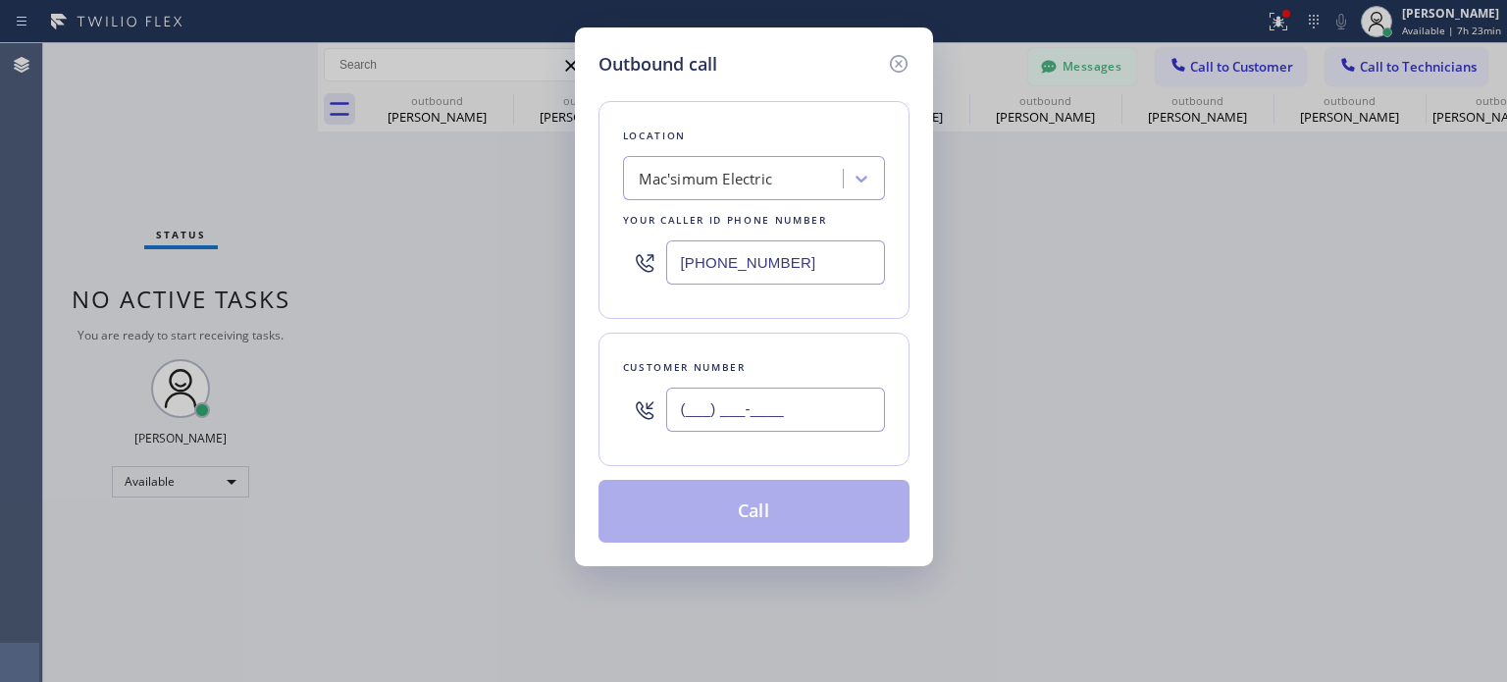
click at [824, 402] on input "(___) ___-____" at bounding box center [775, 409] width 219 height 44
paste input "908) 208-5836"
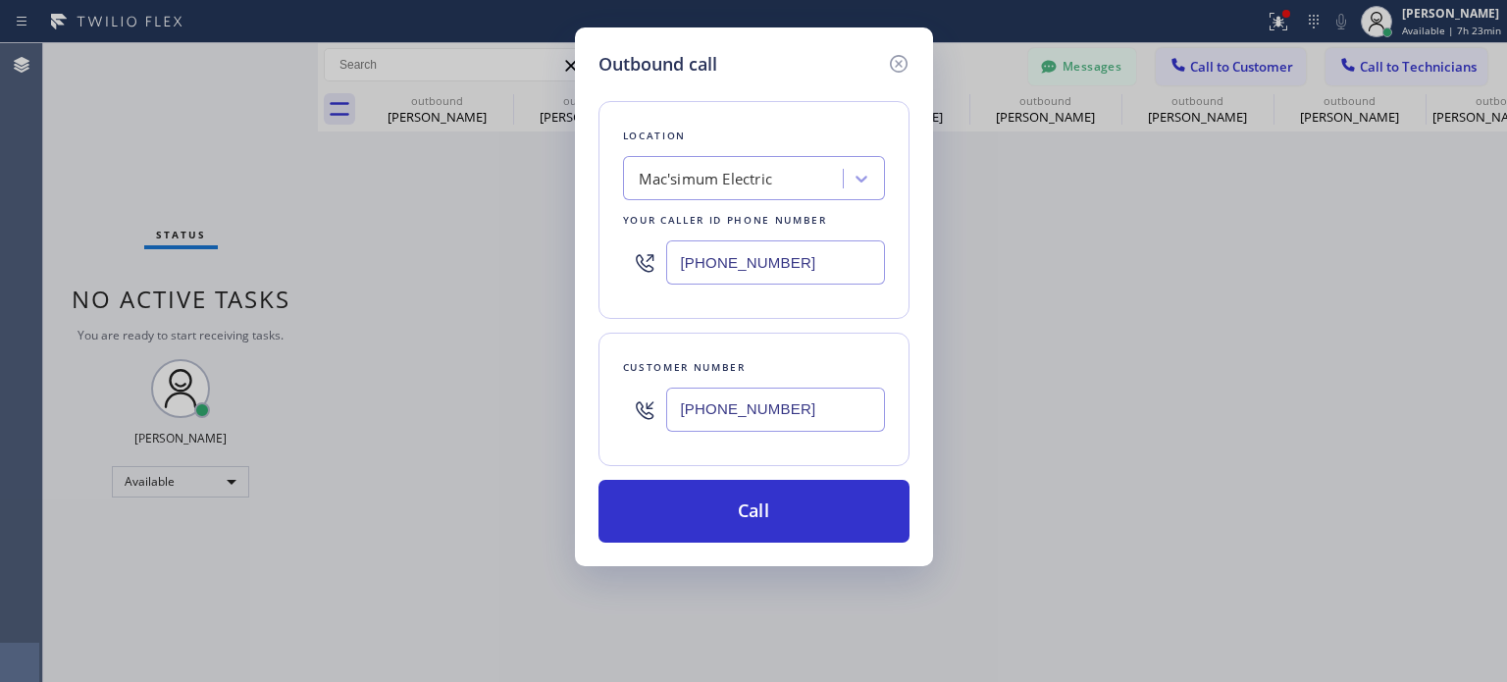
type input "[PHONE_NUMBER]"
click at [694, 255] on input "[PHONE_NUMBER]" at bounding box center [775, 262] width 219 height 44
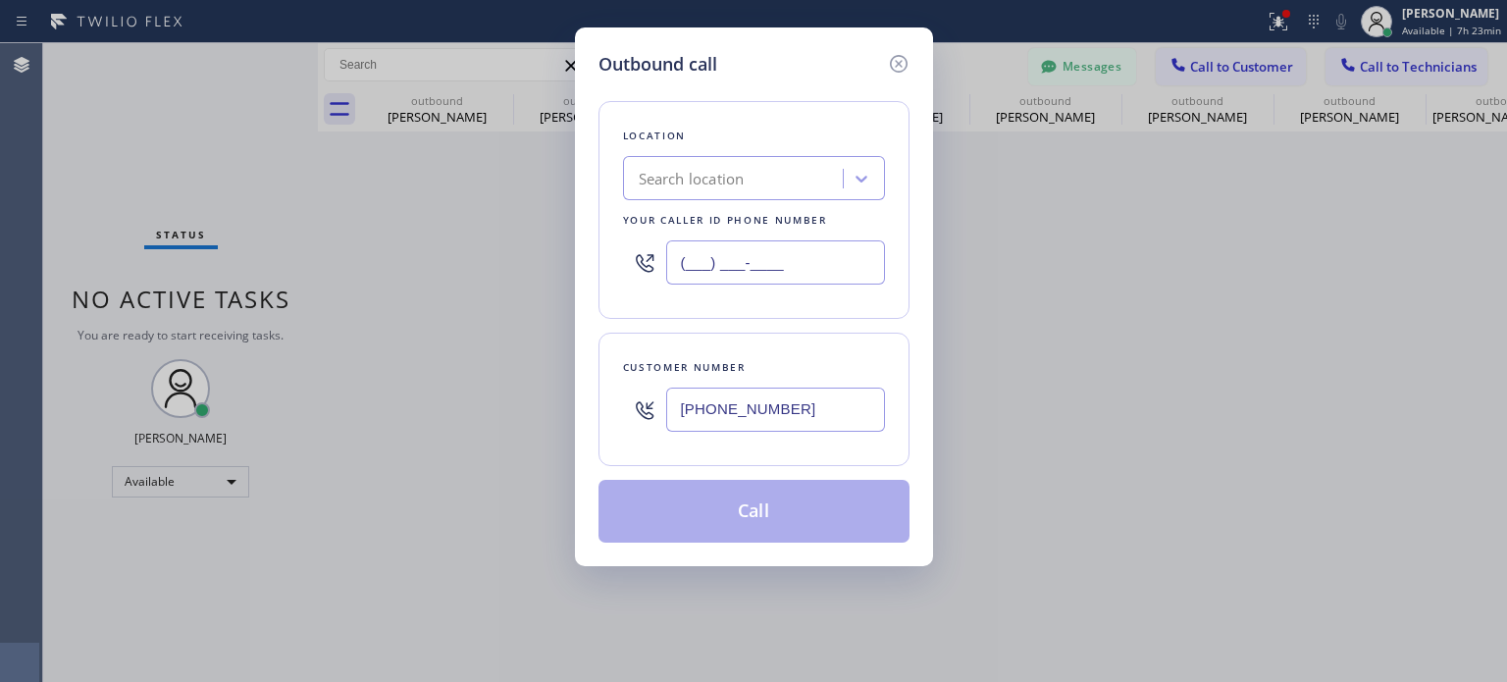
type input "(___) ___-____"
click at [714, 176] on div "Search location" at bounding box center [692, 179] width 106 height 23
paste input "Electricians Service SW FWD"
type input "Electricians Service SW FWD"
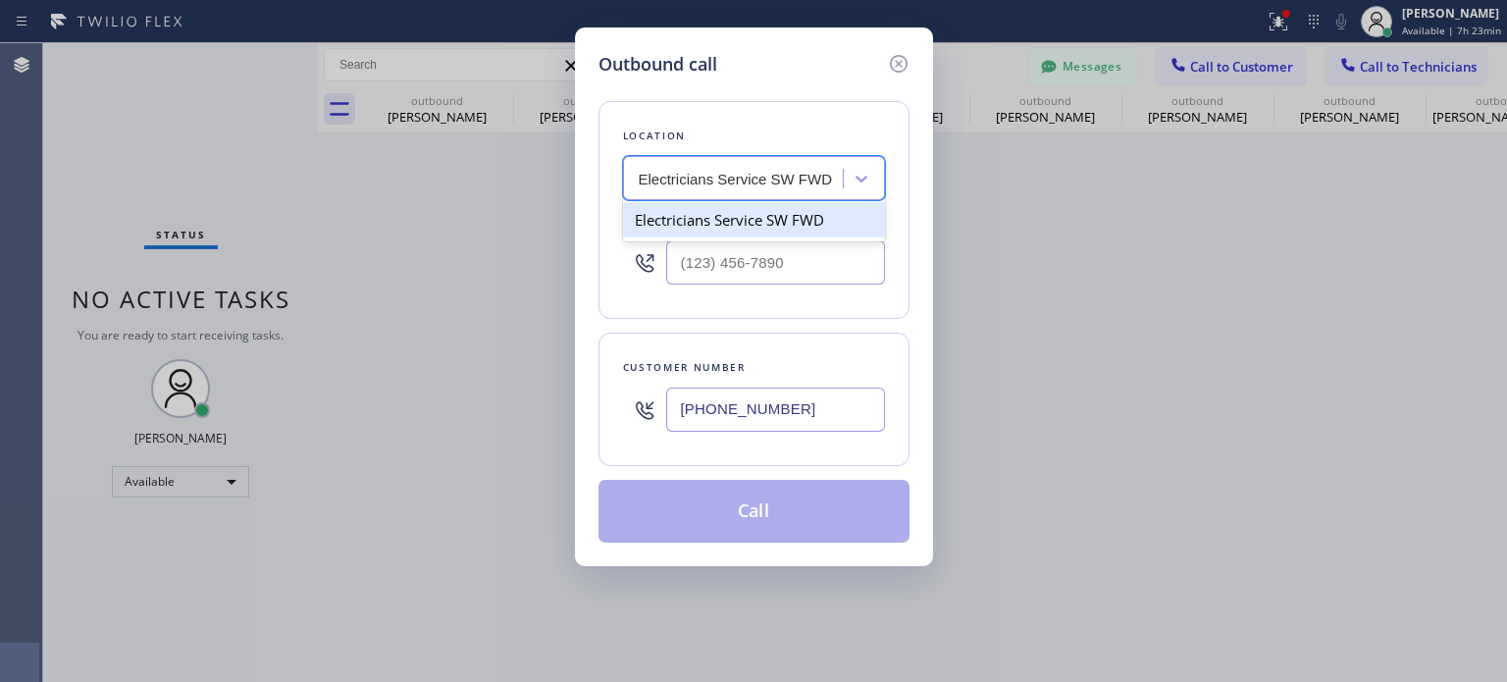
click at [701, 227] on div "Electricians Service SW FWD" at bounding box center [754, 219] width 262 height 35
type input "[PHONE_NUMBER]"
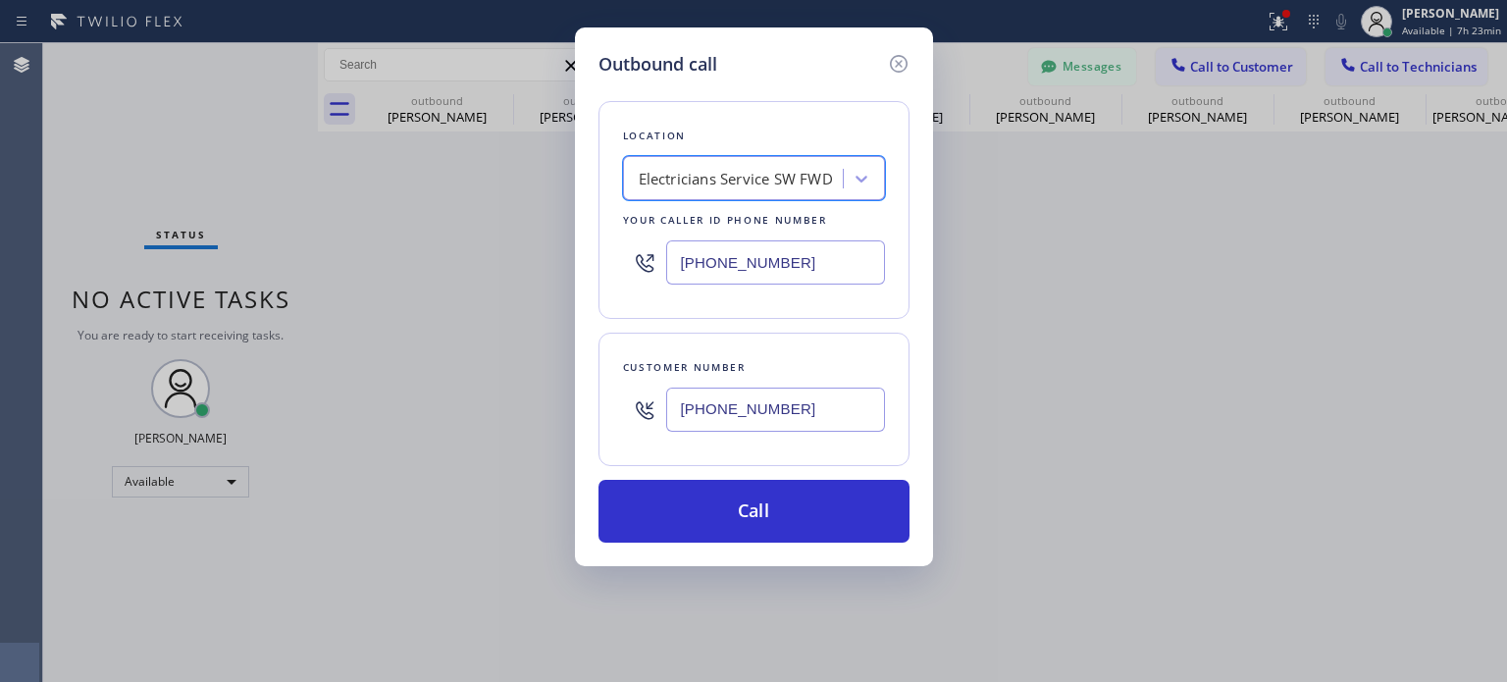
scroll to position [0, 0]
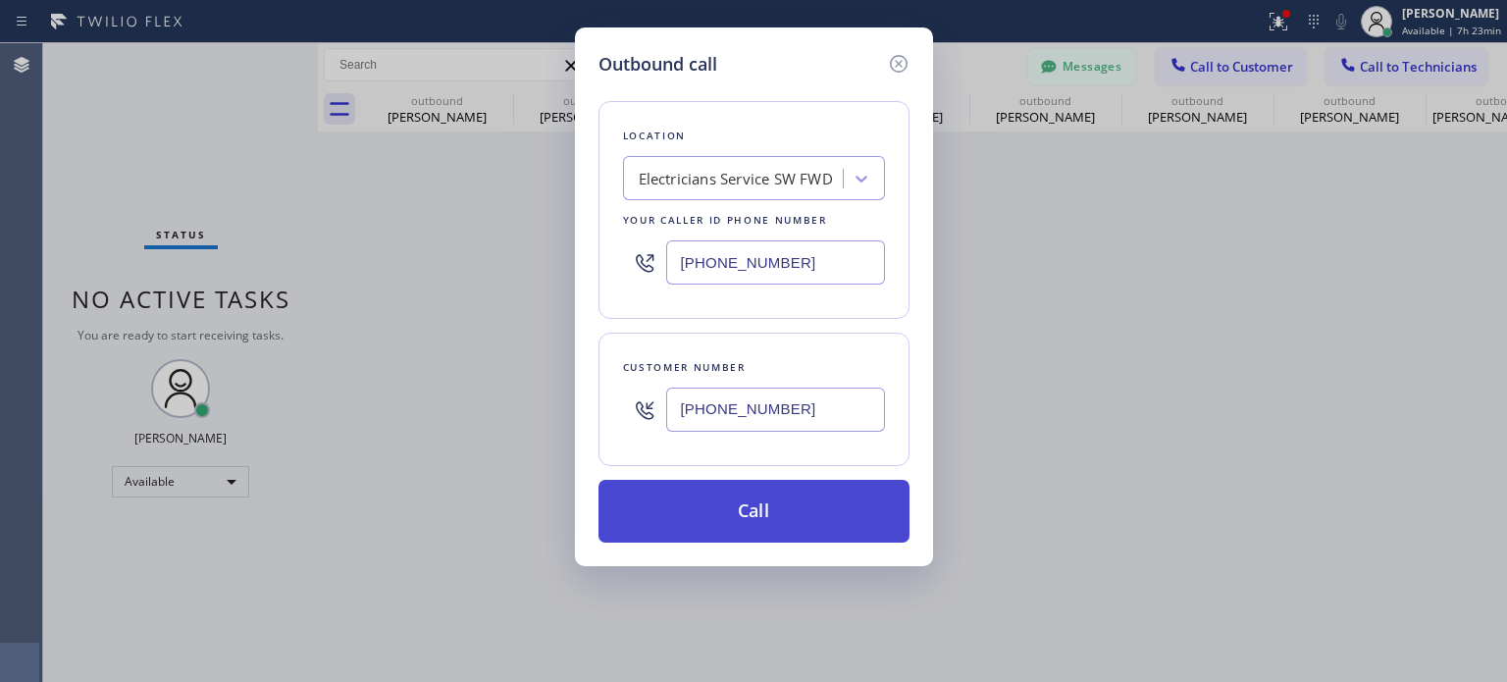
click at [788, 502] on button "Call" at bounding box center [753, 511] width 311 height 63
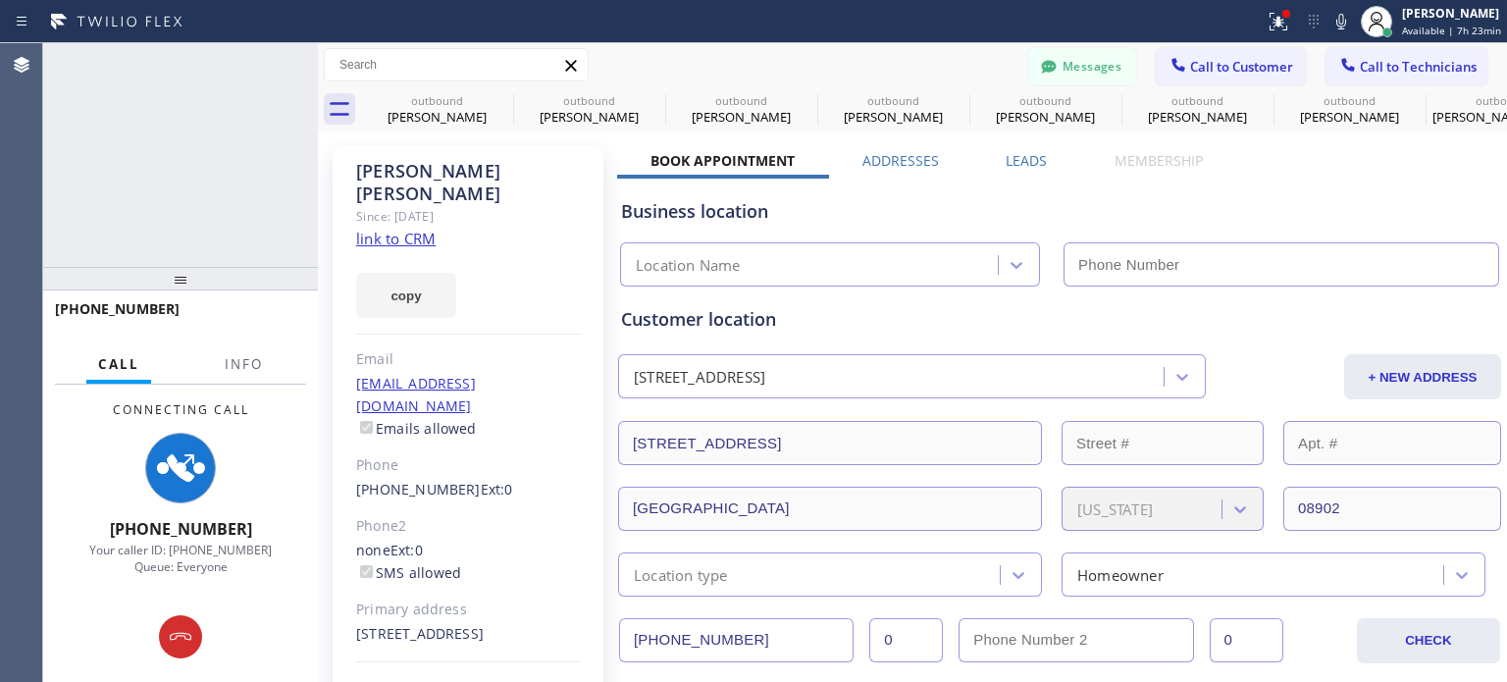
type input "[PHONE_NUMBER]"
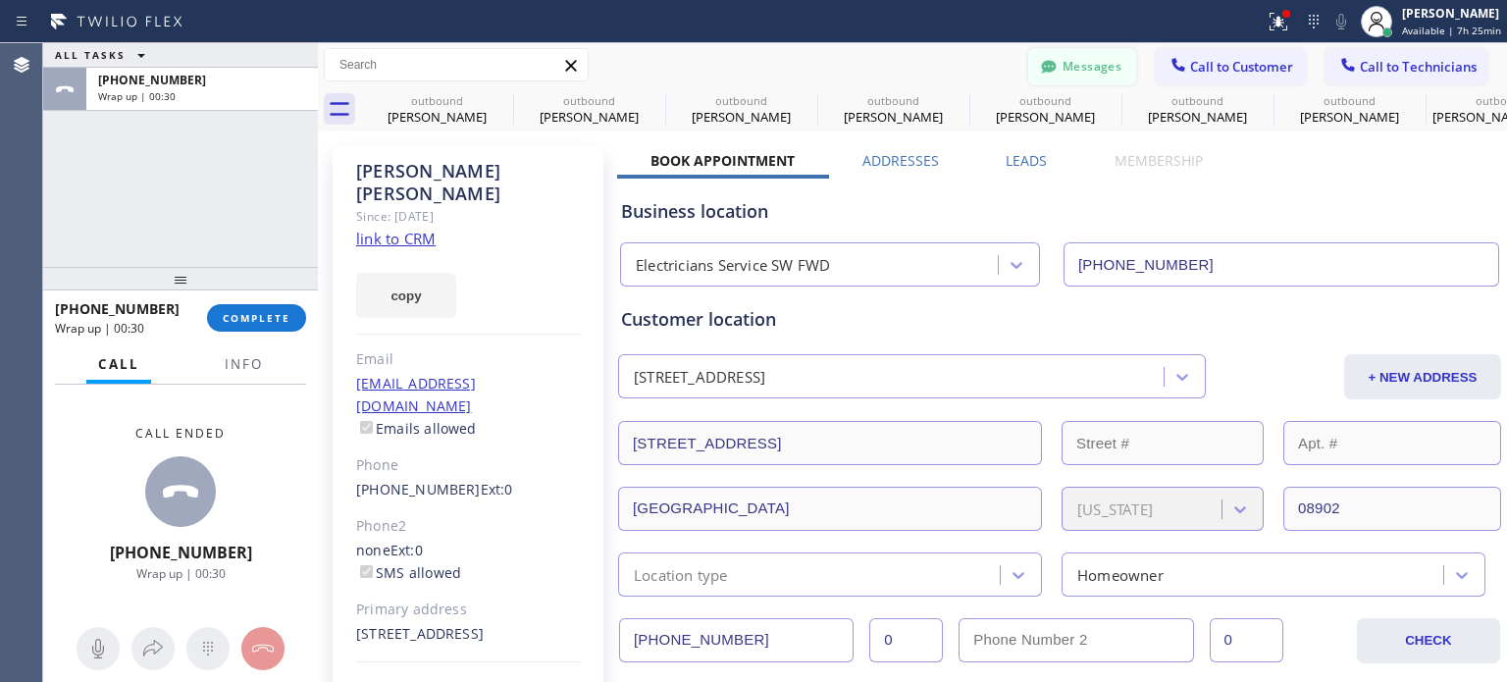
click at [1043, 58] on icon at bounding box center [1049, 67] width 20 height 20
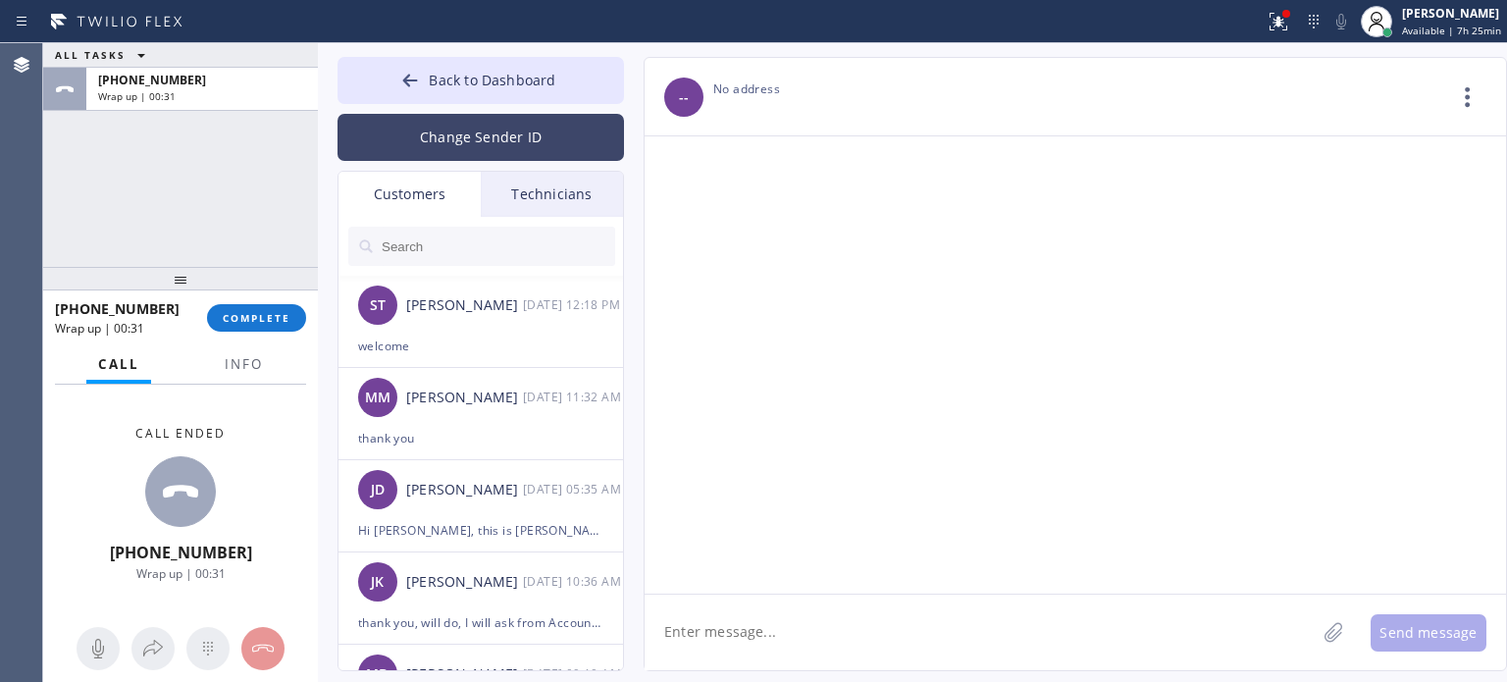
click at [388, 136] on button "Change Sender ID" at bounding box center [480, 137] width 286 height 47
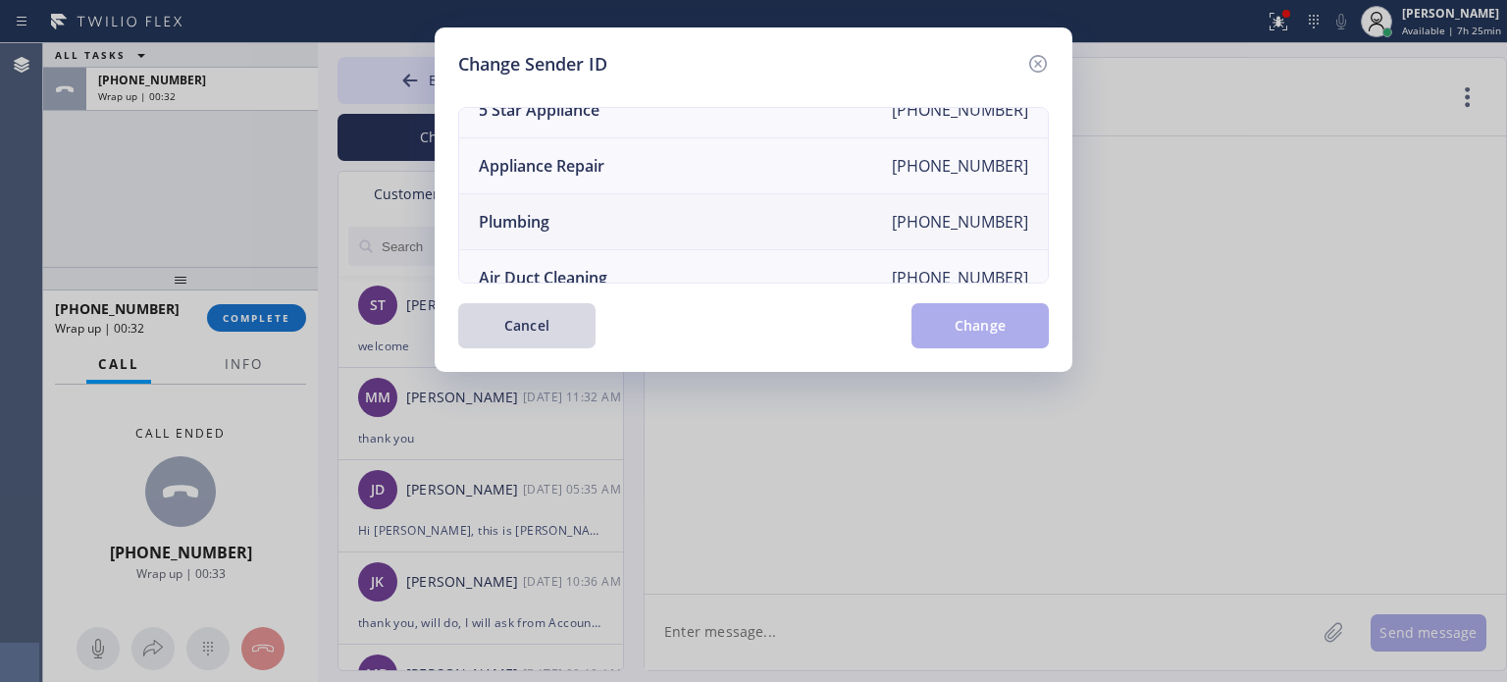
scroll to position [229, 0]
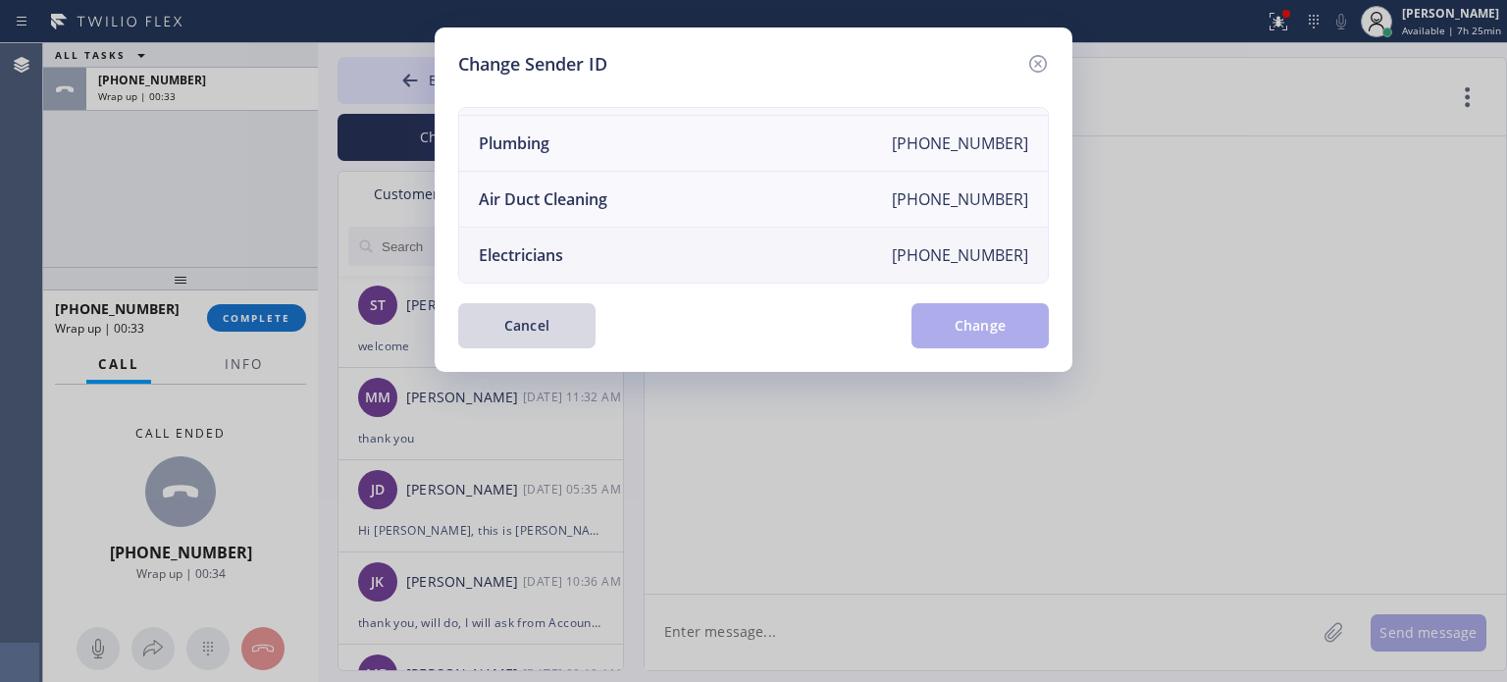
click at [540, 244] on div "Electricians" at bounding box center [521, 255] width 84 height 22
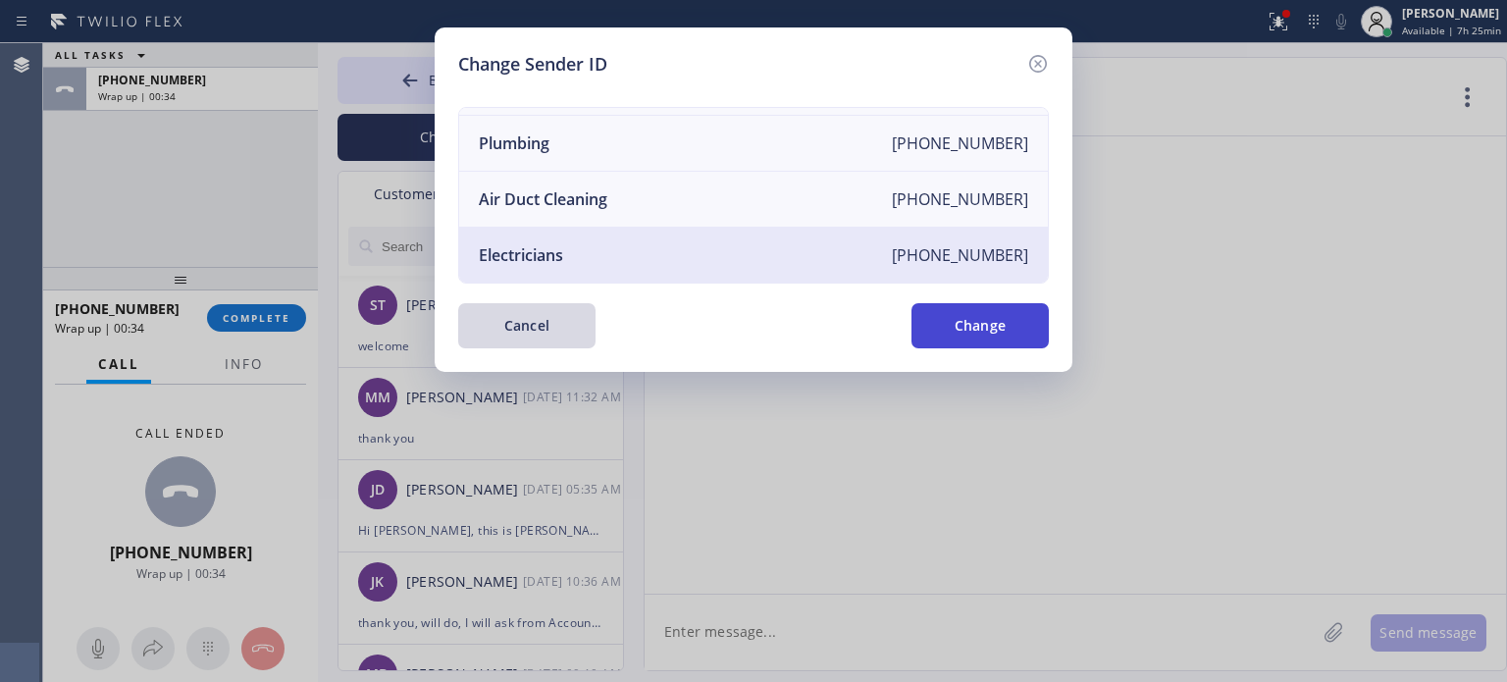
click at [991, 325] on button "Change" at bounding box center [979, 325] width 137 height 45
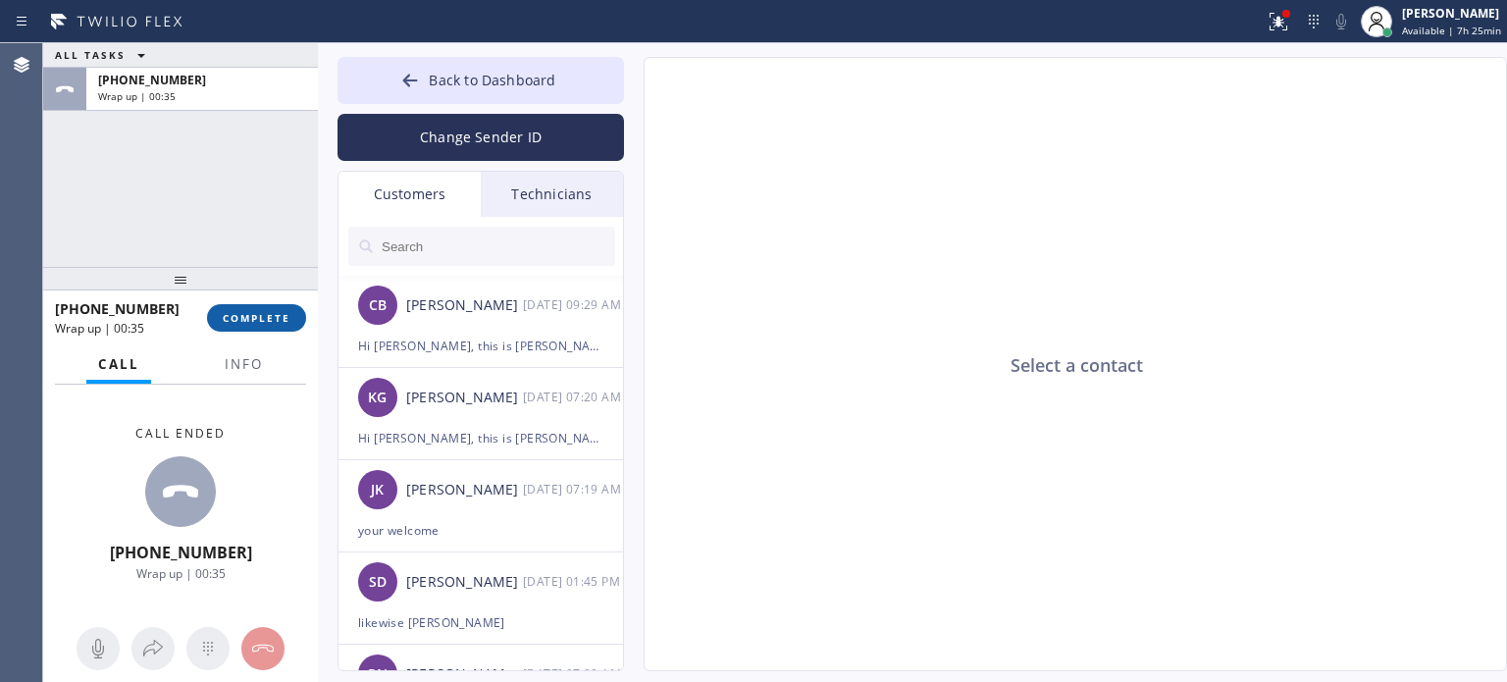
click at [266, 328] on button "COMPLETE" at bounding box center [256, 317] width 99 height 27
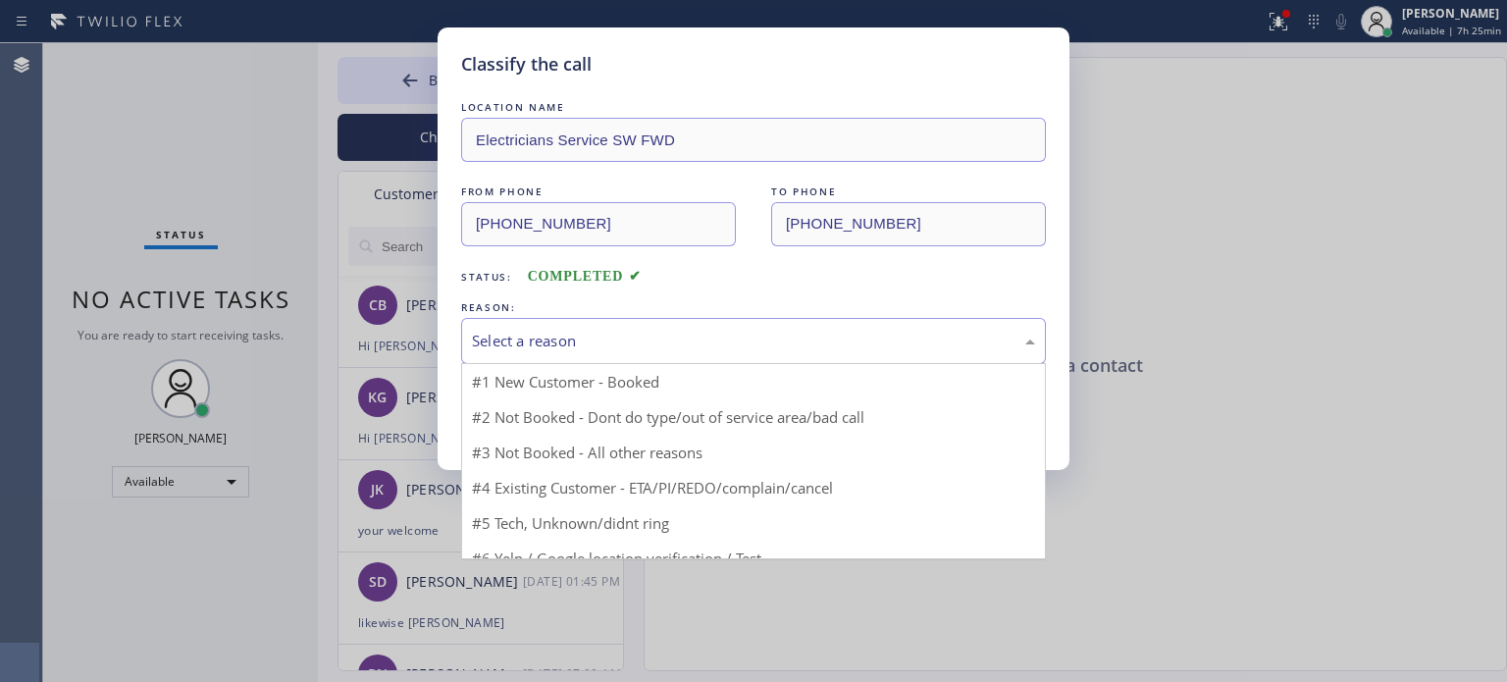
click at [632, 340] on div "Select a reason" at bounding box center [753, 341] width 563 height 23
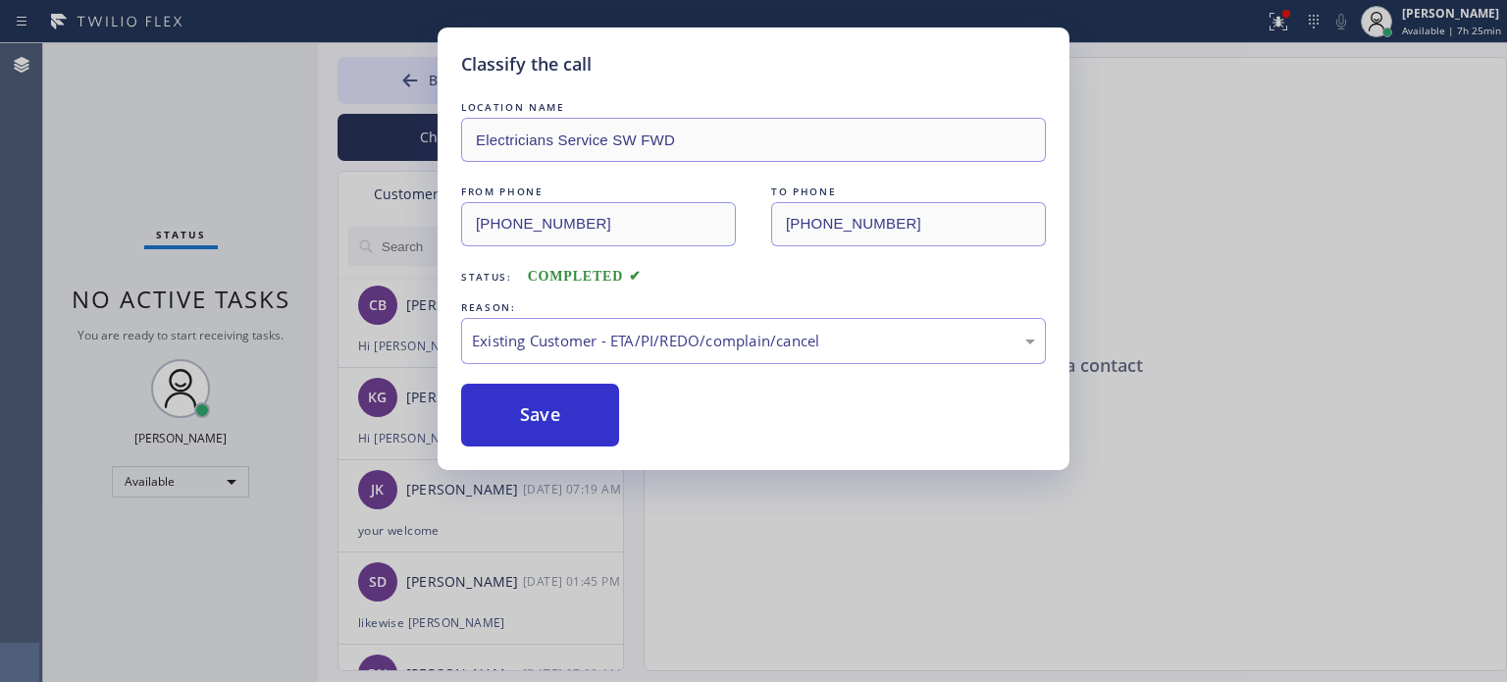
drag, startPoint x: 577, startPoint y: 427, endPoint x: 710, endPoint y: 309, distance: 177.9
click at [578, 426] on button "Save" at bounding box center [540, 415] width 158 height 63
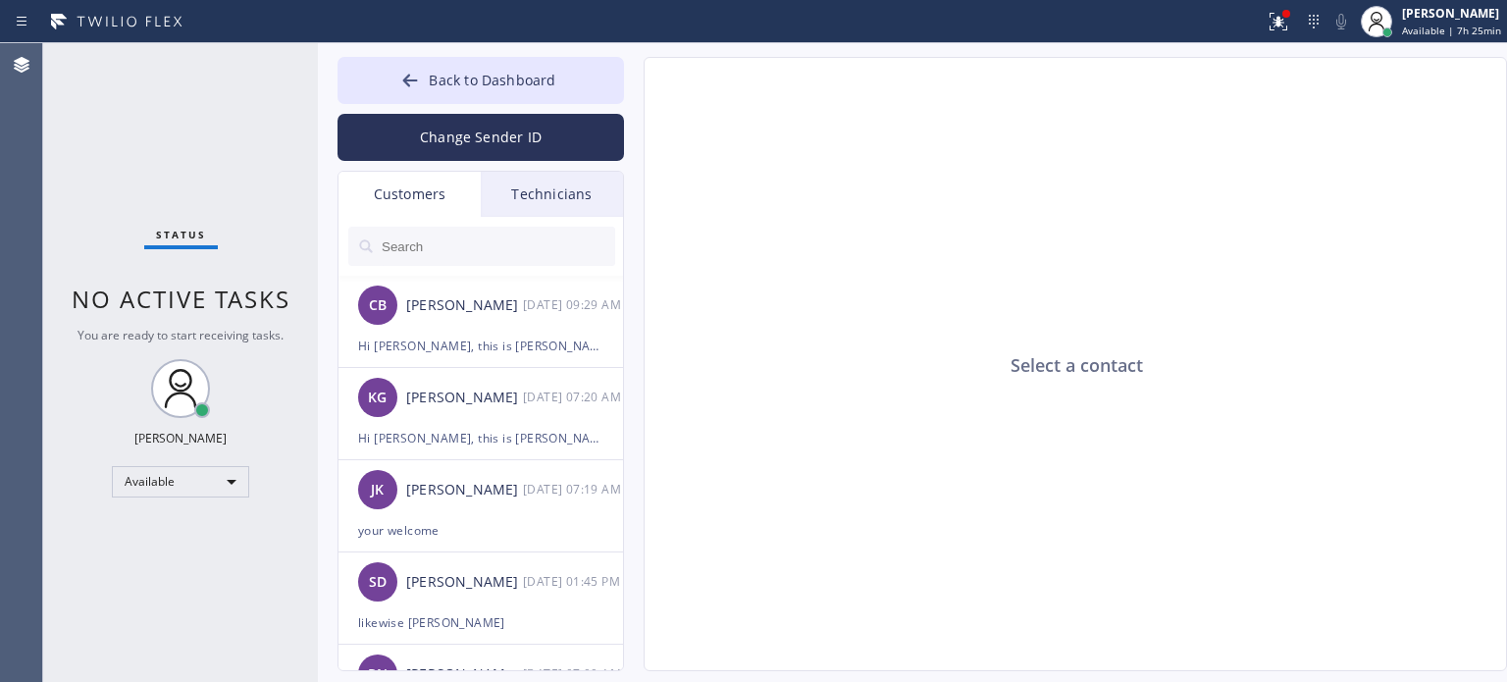
click at [424, 248] on input "text" at bounding box center [497, 246] width 235 height 39
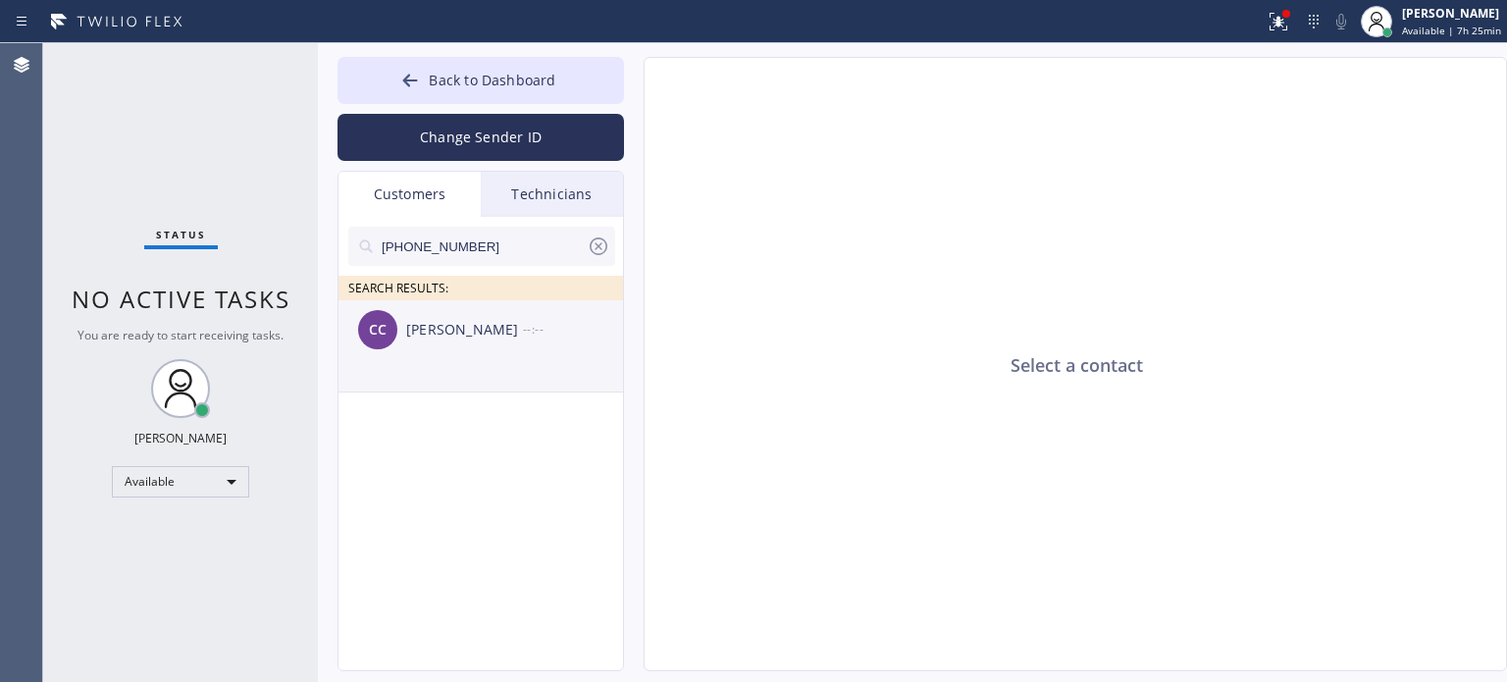
click at [439, 332] on div "[PERSON_NAME]" at bounding box center [464, 330] width 117 height 23
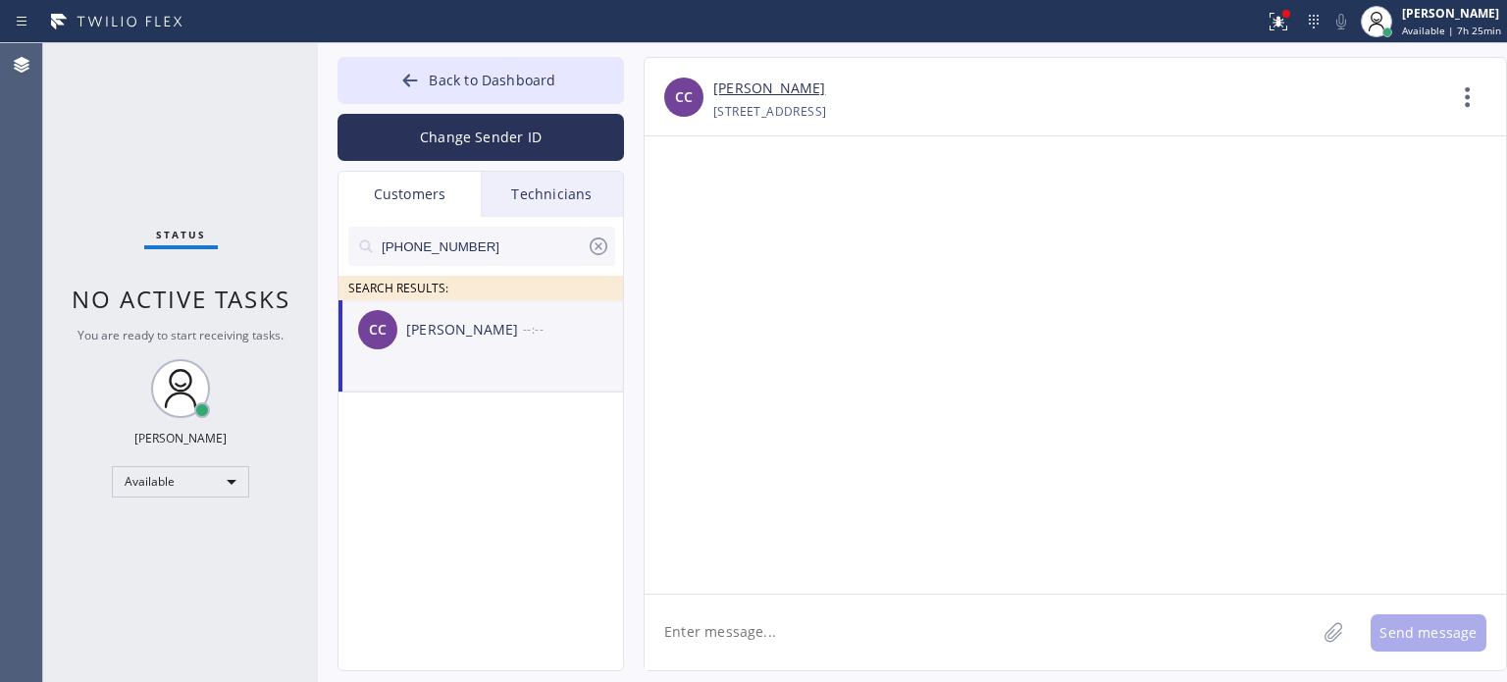
drag, startPoint x: 804, startPoint y: 644, endPoint x: 808, endPoint y: 620, distance: 23.9
click at [804, 640] on textarea at bounding box center [980, 632] width 671 height 76
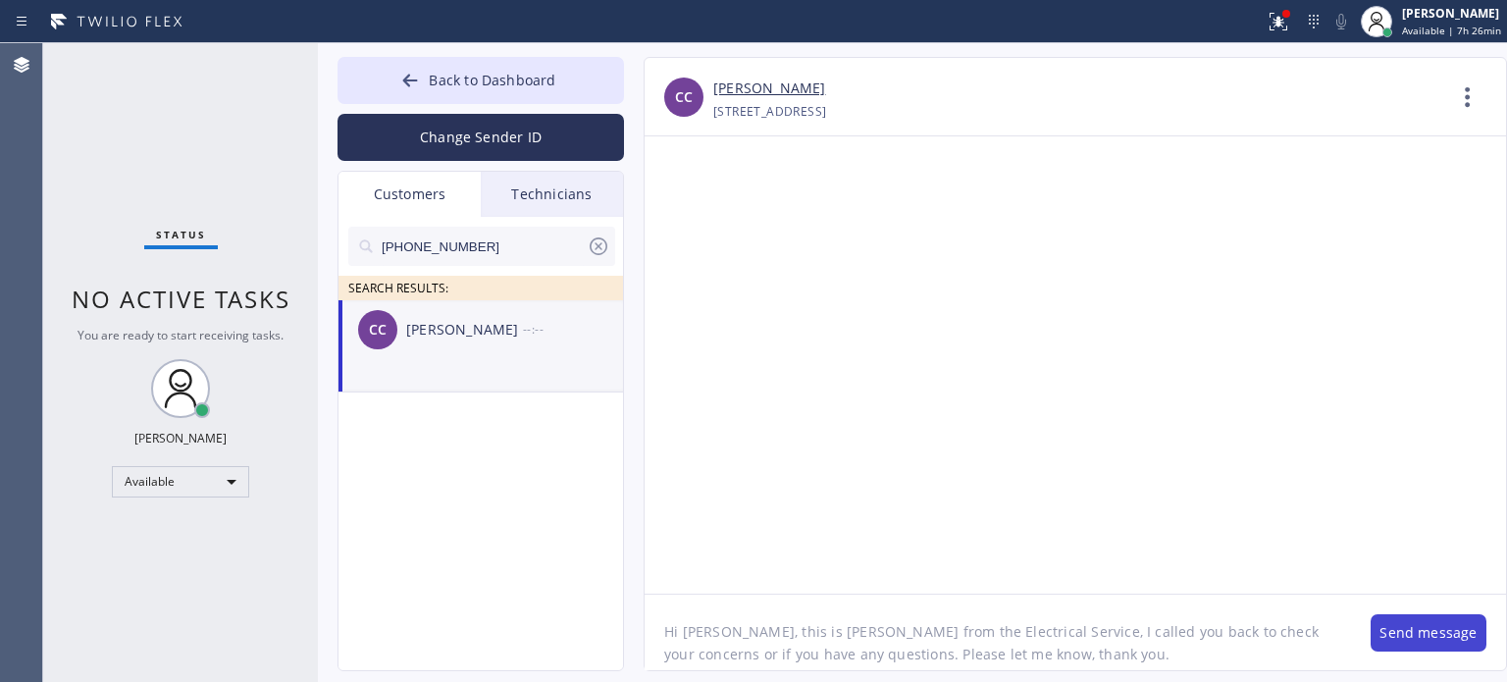
type textarea "Hi [PERSON_NAME], this is [PERSON_NAME] from the Electrical Service, I called y…"
click at [1425, 634] on button "Send message" at bounding box center [1428, 632] width 116 height 37
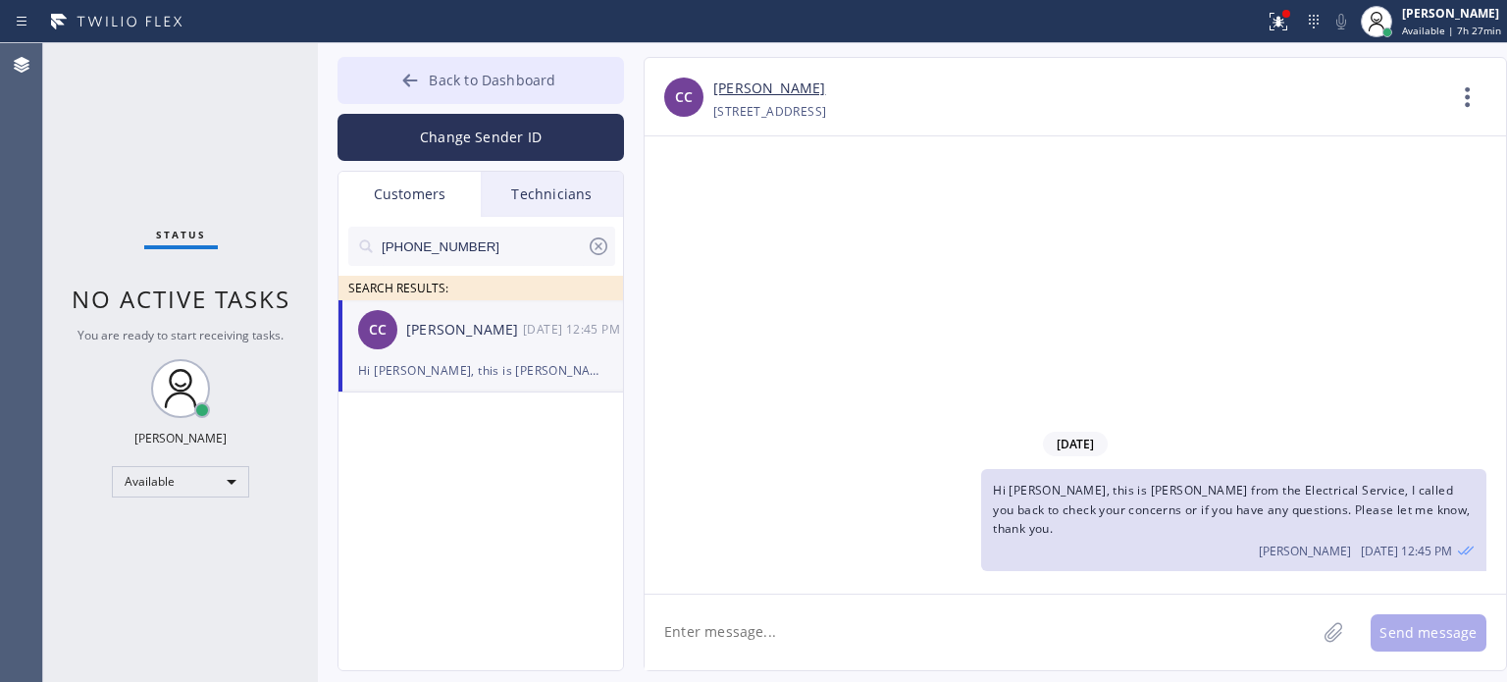
click at [385, 69] on button "Back to Dashboard" at bounding box center [480, 80] width 286 height 47
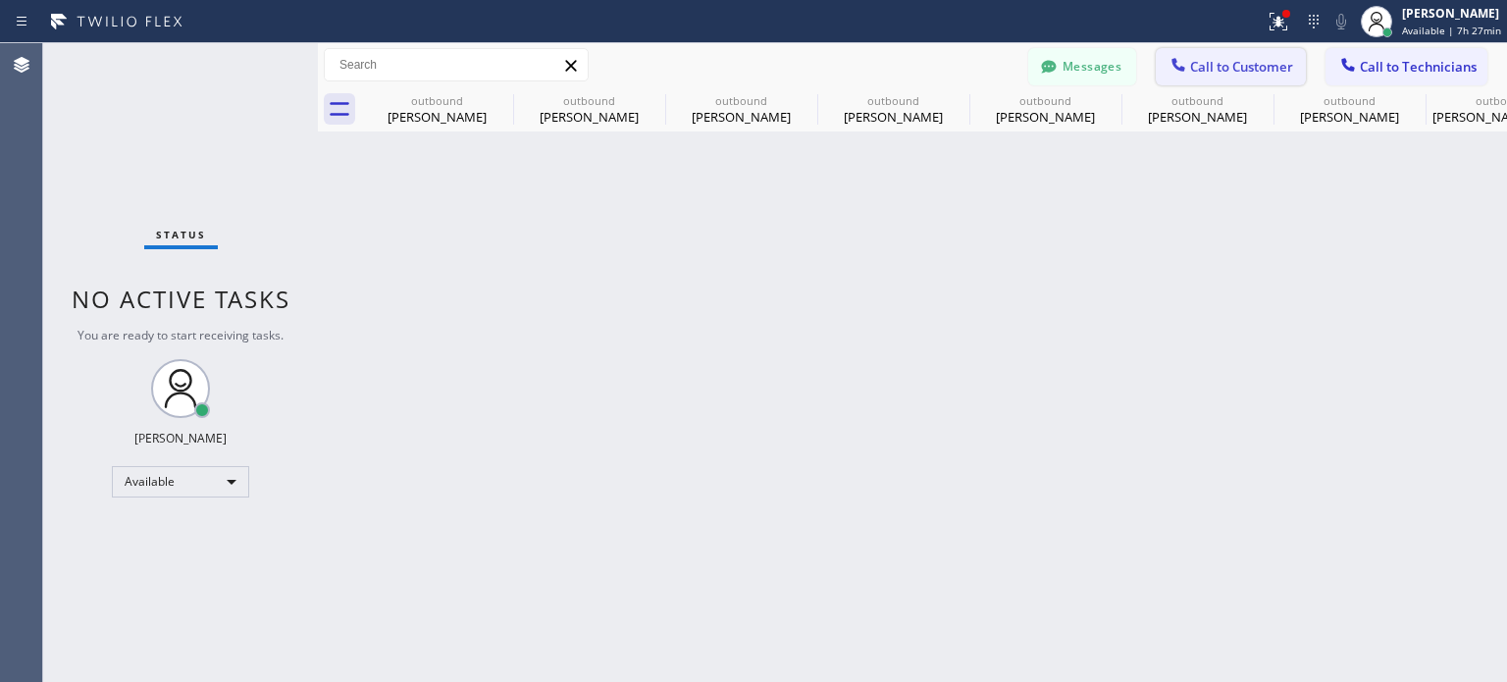
click at [1189, 65] on div at bounding box center [1178, 67] width 24 height 24
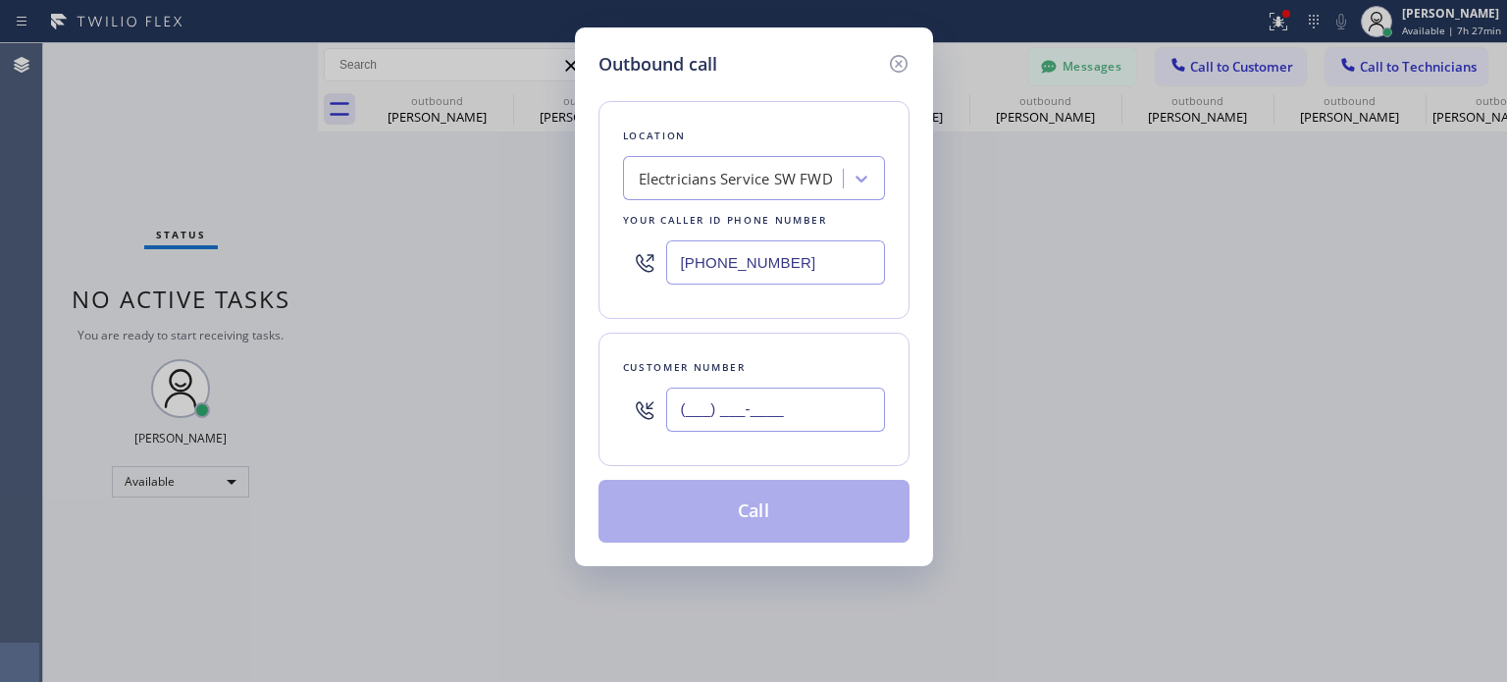
drag, startPoint x: 799, startPoint y: 403, endPoint x: 793, endPoint y: 383, distance: 21.4
click at [799, 402] on input "(___) ___-____" at bounding box center [775, 409] width 219 height 44
paste input "917) 658-5563"
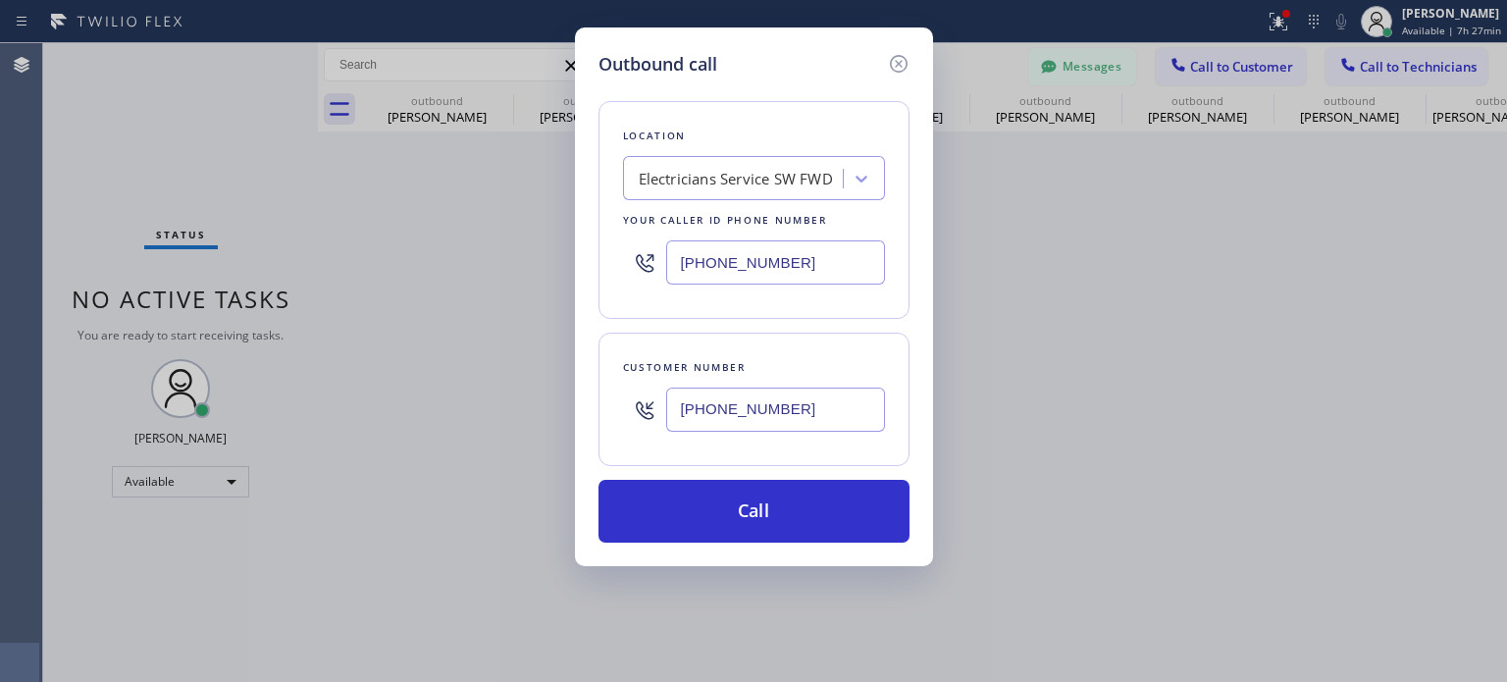
type input "[PHONE_NUMBER]"
click at [726, 254] on input "[PHONE_NUMBER]" at bounding box center [775, 262] width 219 height 44
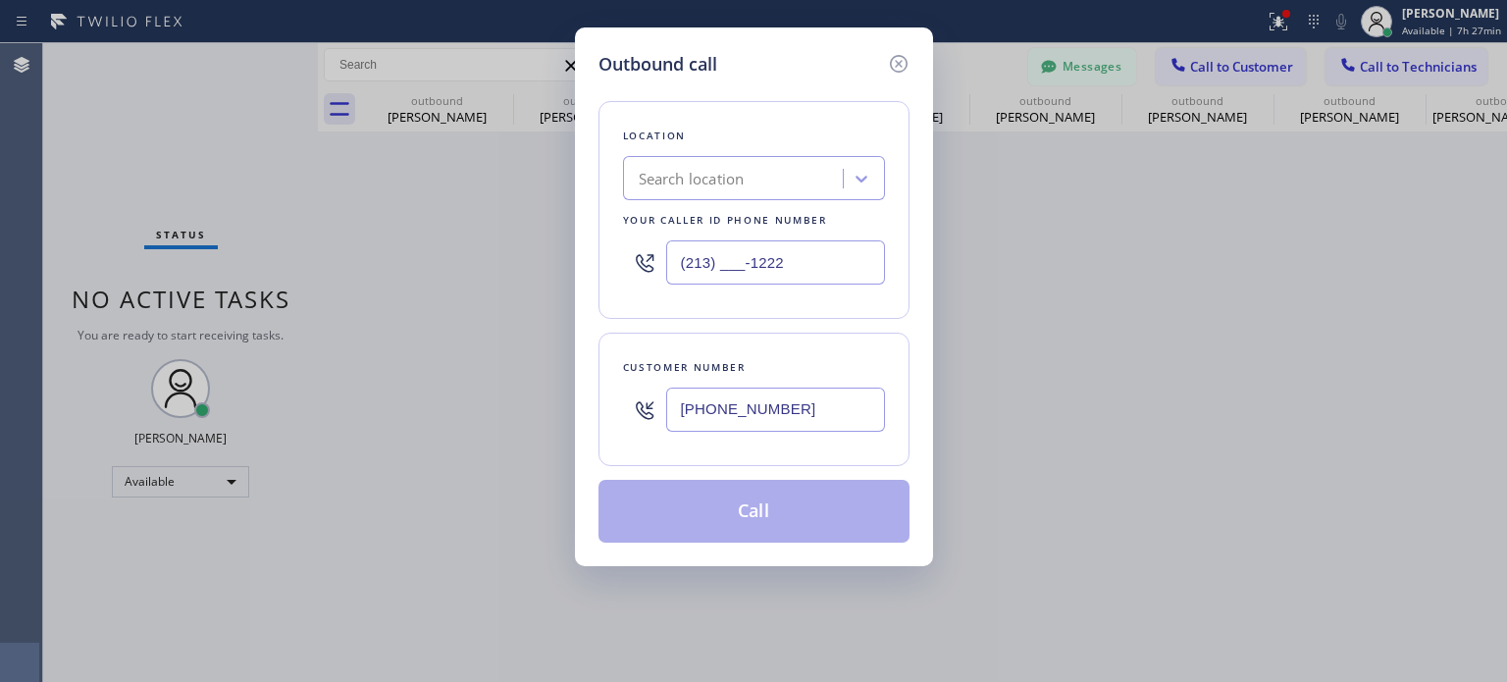
type input "(213) ___-1222"
click at [726, 181] on div "Search location" at bounding box center [692, 179] width 106 height 23
paste input "Best Brooklyn Heating and AC Repair"
type input "Best Brooklyn Heating and AC Repair"
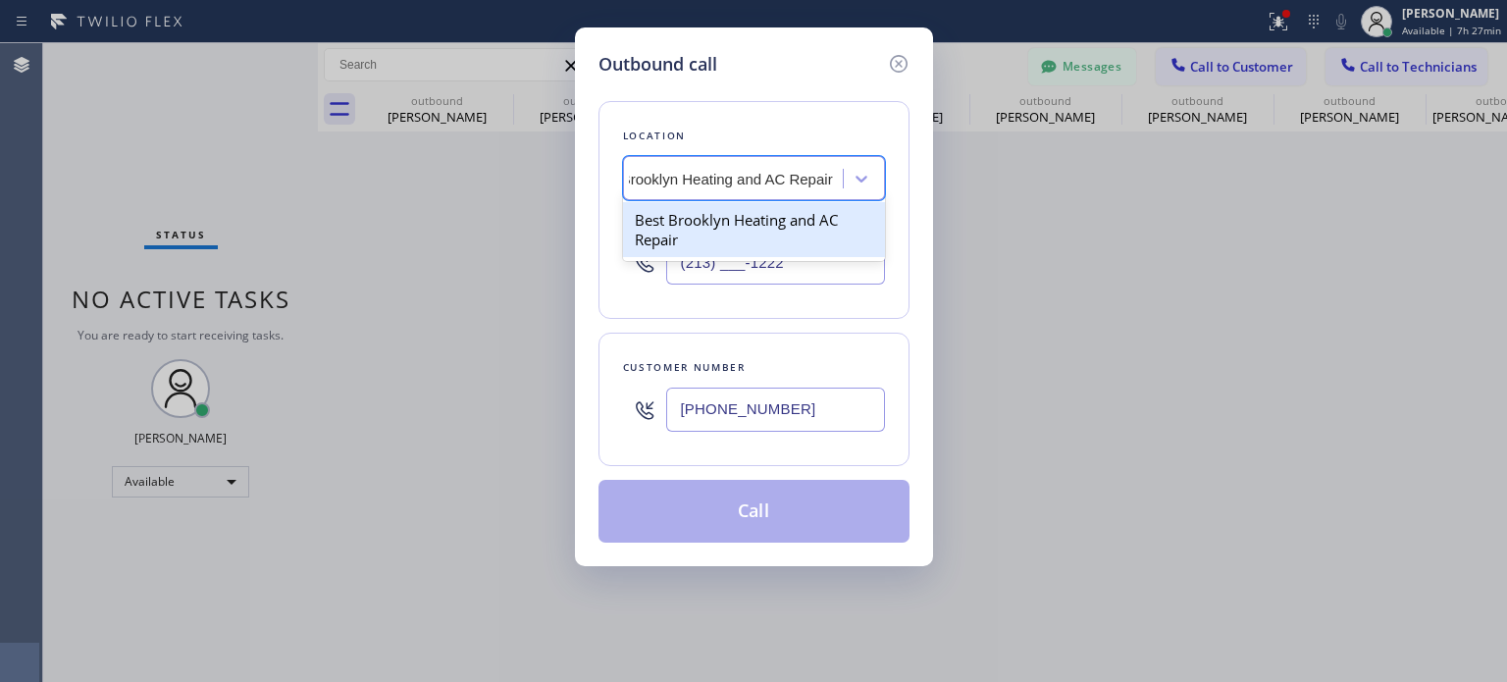
click at [734, 219] on div "Best Brooklyn Heating and AC Repair" at bounding box center [754, 229] width 262 height 55
type input "[PHONE_NUMBER]"
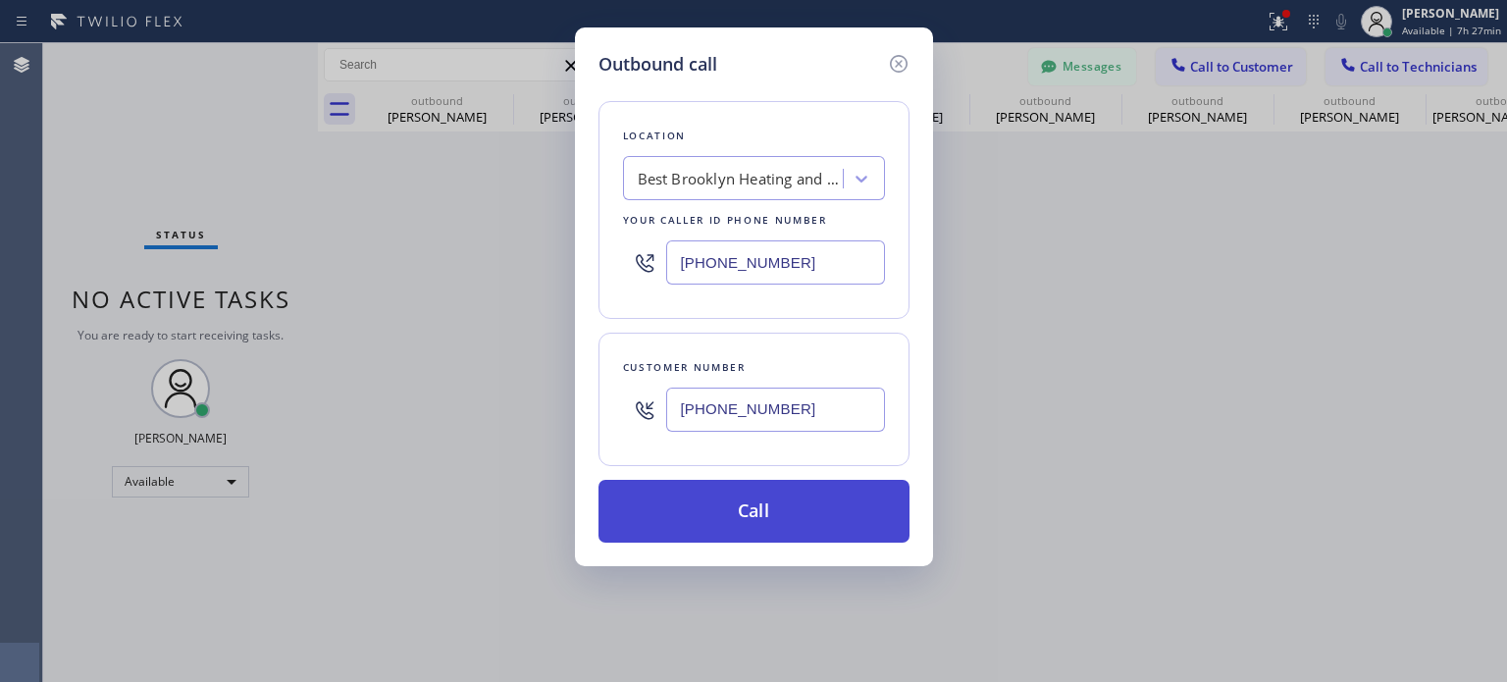
click at [764, 493] on button "Call" at bounding box center [753, 511] width 311 height 63
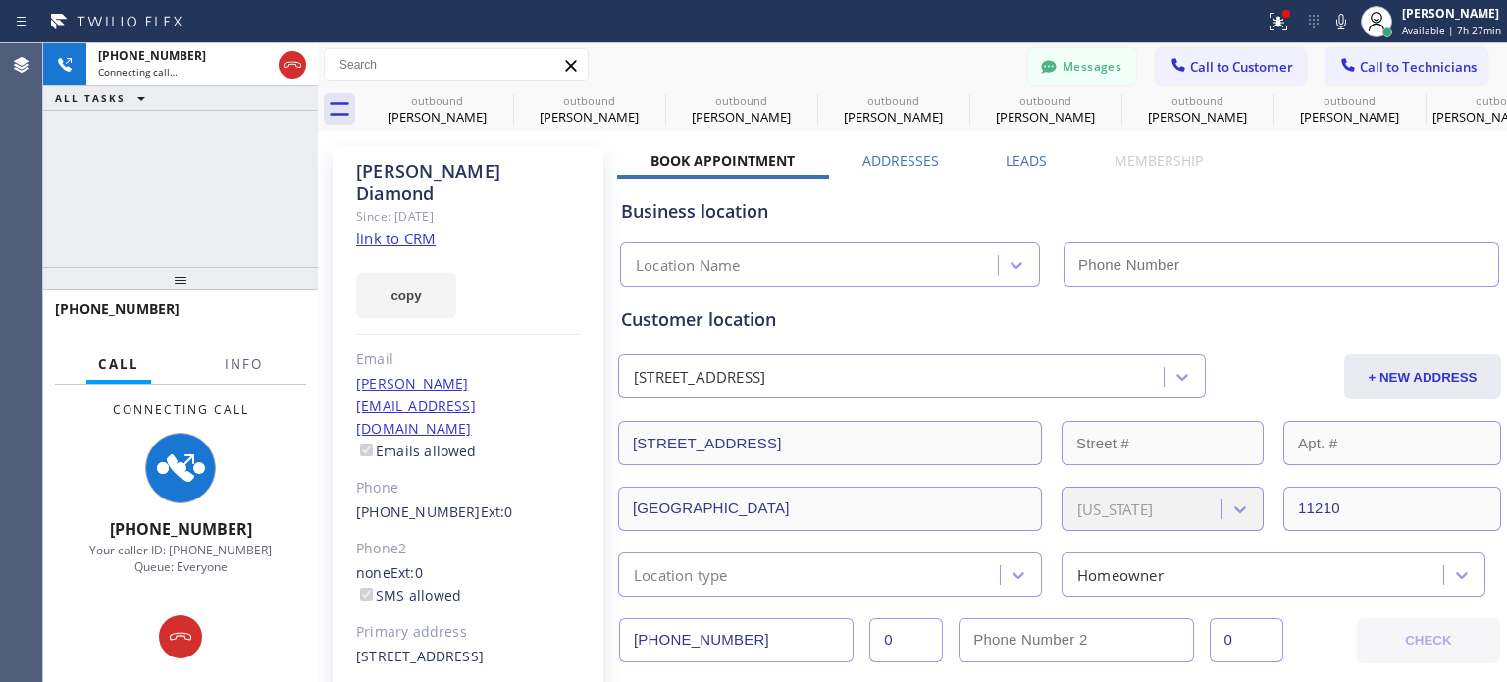
type input "[PHONE_NUMBER]"
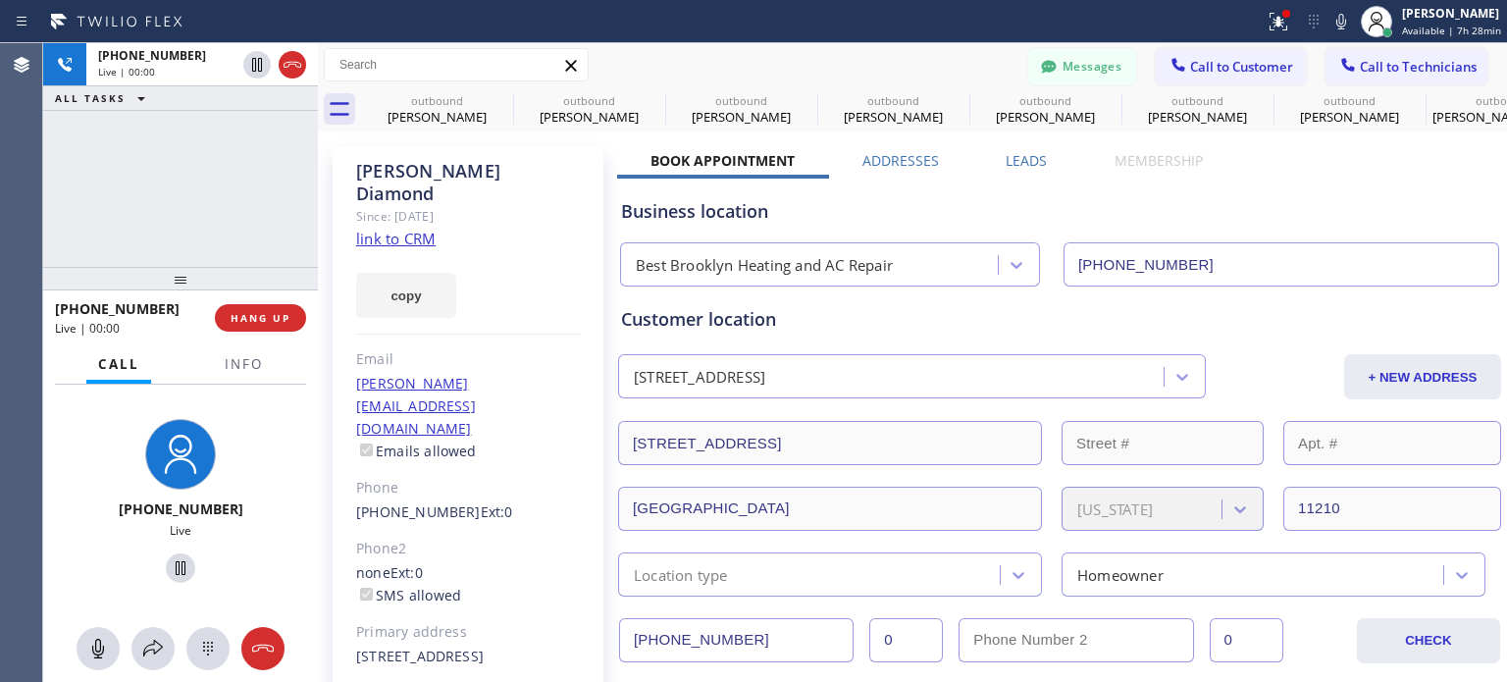
click at [1262, 221] on div "Business location" at bounding box center [1059, 211] width 877 height 26
